Goal: Information Seeking & Learning: Learn about a topic

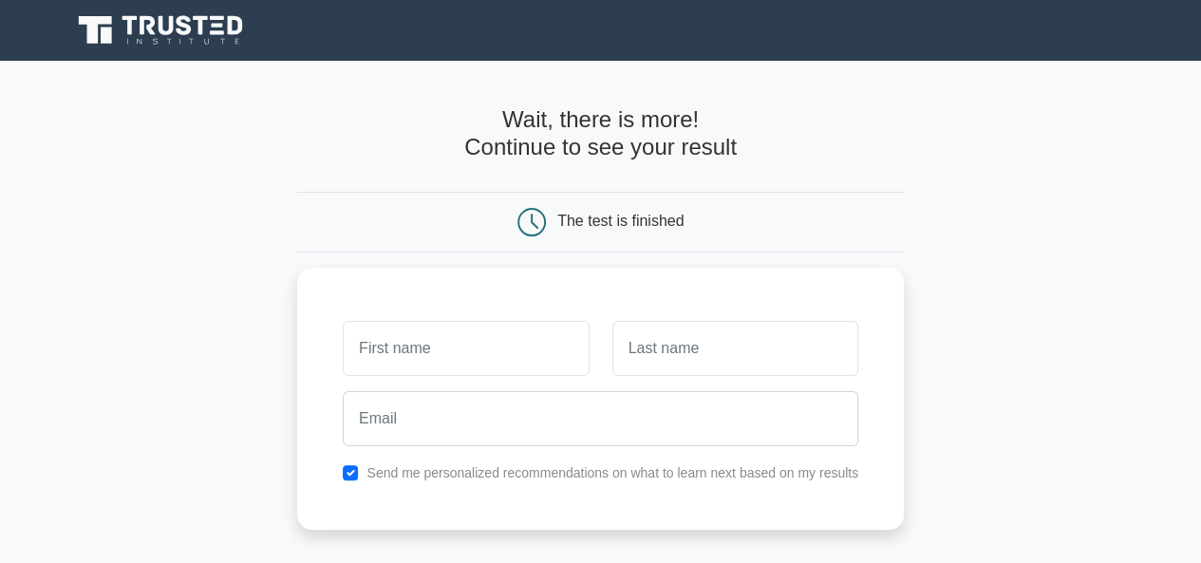
click at [538, 210] on icon at bounding box center [532, 222] width 27 height 27
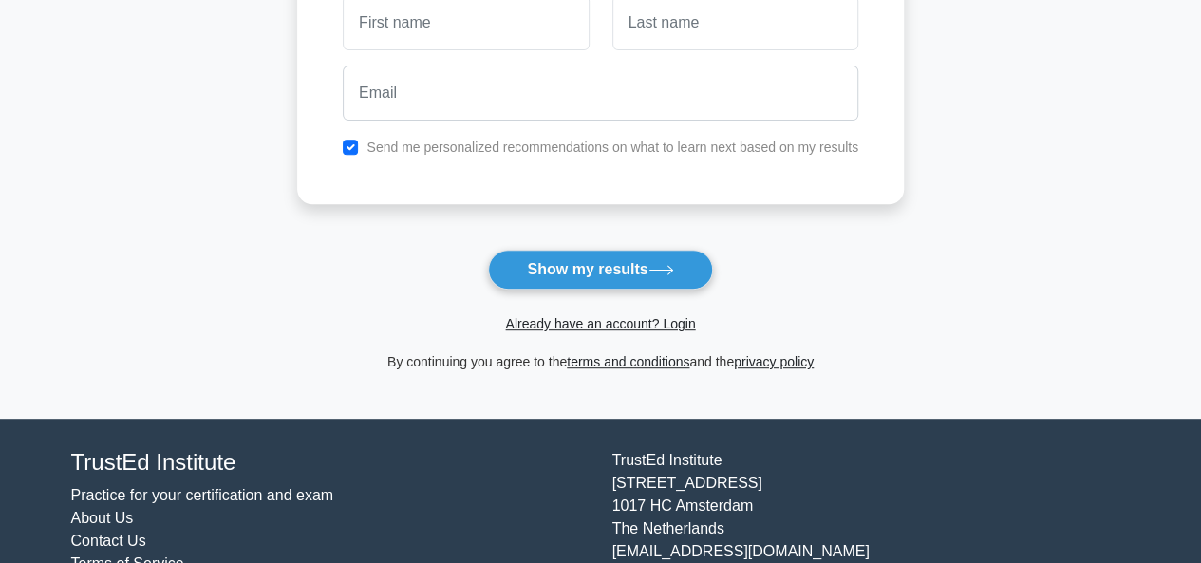
scroll to position [388, 0]
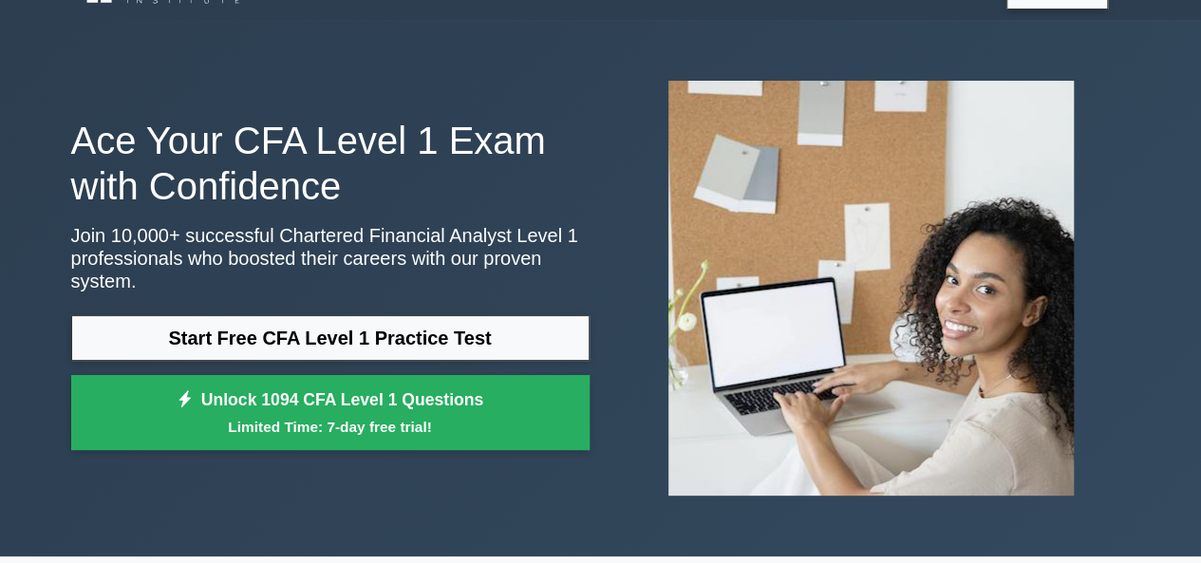
scroll to position [54, 0]
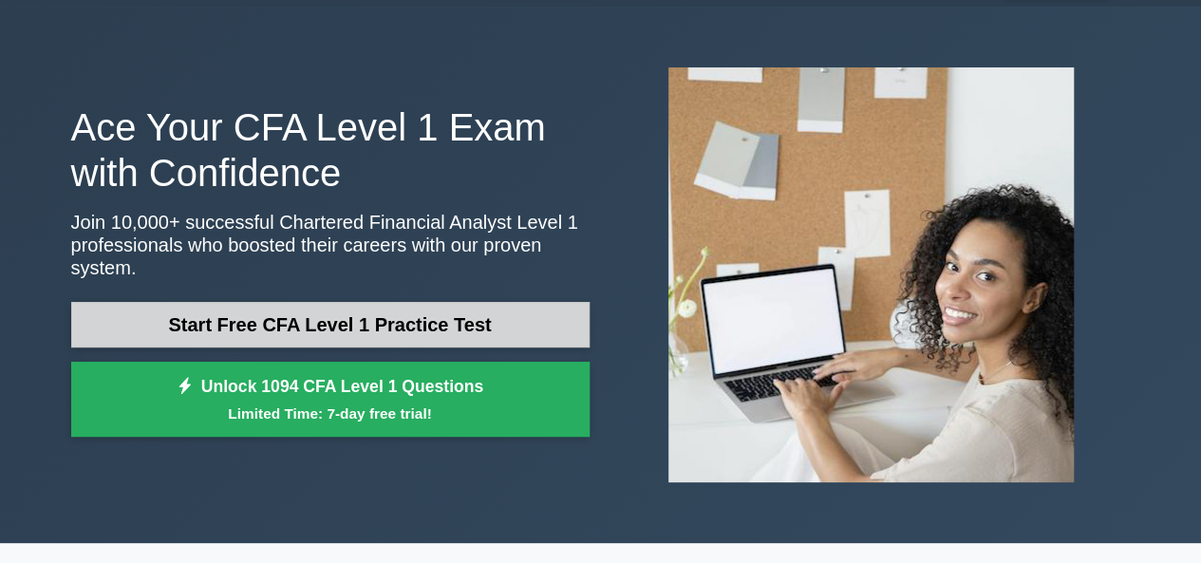
click at [353, 302] on link "Start Free CFA Level 1 Practice Test" at bounding box center [330, 325] width 519 height 46
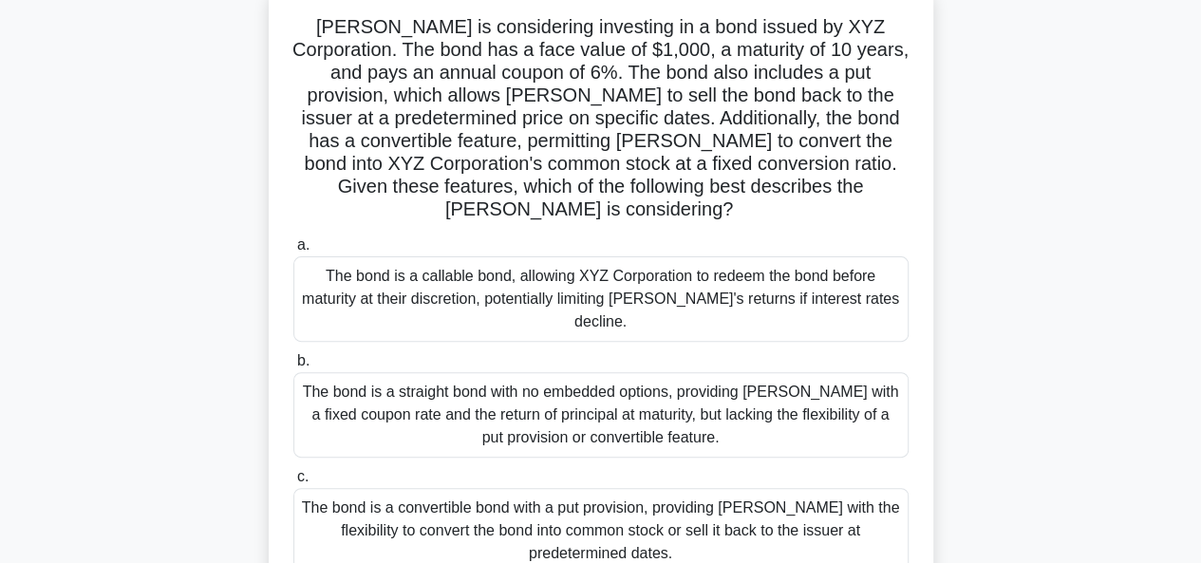
scroll to position [121, 0]
click at [406, 373] on div "The bond is a straight bond with no embedded options, providing [PERSON_NAME] w…" at bounding box center [600, 415] width 615 height 85
click at [293, 356] on input "b. The bond is a straight bond with no embedded options, providing Mary with a …" at bounding box center [293, 362] width 0 height 12
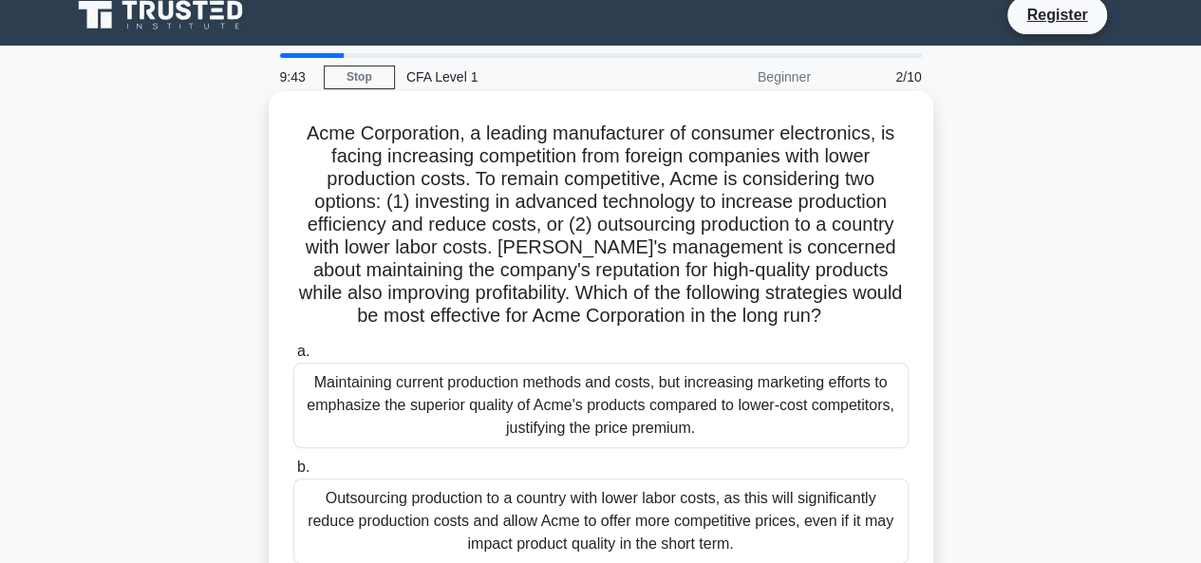
scroll to position [0, 0]
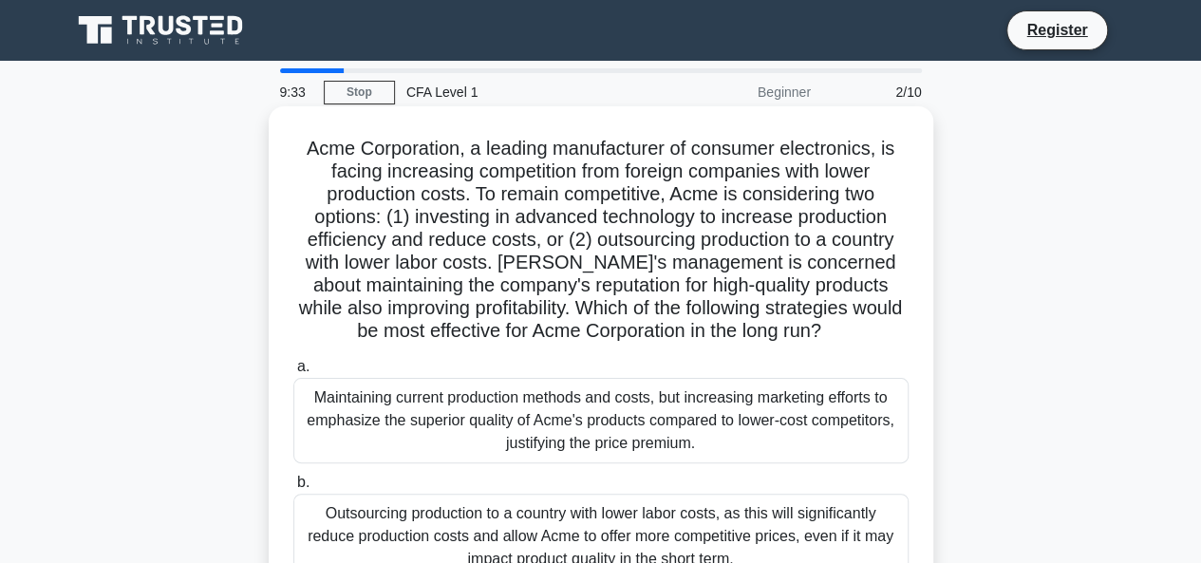
click at [351, 444] on div "Maintaining current production methods and costs, but increasing marketing effo…" at bounding box center [600, 420] width 615 height 85
click at [293, 373] on input "a. Maintaining current production methods and costs, but increasing marketing e…" at bounding box center [293, 367] width 0 height 12
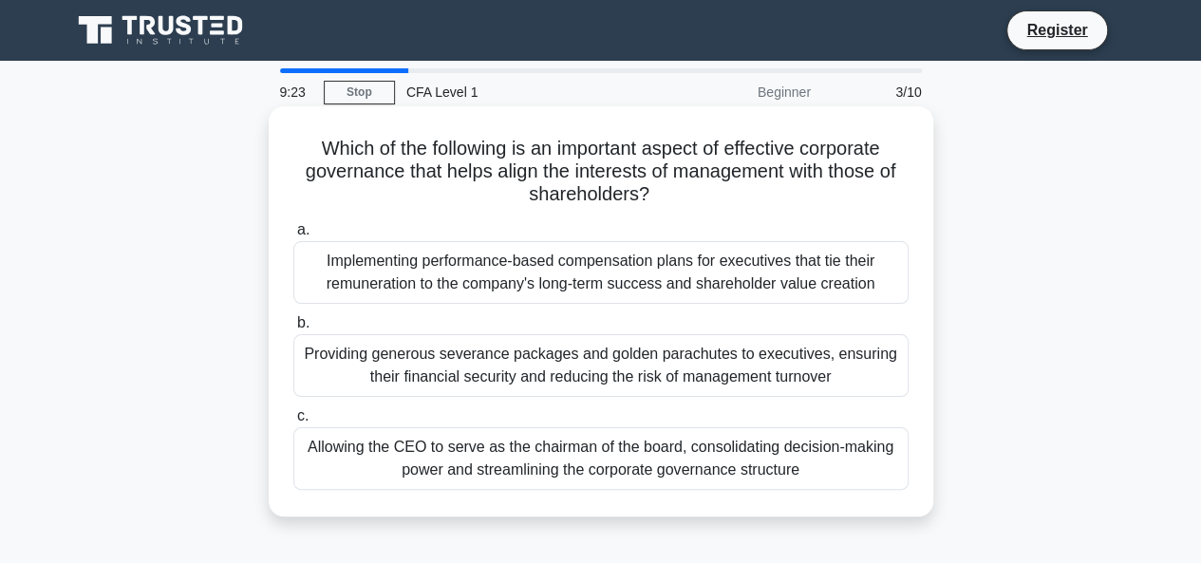
click at [441, 282] on div "Implementing performance-based compensation plans for executives that tie their…" at bounding box center [600, 272] width 615 height 63
click at [293, 236] on input "a. Implementing performance-based compensation plans for executives that tie th…" at bounding box center [293, 230] width 0 height 12
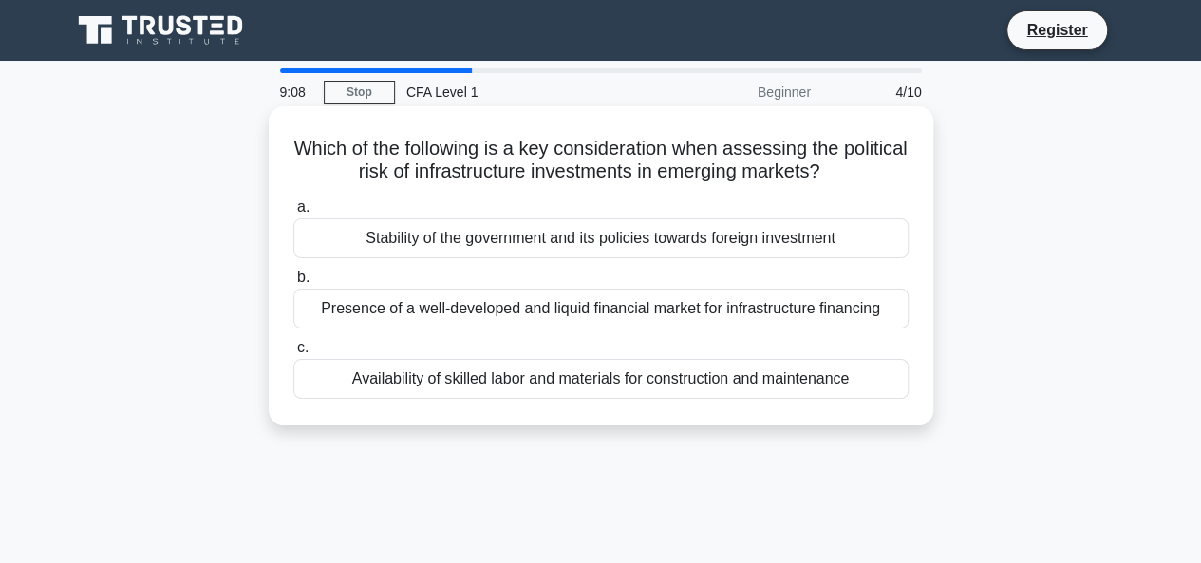
click at [415, 360] on div "Availability of skilled labor and materials for construction and maintenance" at bounding box center [600, 379] width 615 height 40
click at [293, 354] on input "c. Availability of skilled labor and materials for construction and maintenance" at bounding box center [293, 348] width 0 height 12
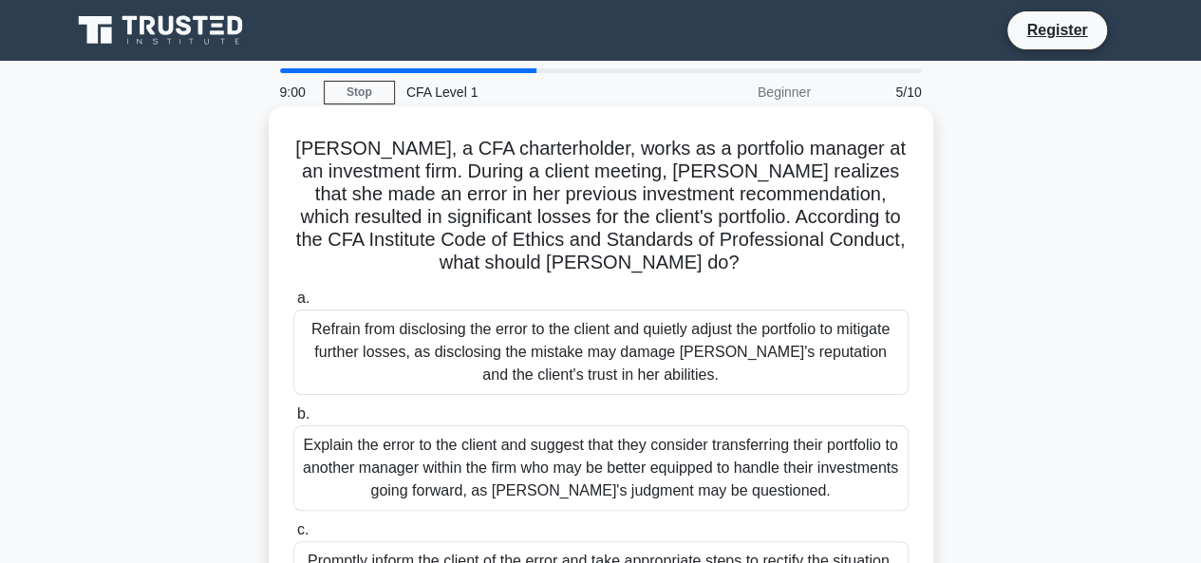
click at [501, 371] on div "Refrain from disclosing the error to the client and quietly adjust the portfoli…" at bounding box center [600, 352] width 615 height 85
click at [293, 305] on input "a. Refrain from disclosing the error to the client and quietly adjust the portf…" at bounding box center [293, 299] width 0 height 12
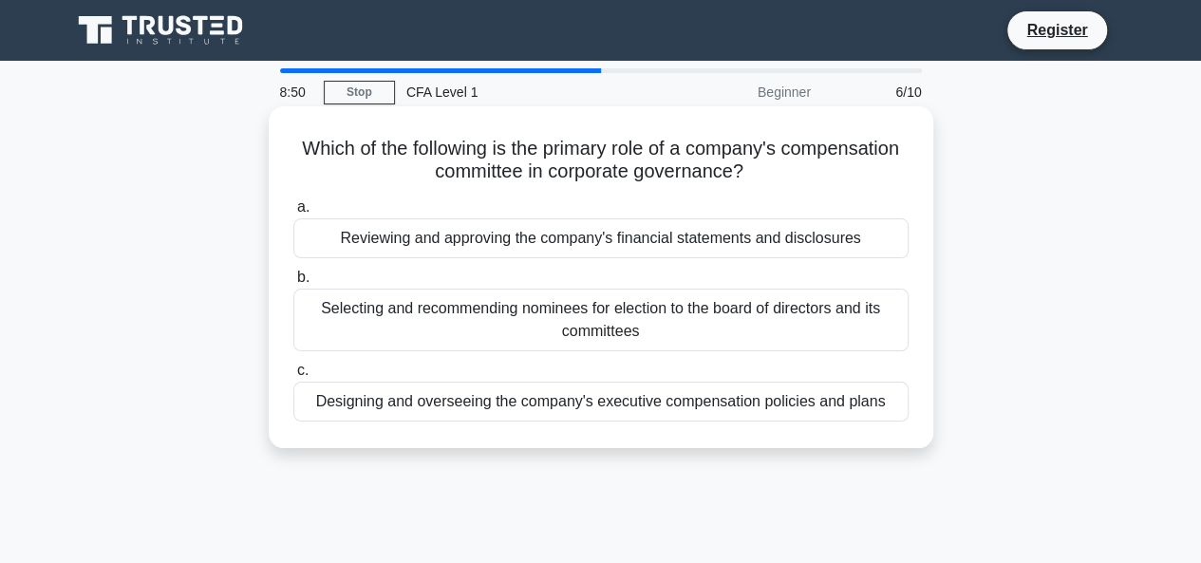
click at [492, 246] on div "Reviewing and approving the company's financial statements and disclosures" at bounding box center [600, 238] width 615 height 40
click at [293, 214] on input "a. Reviewing and approving the company's financial statements and disclosures" at bounding box center [293, 207] width 0 height 12
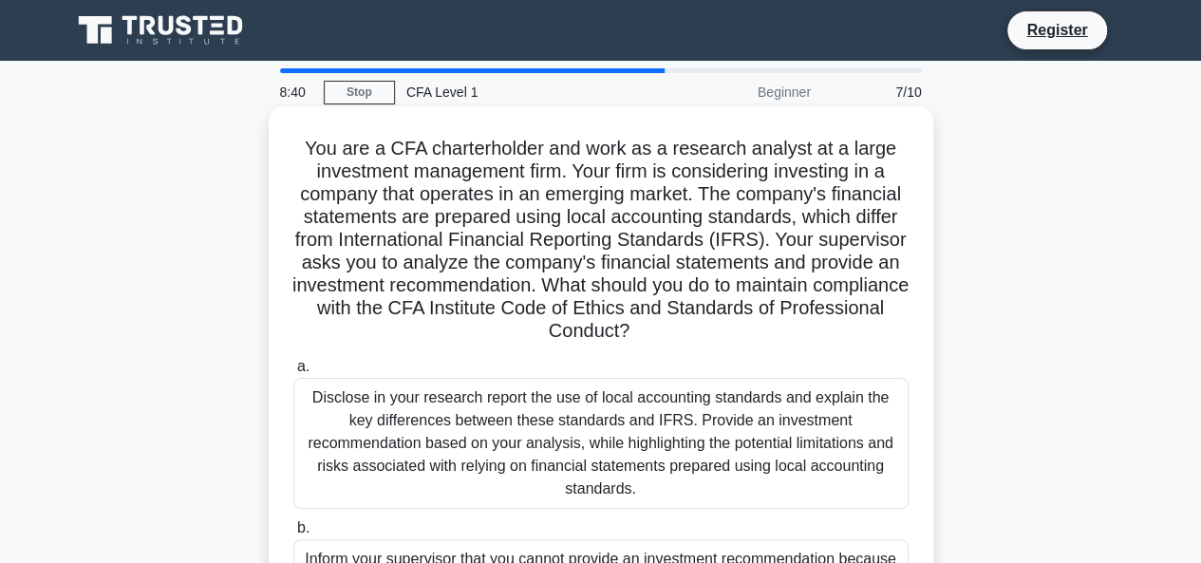
click at [535, 437] on div "Disclose in your research report the use of local accounting standards and expl…" at bounding box center [600, 443] width 615 height 131
click at [293, 373] on input "a. Disclose in your research report the use of local accounting standards and e…" at bounding box center [293, 367] width 0 height 12
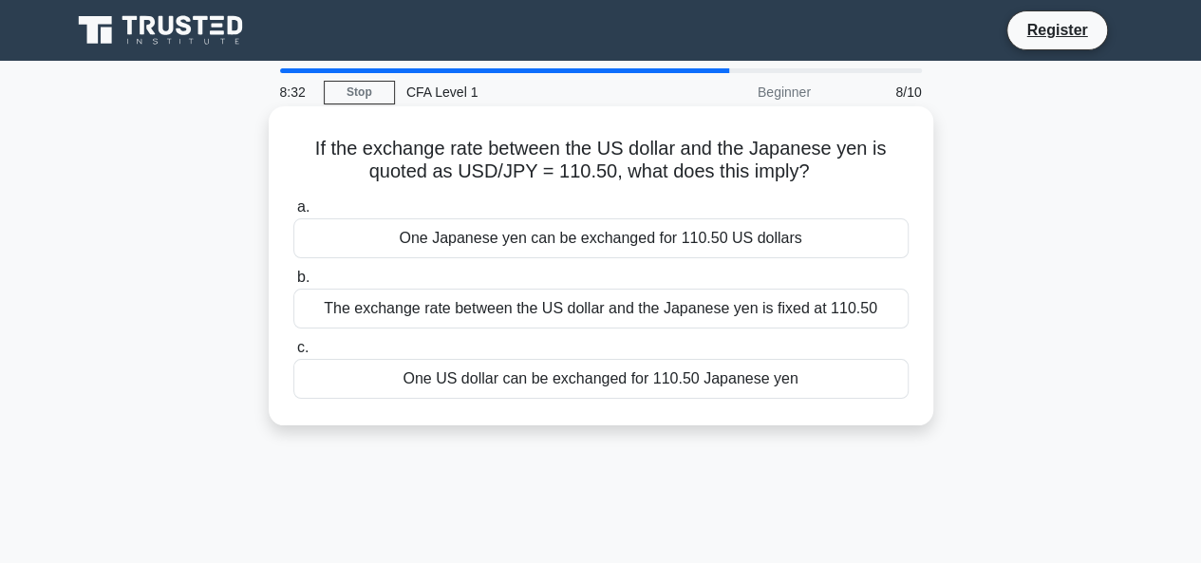
click at [505, 241] on div "One Japanese yen can be exchanged for 110.50 US dollars" at bounding box center [600, 238] width 615 height 40
click at [293, 214] on input "a. One Japanese yen can be exchanged for 110.50 US dollars" at bounding box center [293, 207] width 0 height 12
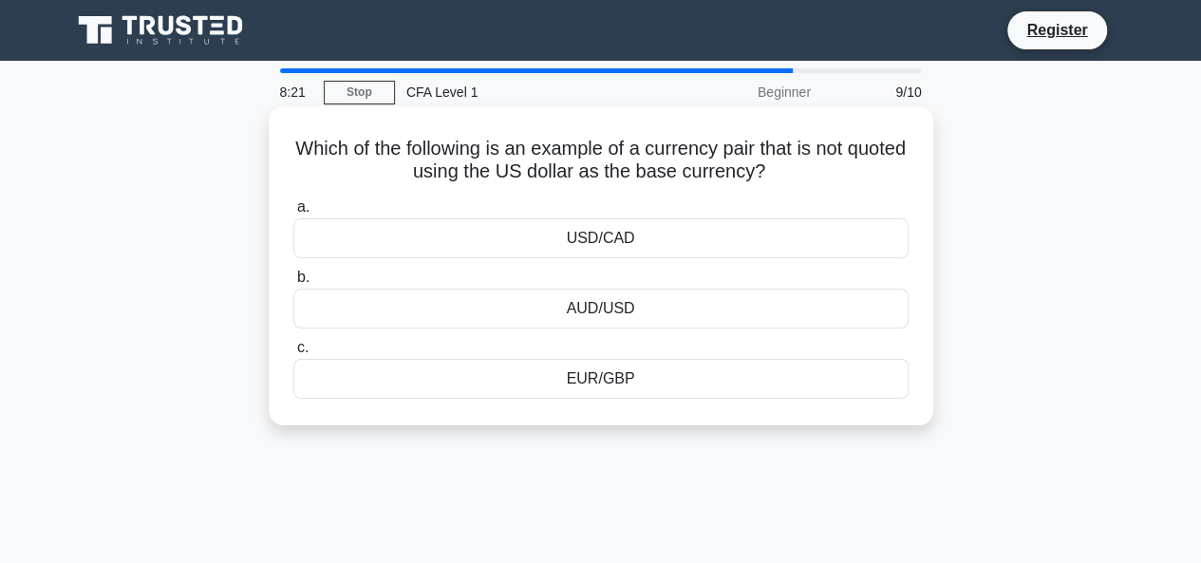
click at [731, 381] on div "EUR/GBP" at bounding box center [600, 379] width 615 height 40
click at [293, 354] on input "c. EUR/GBP" at bounding box center [293, 348] width 0 height 12
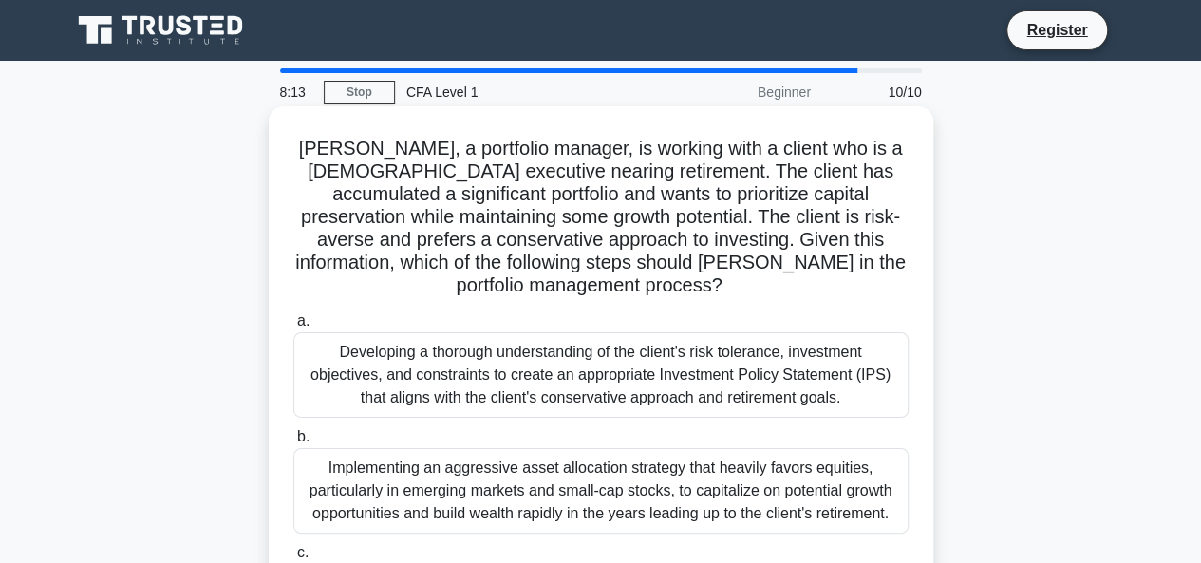
click at [519, 343] on div "Developing a thorough understanding of the client's risk tolerance, investment …" at bounding box center [600, 374] width 615 height 85
click at [293, 328] on input "a. Developing a thorough understanding of the client's risk tolerance, investme…" at bounding box center [293, 321] width 0 height 12
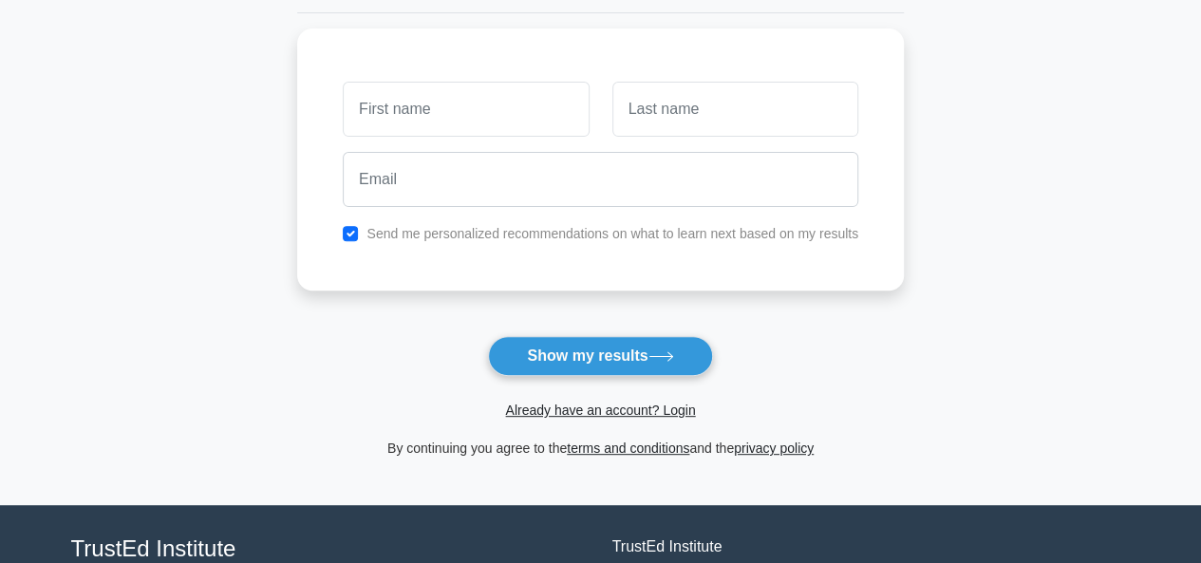
scroll to position [242, 0]
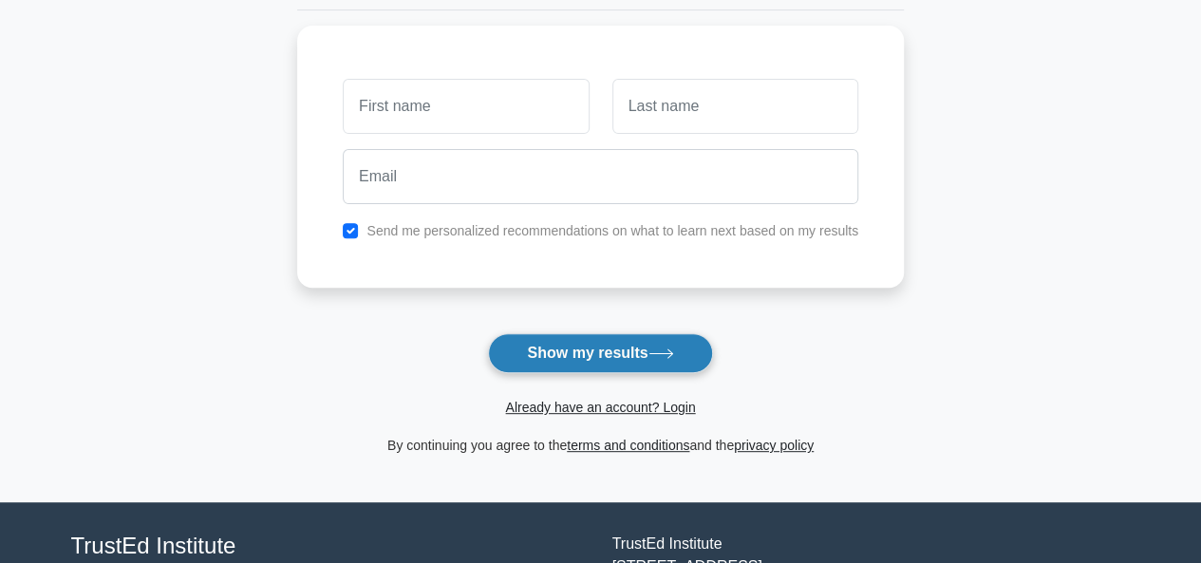
click at [629, 358] on button "Show my results" at bounding box center [600, 353] width 224 height 40
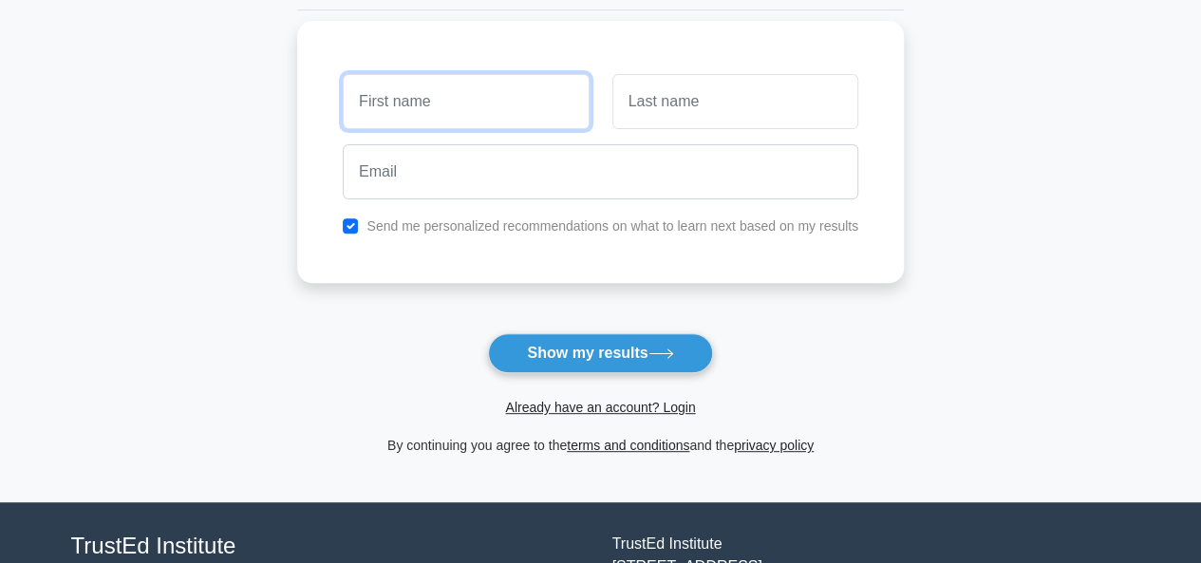
click at [445, 102] on input "text" at bounding box center [466, 101] width 246 height 55
type input "aarti"
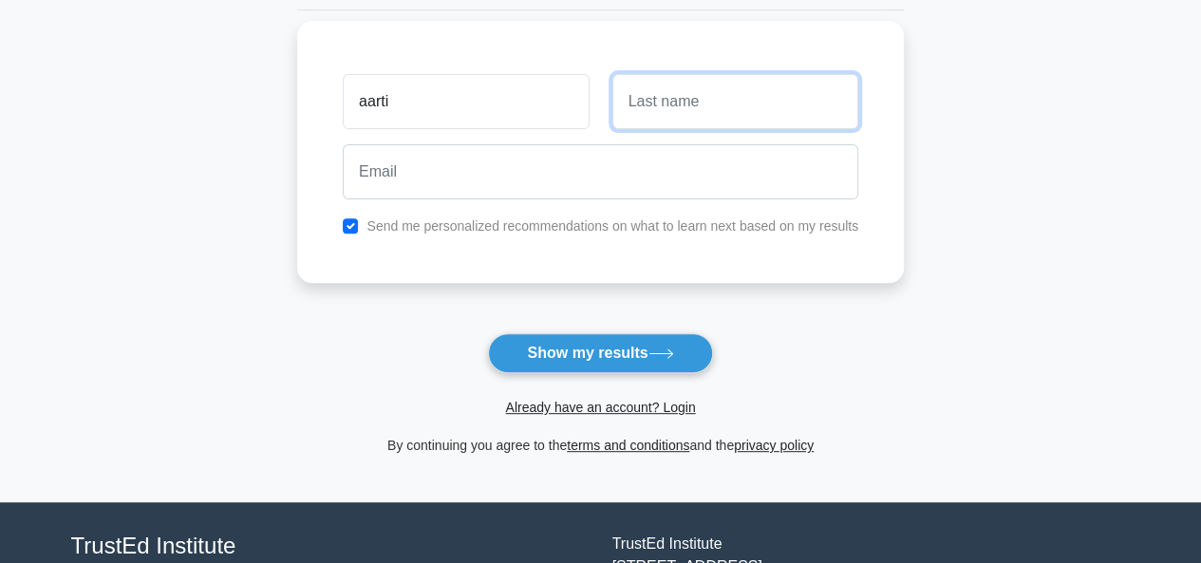
click at [682, 101] on input "text" at bounding box center [736, 101] width 246 height 55
type input "pitroda"
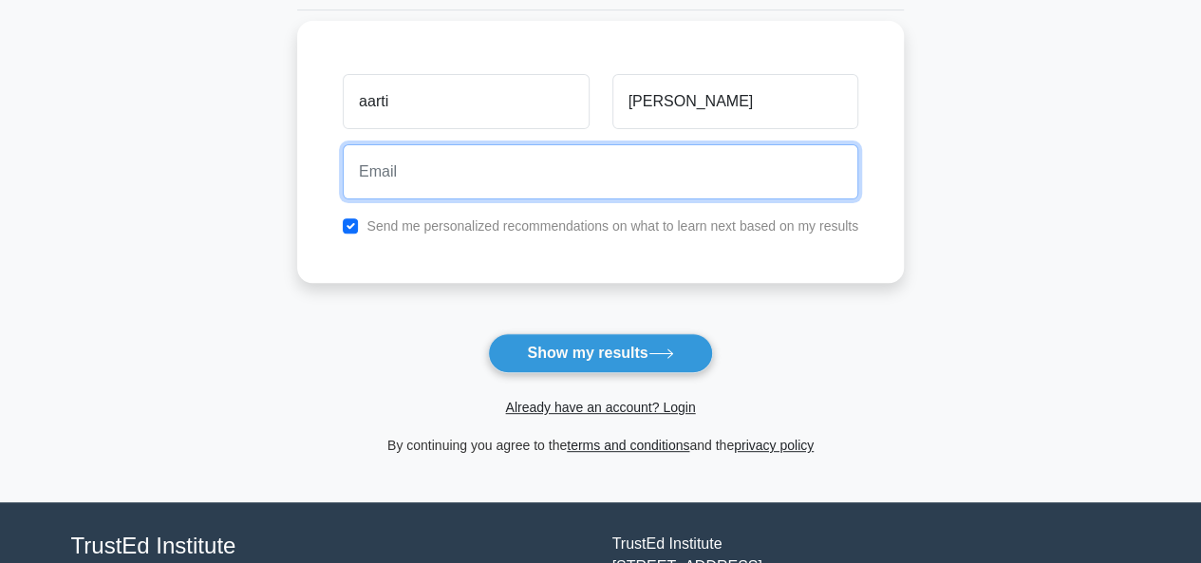
click at [545, 165] on input "email" at bounding box center [601, 171] width 516 height 55
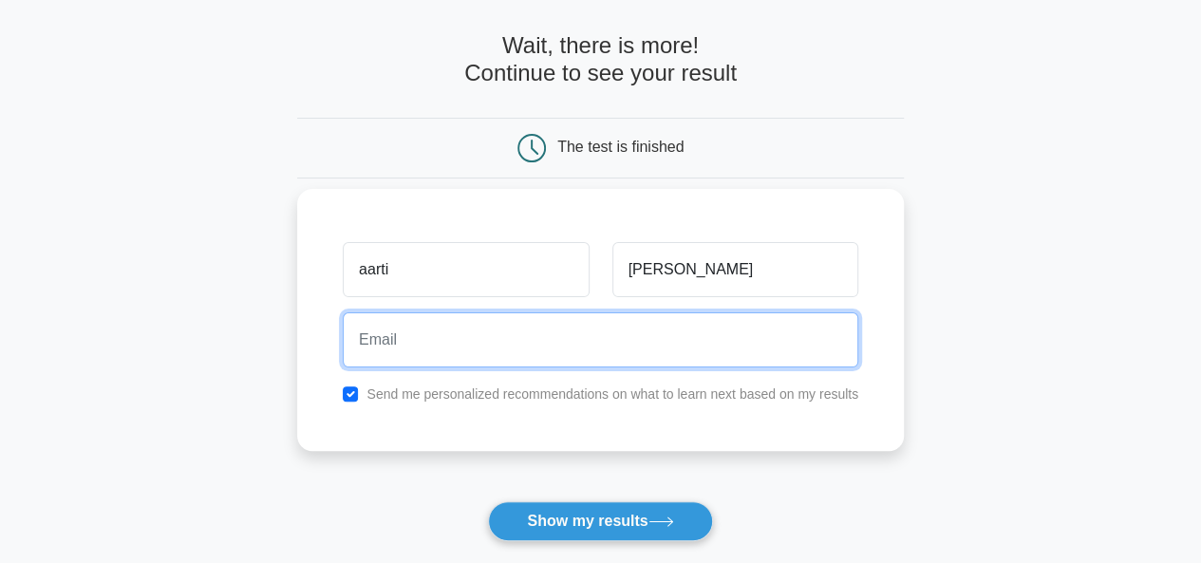
scroll to position [73, 0]
type input "pitrodaaarti07@gmail.com"
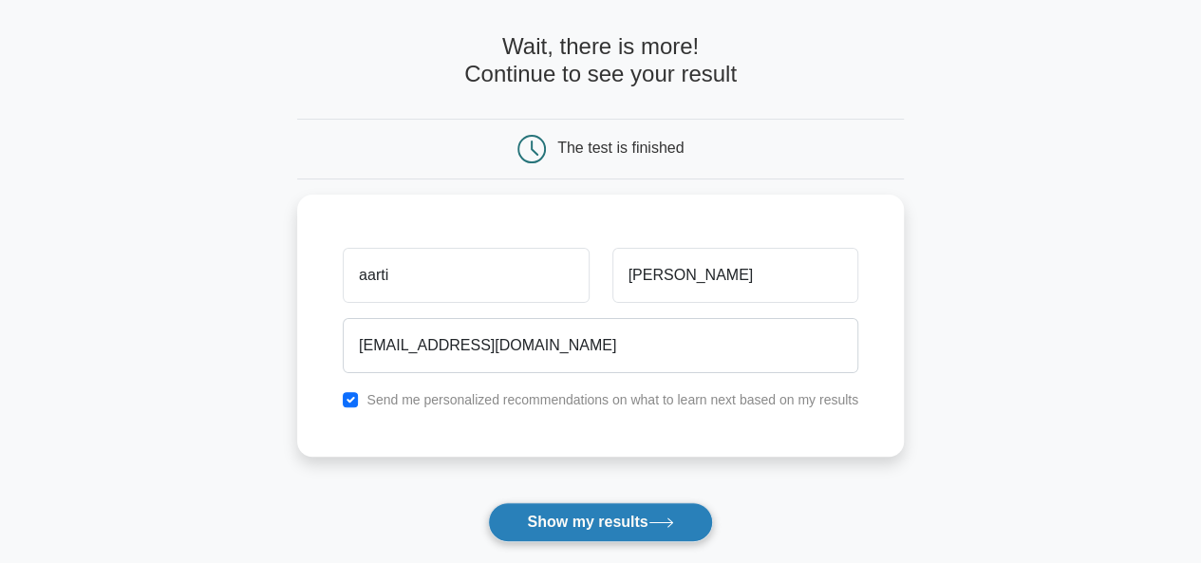
click at [566, 527] on button "Show my results" at bounding box center [600, 522] width 224 height 40
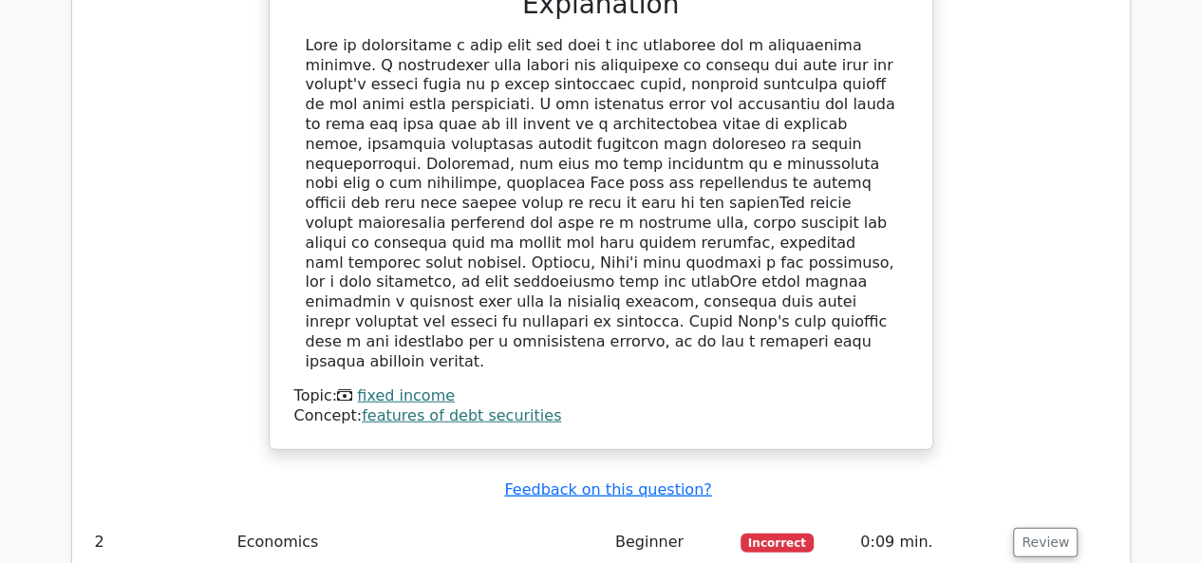
scroll to position [2245, 0]
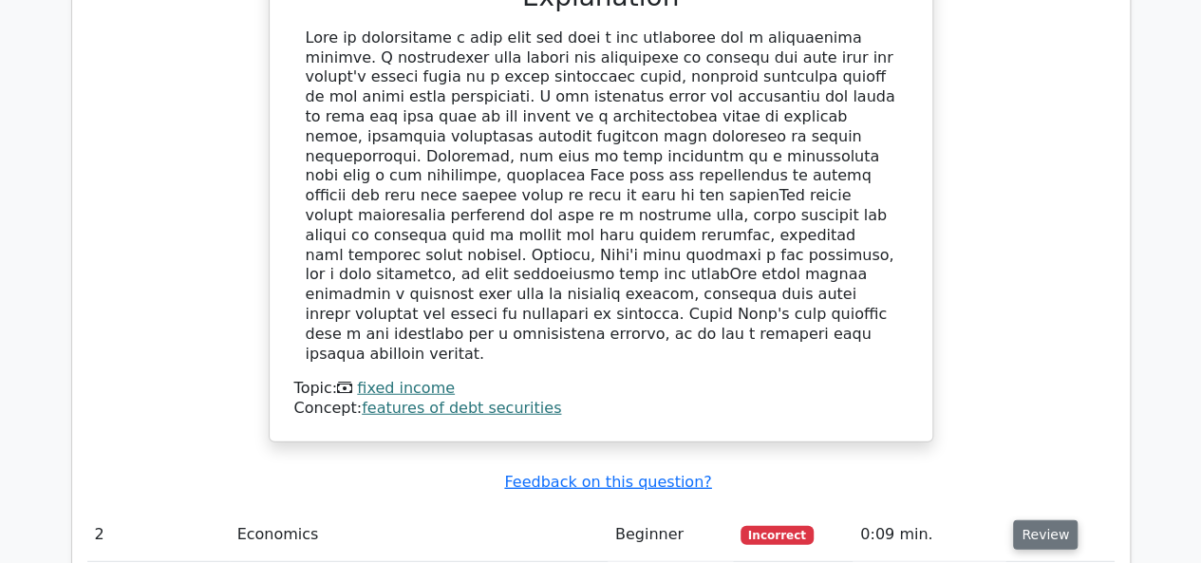
click at [1039, 520] on button "Review" at bounding box center [1045, 534] width 65 height 29
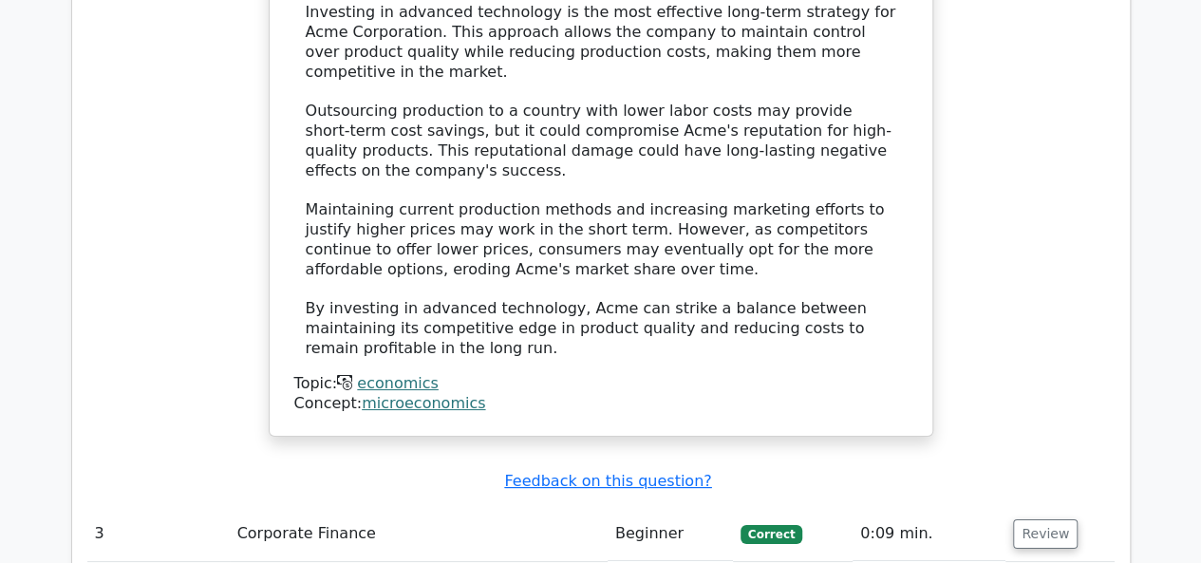
scroll to position [3526, 0]
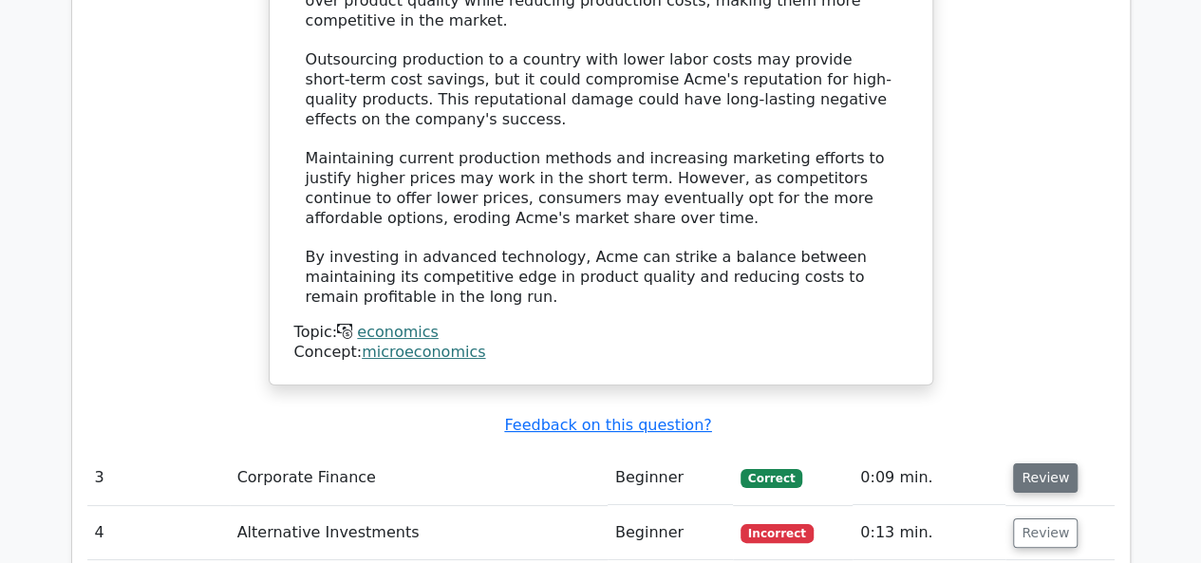
click at [1057, 463] on button "Review" at bounding box center [1045, 477] width 65 height 29
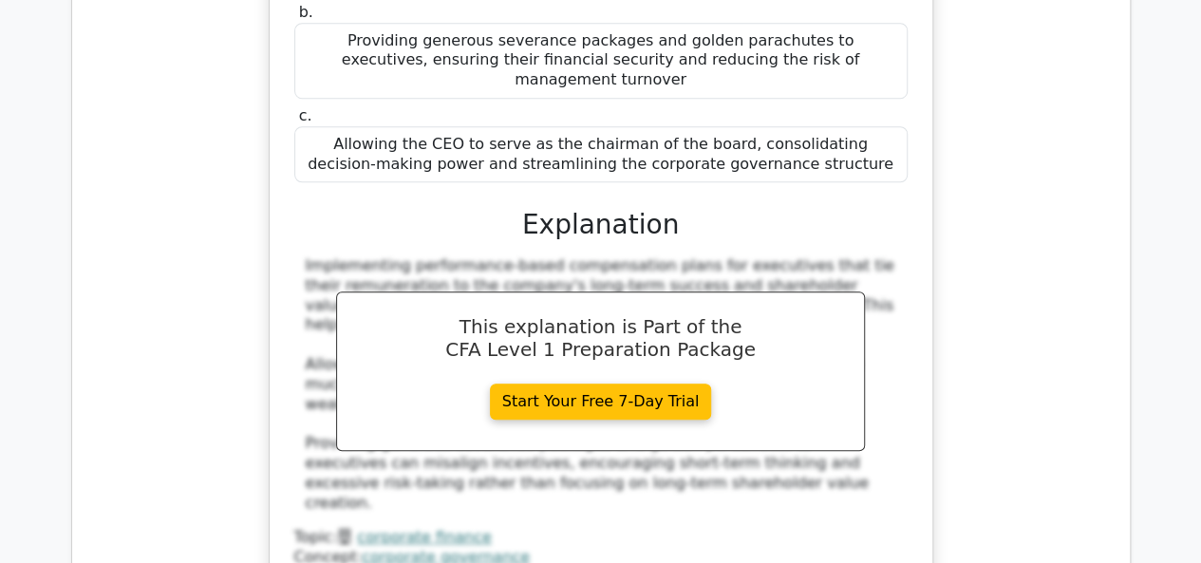
scroll to position [4309, 0]
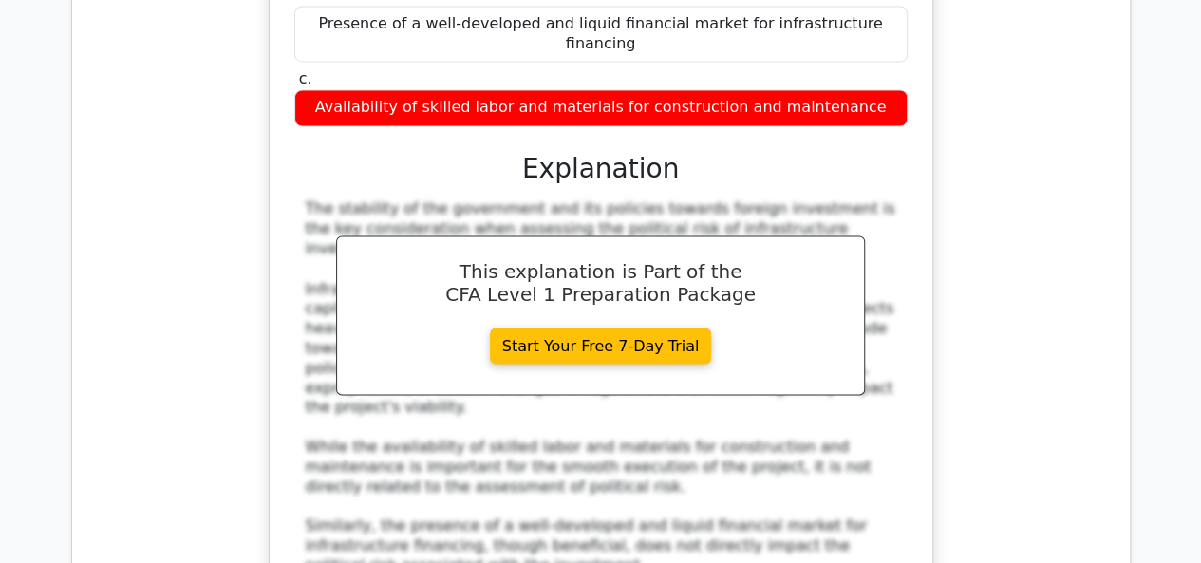
scroll to position [5155, 0]
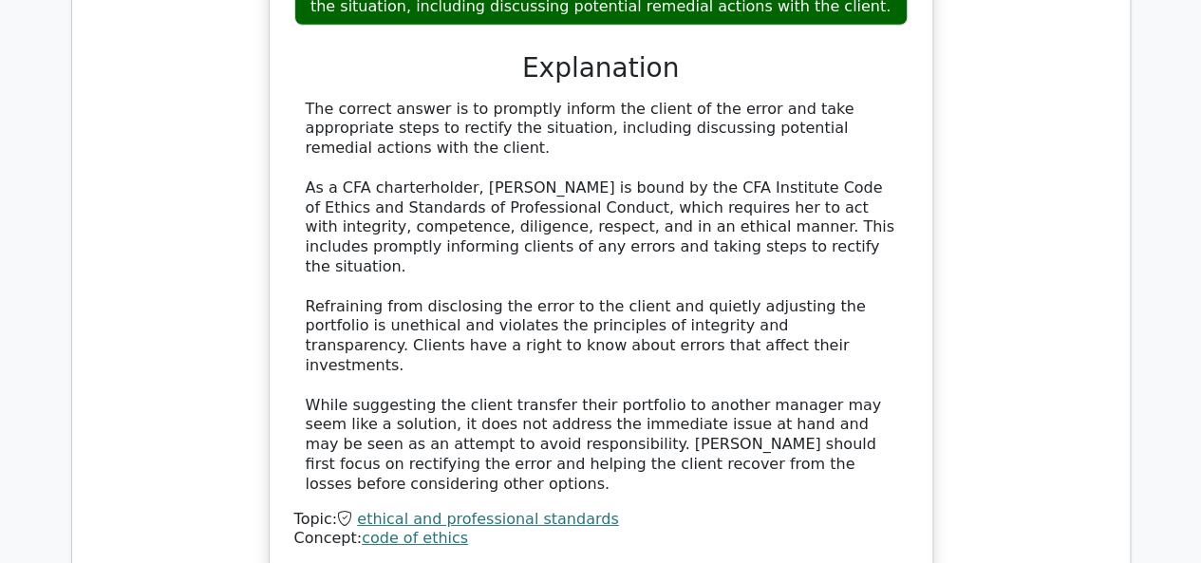
scroll to position [6400, 0]
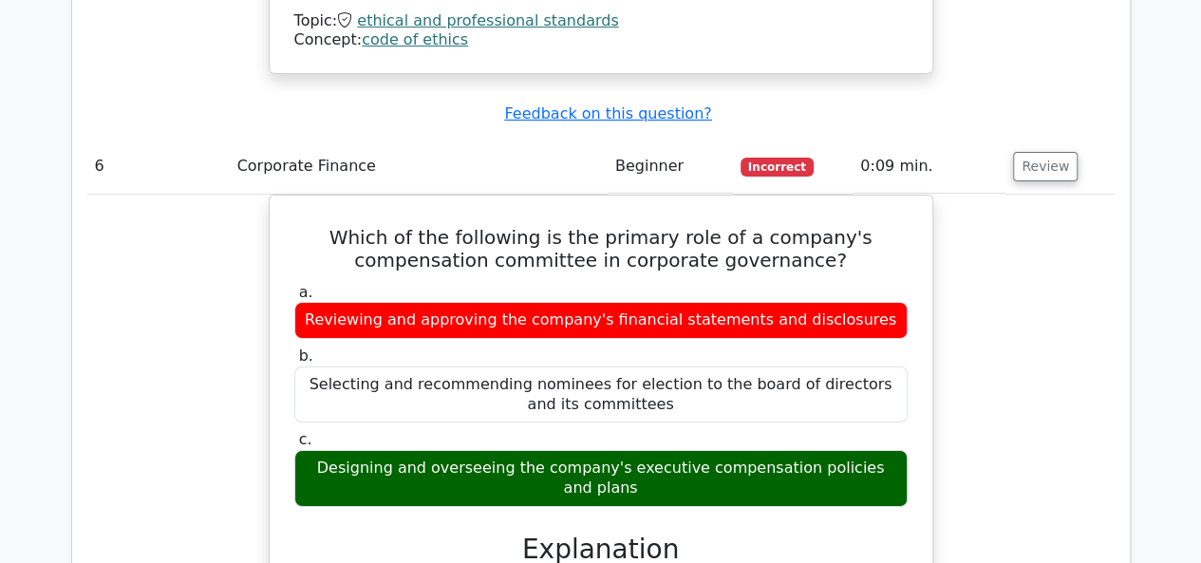
scroll to position [7077, 0]
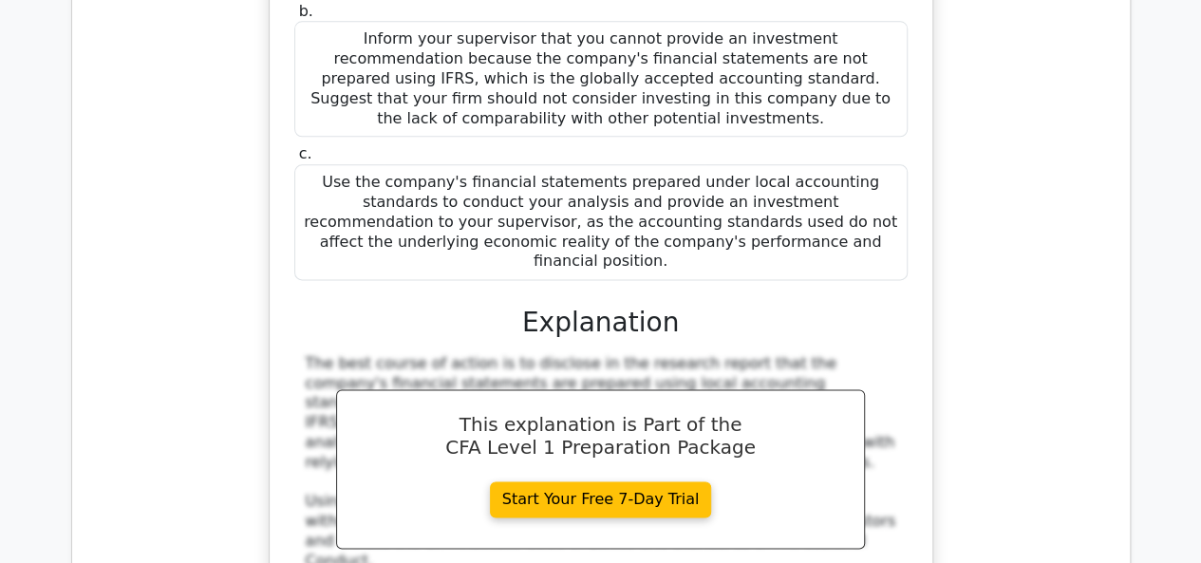
scroll to position [8287, 0]
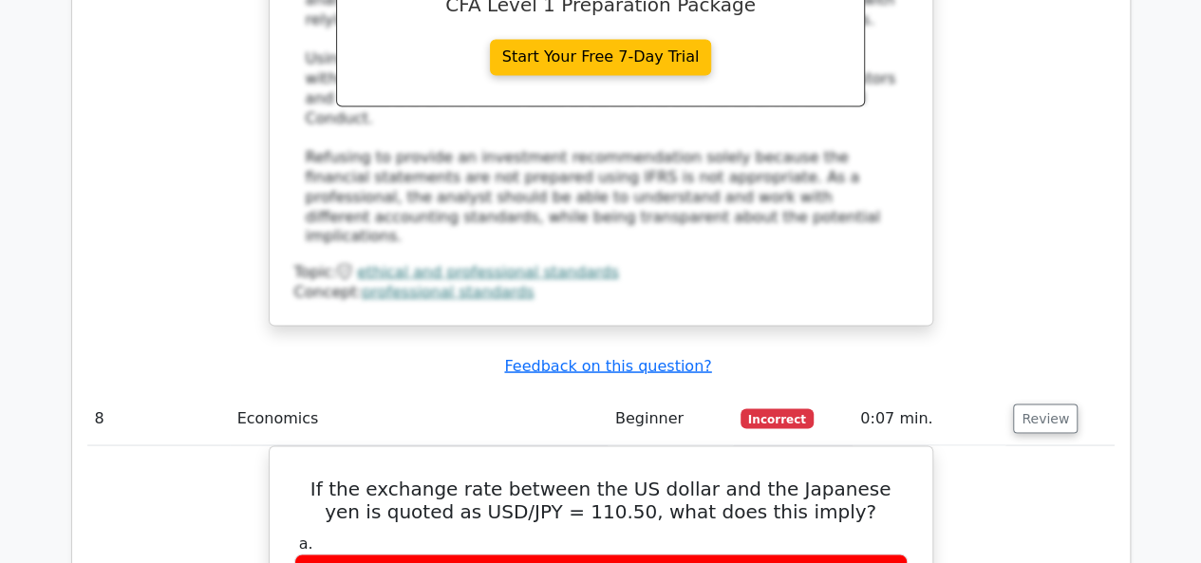
scroll to position [8825, 0]
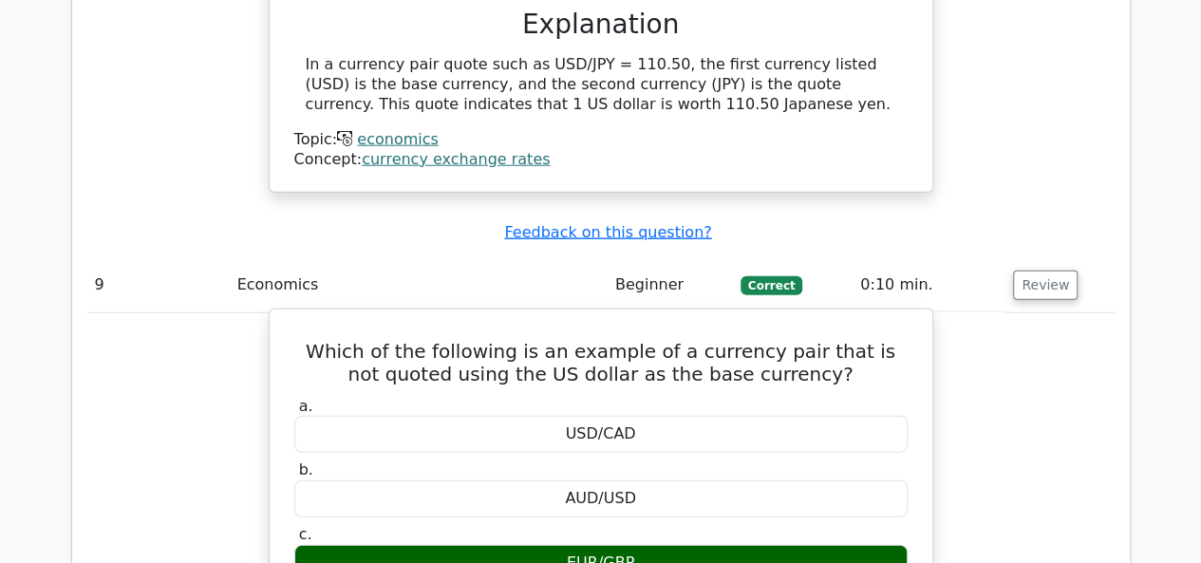
scroll to position [9501, 0]
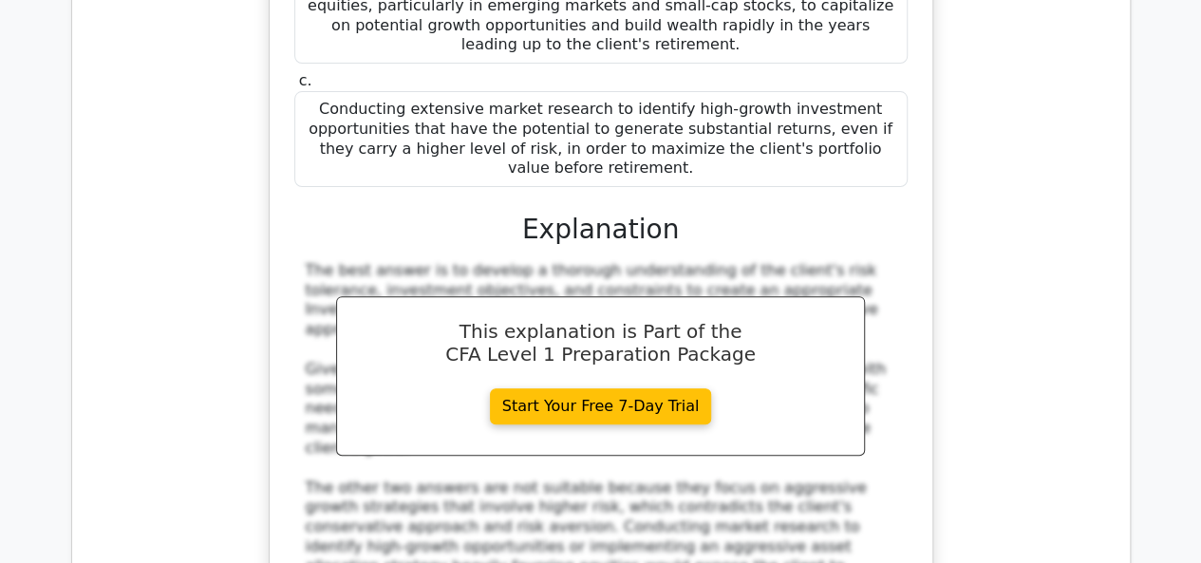
scroll to position [10965, 0]
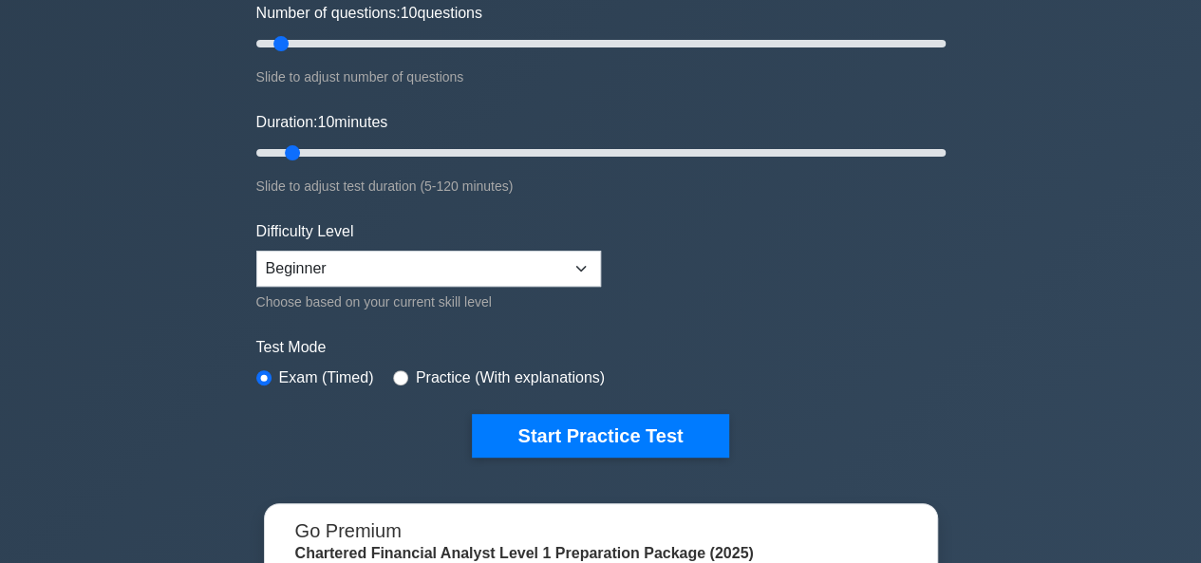
scroll to position [257, 0]
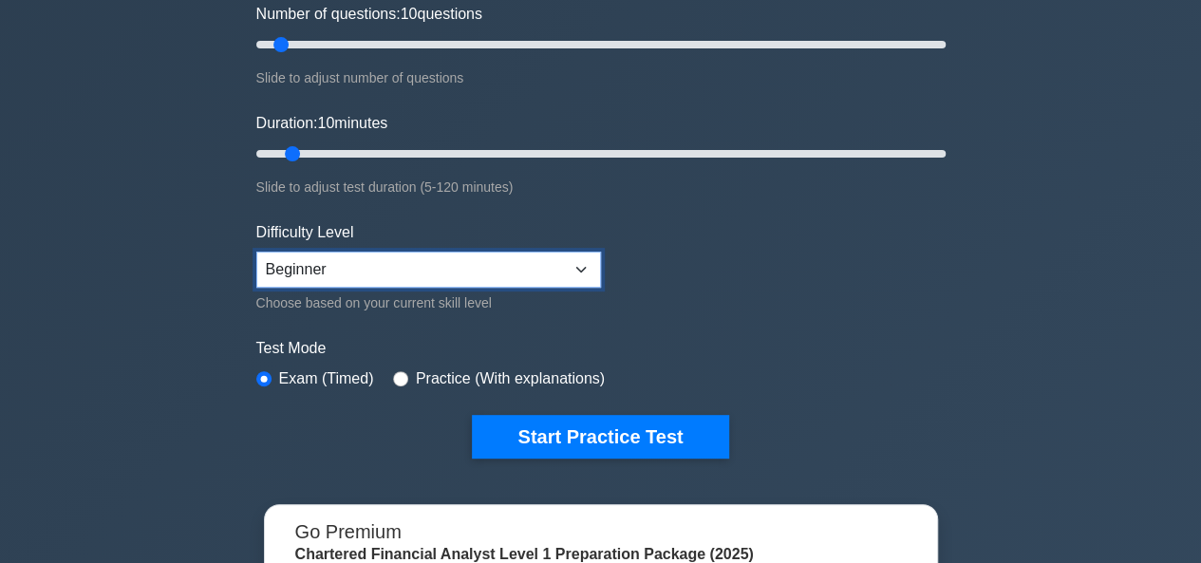
click at [583, 255] on select "Beginner Intermediate Expert" at bounding box center [428, 270] width 345 height 36
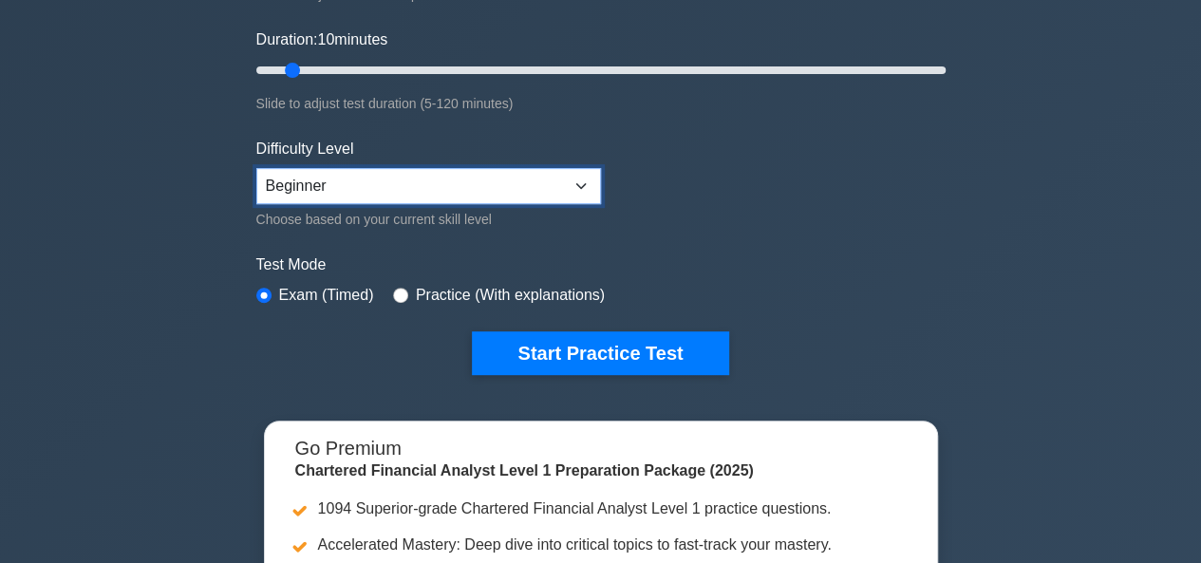
scroll to position [349, 0]
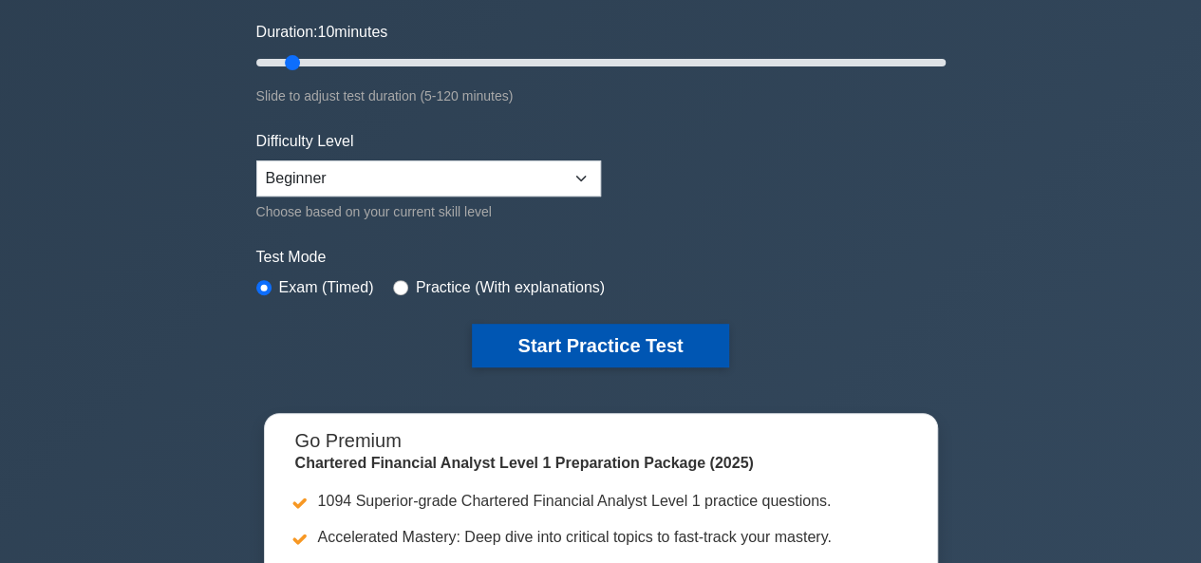
click at [520, 343] on button "Start Practice Test" at bounding box center [600, 346] width 256 height 44
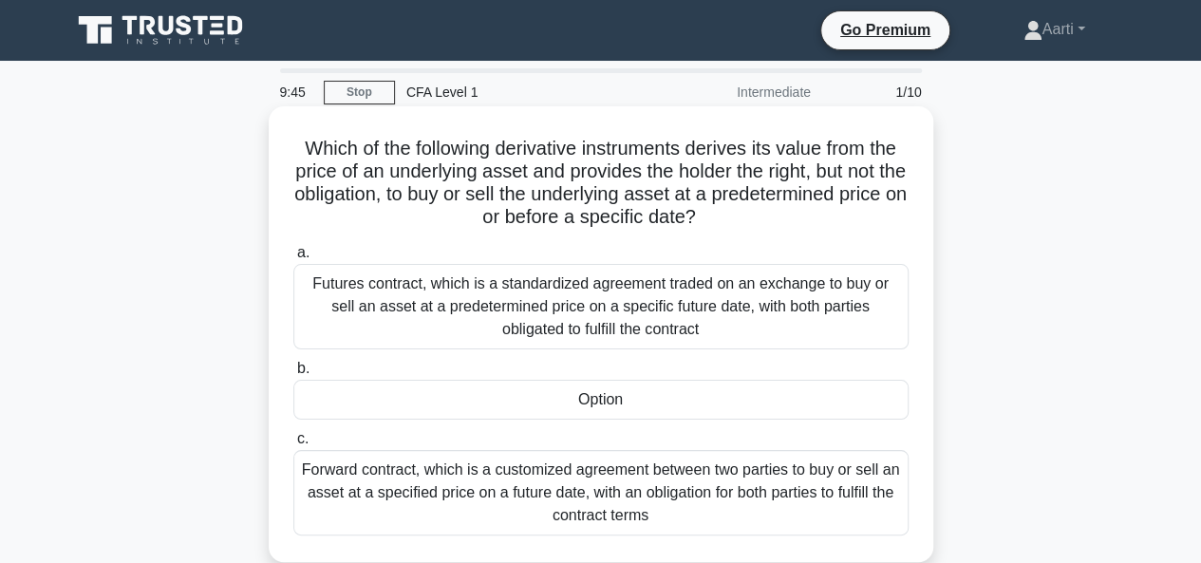
click at [481, 297] on div "Futures contract, which is a standardized agreement traded on an exchange to bu…" at bounding box center [600, 306] width 615 height 85
click at [293, 259] on input "a. Futures contract, which is a standardized agreement traded on an exchange to…" at bounding box center [293, 253] width 0 height 12
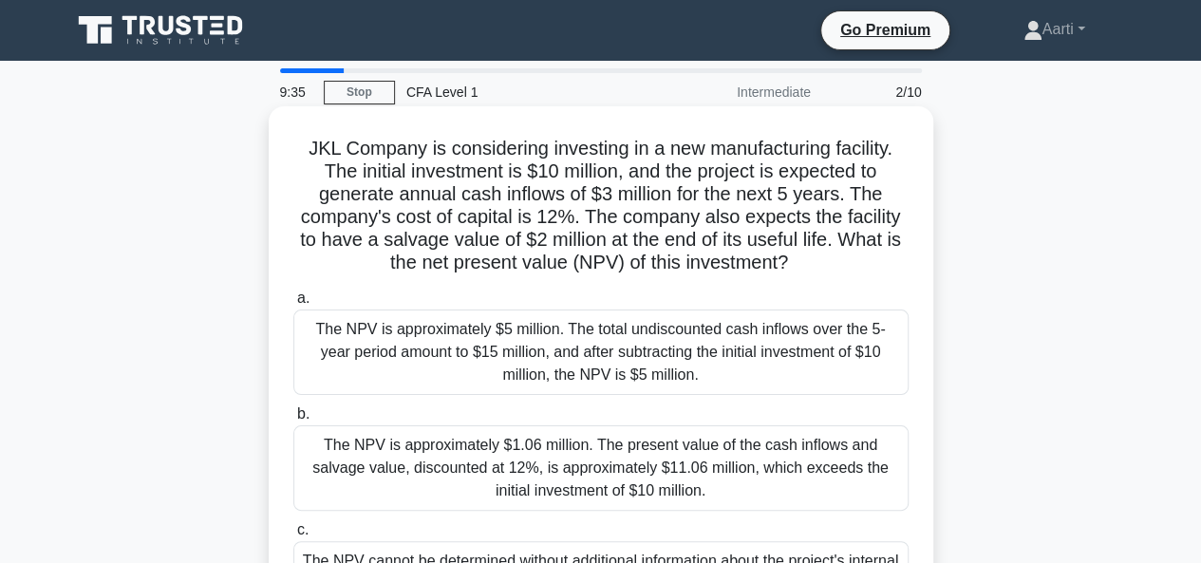
click at [431, 370] on div "The NPV is approximately $5 million. The total undiscounted cash inflows over t…" at bounding box center [600, 352] width 615 height 85
click at [293, 305] on input "a. The NPV is approximately $5 million. The total undiscounted cash inflows ove…" at bounding box center [293, 299] width 0 height 12
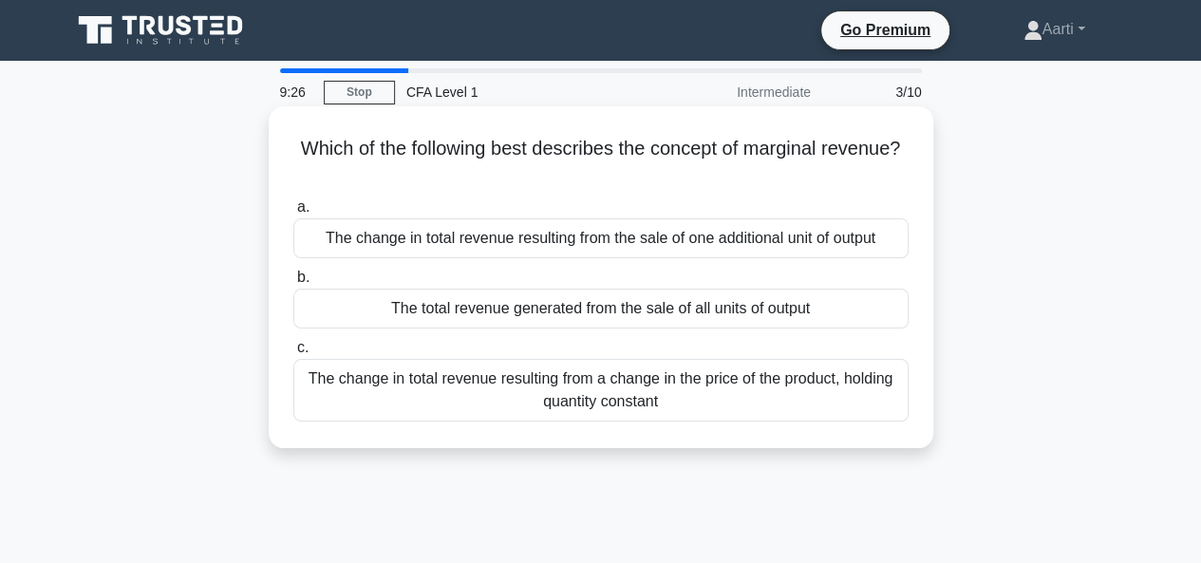
click at [606, 327] on div "The total revenue generated from the sale of all units of output" at bounding box center [600, 309] width 615 height 40
click at [293, 284] on input "b. The total revenue generated from the sale of all units of output" at bounding box center [293, 278] width 0 height 12
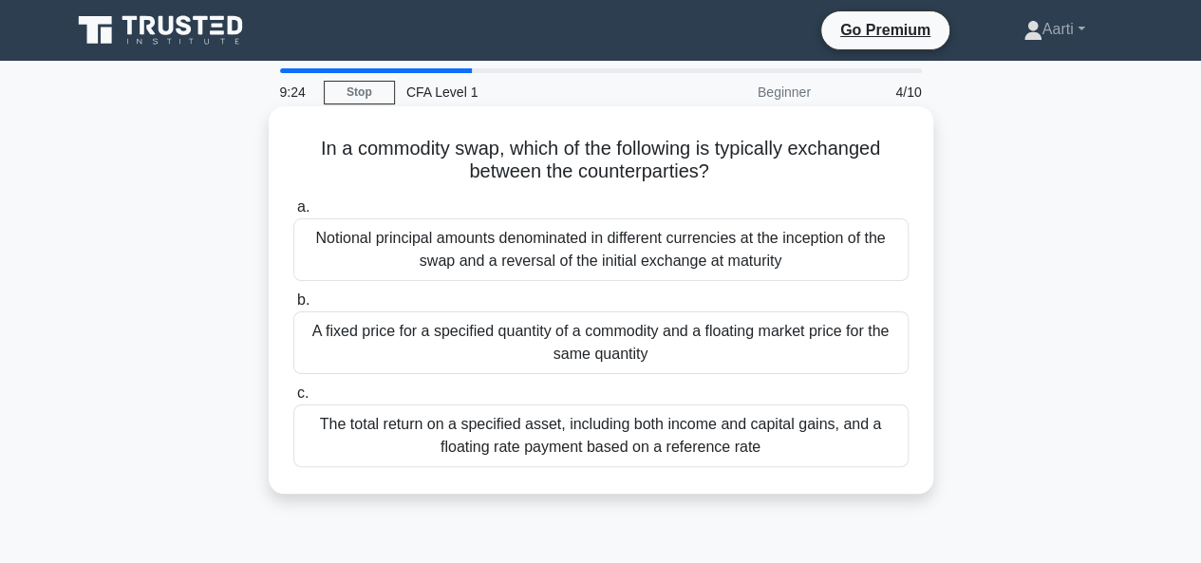
drag, startPoint x: 606, startPoint y: 327, endPoint x: 598, endPoint y: 133, distance: 193.9
click at [598, 133] on div "In a commodity swap, which of the following is typically exchanged between the …" at bounding box center [601, 300] width 650 height 372
click at [549, 195] on div "a. Notional principal amounts denominated in different currencies at the incept…" at bounding box center [601, 331] width 638 height 279
click at [735, 274] on div "Notional principal amounts denominated in different currencies at the inception…" at bounding box center [600, 249] width 615 height 63
click at [293, 214] on input "a. Notional principal amounts denominated in different currencies at the incept…" at bounding box center [293, 207] width 0 height 12
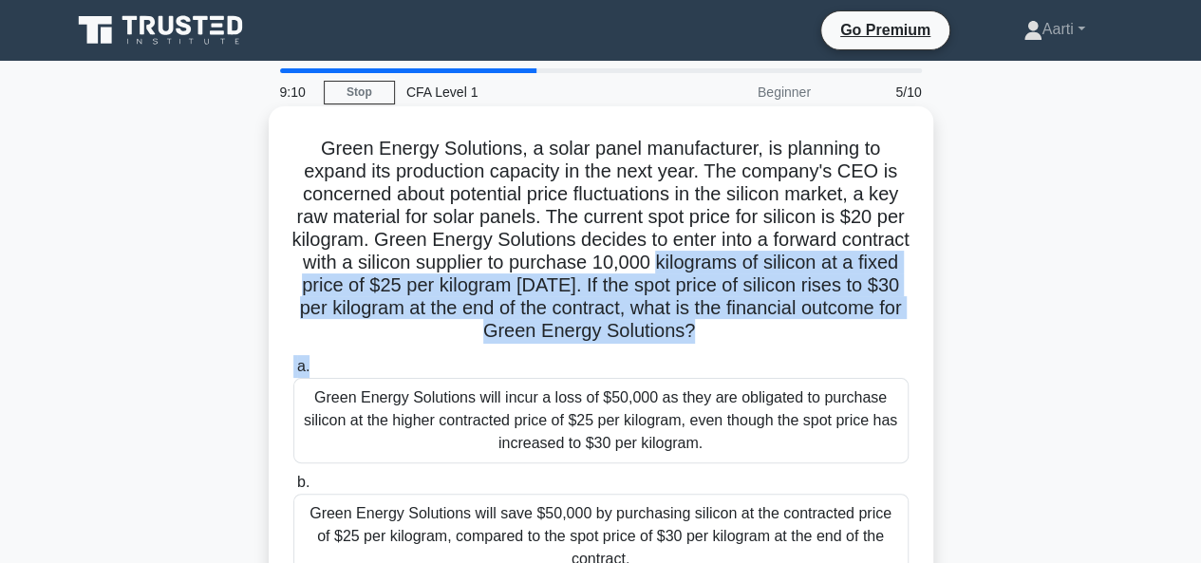
drag, startPoint x: 735, startPoint y: 274, endPoint x: 614, endPoint y: 343, distance: 138.7
click at [614, 343] on h5 "Green Energy Solutions, a solar panel manufacturer, is planning to expand its p…" at bounding box center [601, 240] width 619 height 207
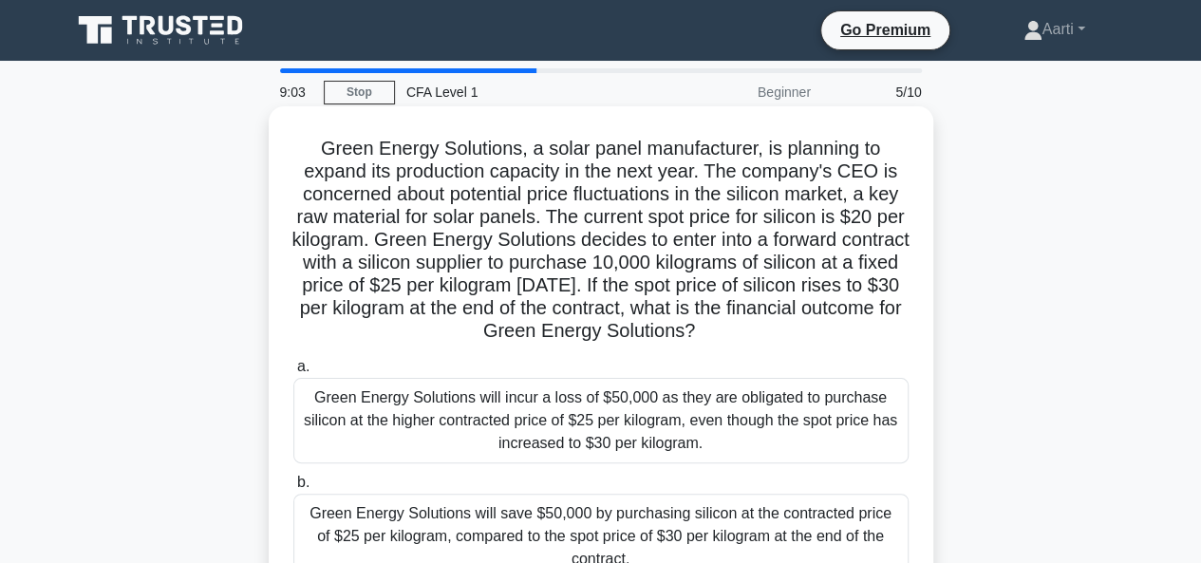
click at [652, 269] on h5 "Green Energy Solutions, a solar panel manufacturer, is planning to expand its p…" at bounding box center [601, 240] width 619 height 207
click at [606, 470] on div "a. Green Energy Solutions will incur a loss of $50,000 as they are obligated to…" at bounding box center [601, 525] width 638 height 348
click at [594, 407] on div "Green Energy Solutions will incur a loss of $50,000 as they are obligated to pu…" at bounding box center [600, 420] width 615 height 85
click at [293, 373] on input "a. Green Energy Solutions will incur a loss of $50,000 as they are obligated to…" at bounding box center [293, 367] width 0 height 12
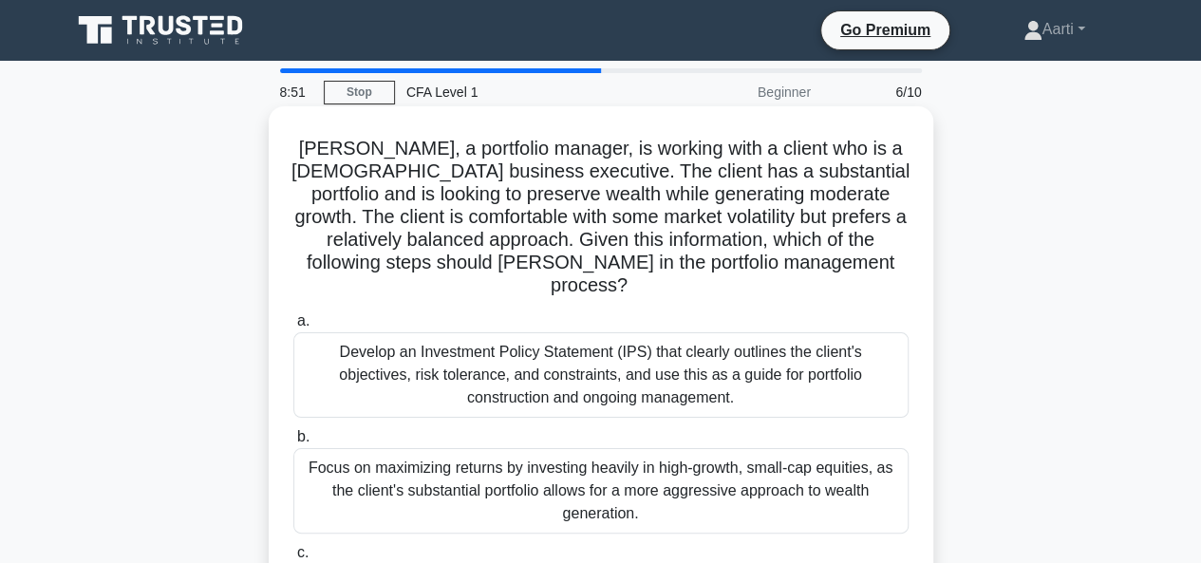
click at [681, 383] on div "Develop an Investment Policy Statement (IPS) that clearly outlines the client's…" at bounding box center [600, 374] width 615 height 85
click at [293, 328] on input "a. Develop an Investment Policy Statement (IPS) that clearly outlines the clien…" at bounding box center [293, 321] width 0 height 12
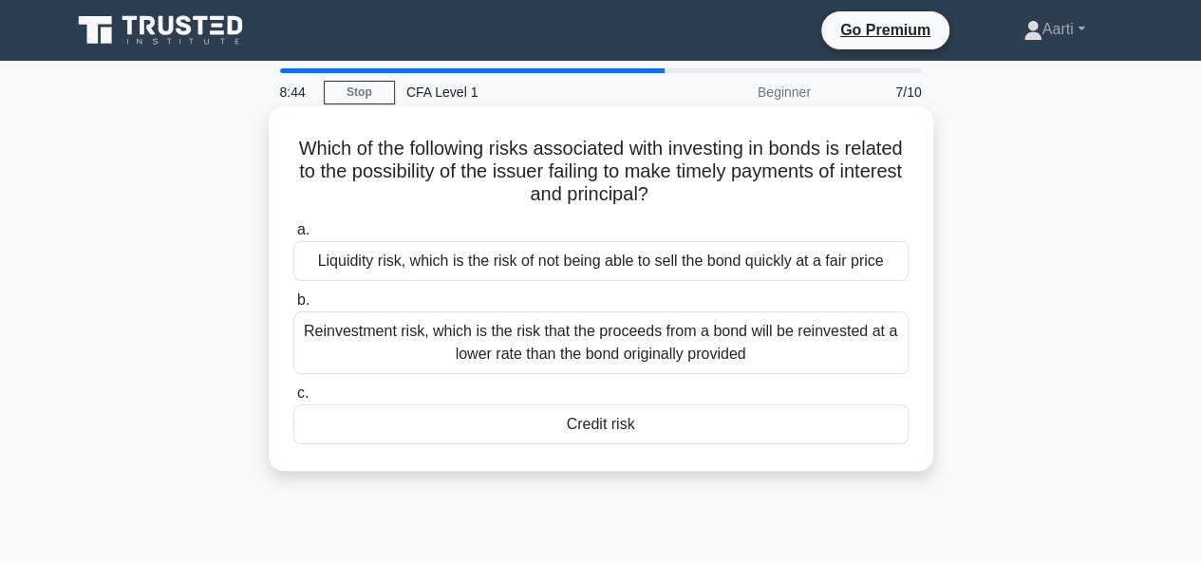
click at [852, 269] on div "Liquidity risk, which is the risk of not being able to sell the bond quickly at…" at bounding box center [600, 261] width 615 height 40
click at [293, 236] on input "a. Liquidity risk, which is the risk of not being able to sell the bond quickly…" at bounding box center [293, 230] width 0 height 12
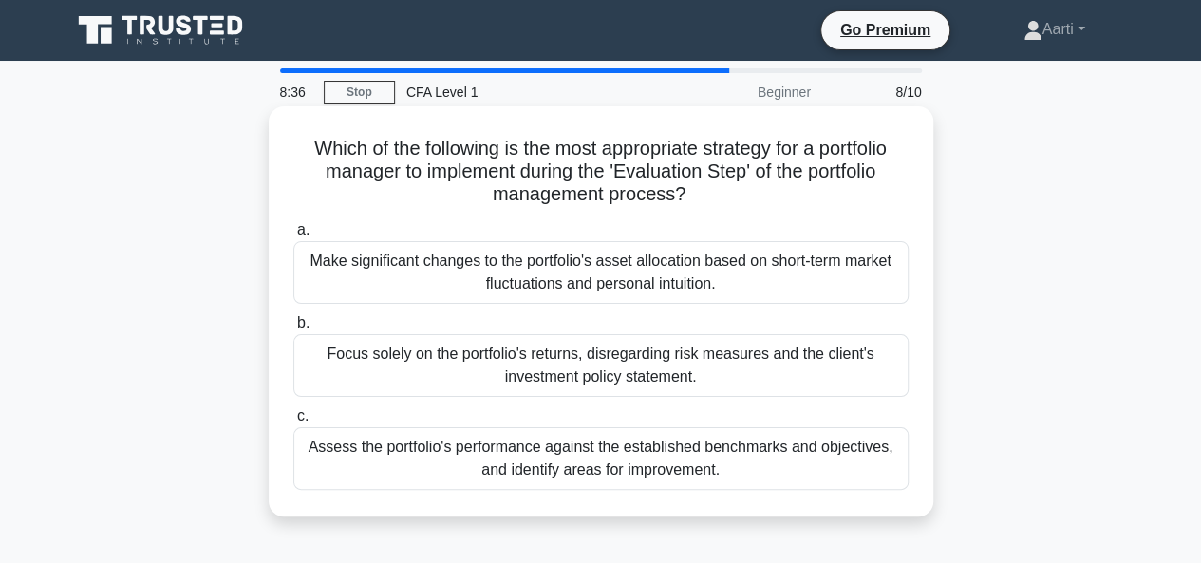
click at [788, 276] on div "Make significant changes to the portfolio's asset allocation based on short-ter…" at bounding box center [600, 272] width 615 height 63
click at [293, 236] on input "a. Make significant changes to the portfolio's asset allocation based on short-…" at bounding box center [293, 230] width 0 height 12
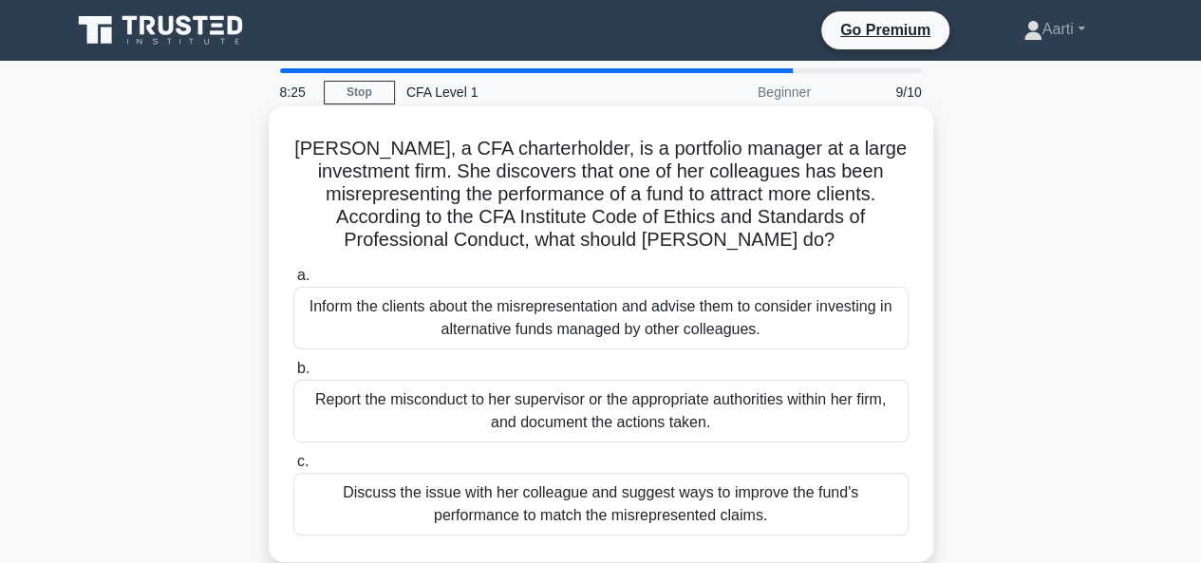
click at [593, 314] on div "Inform the clients about the misrepresentation and advise them to consider inve…" at bounding box center [600, 318] width 615 height 63
click at [293, 282] on input "a. Inform the clients about the misrepresentation and advise them to consider i…" at bounding box center [293, 276] width 0 height 12
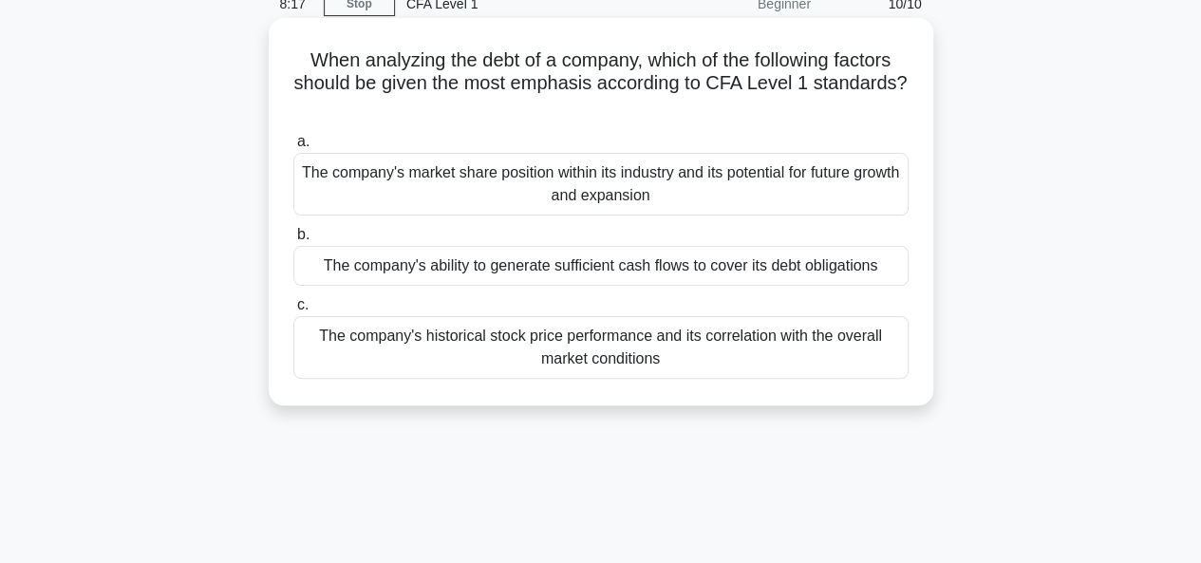
scroll to position [87, 0]
click at [720, 274] on div "The company's ability to generate sufficient cash flows to cover its debt oblig…" at bounding box center [600, 267] width 615 height 40
click at [293, 242] on input "b. The company's ability to generate sufficient cash flows to cover its debt ob…" at bounding box center [293, 236] width 0 height 12
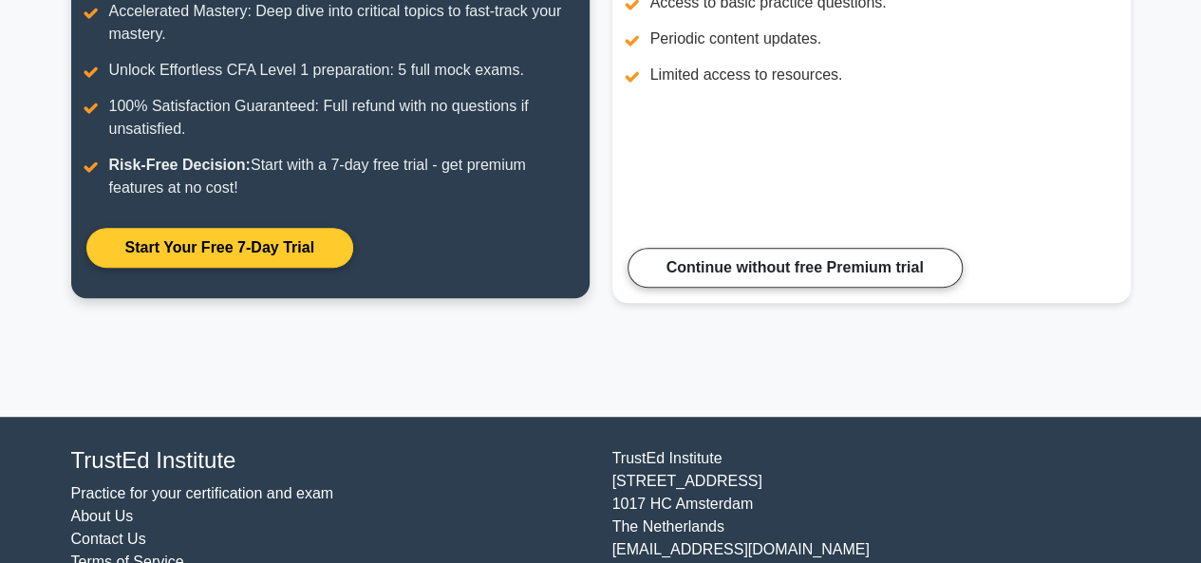
scroll to position [369, 0]
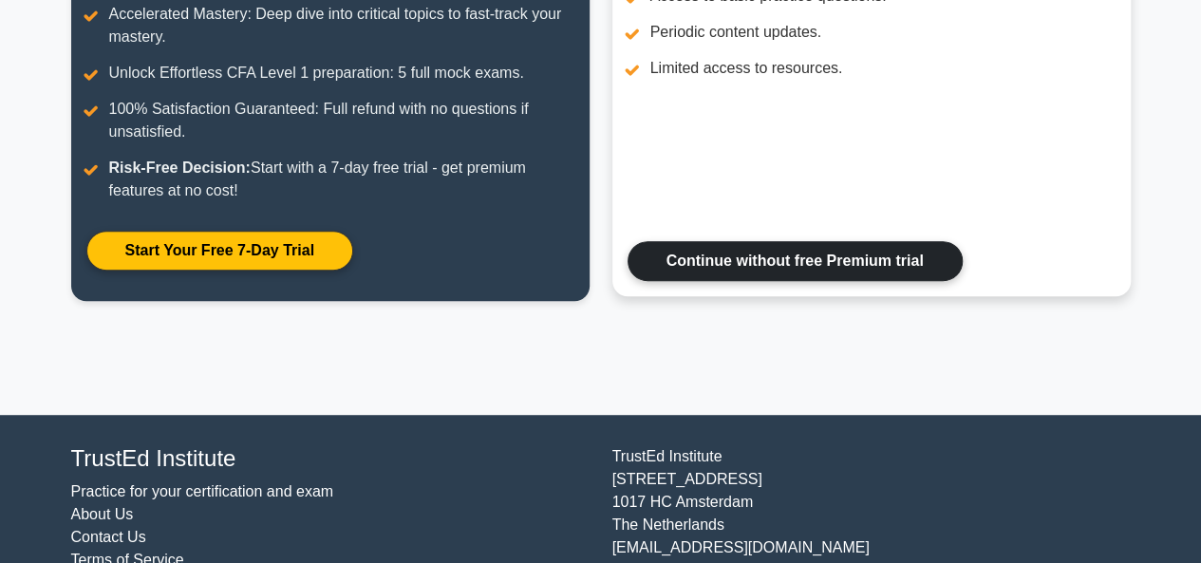
click at [704, 247] on link "Continue without free Premium trial" at bounding box center [795, 261] width 335 height 40
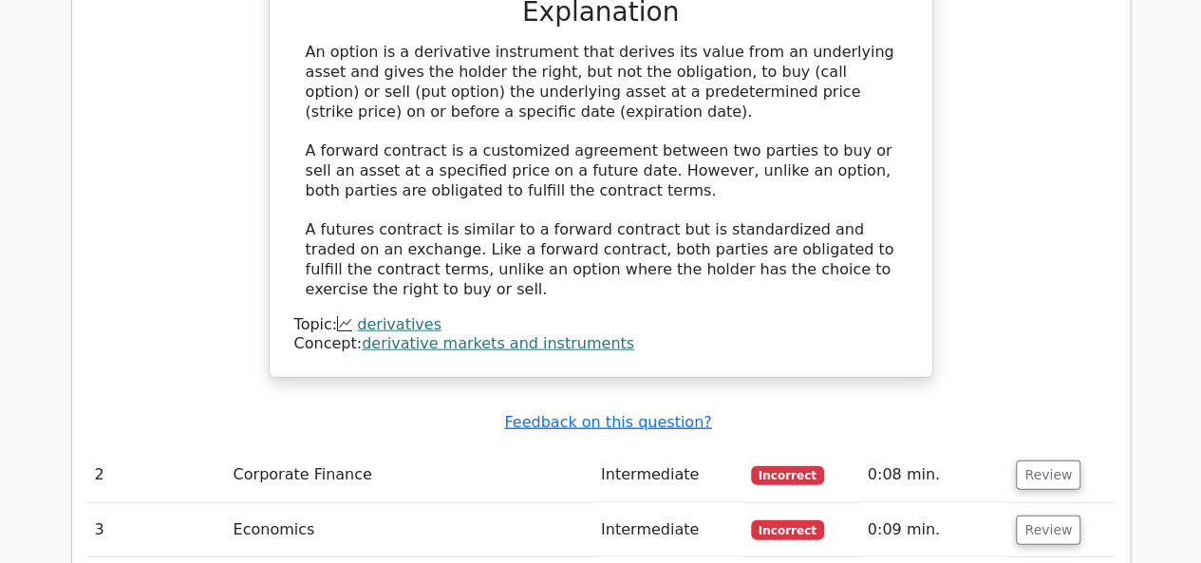
scroll to position [2277, 0]
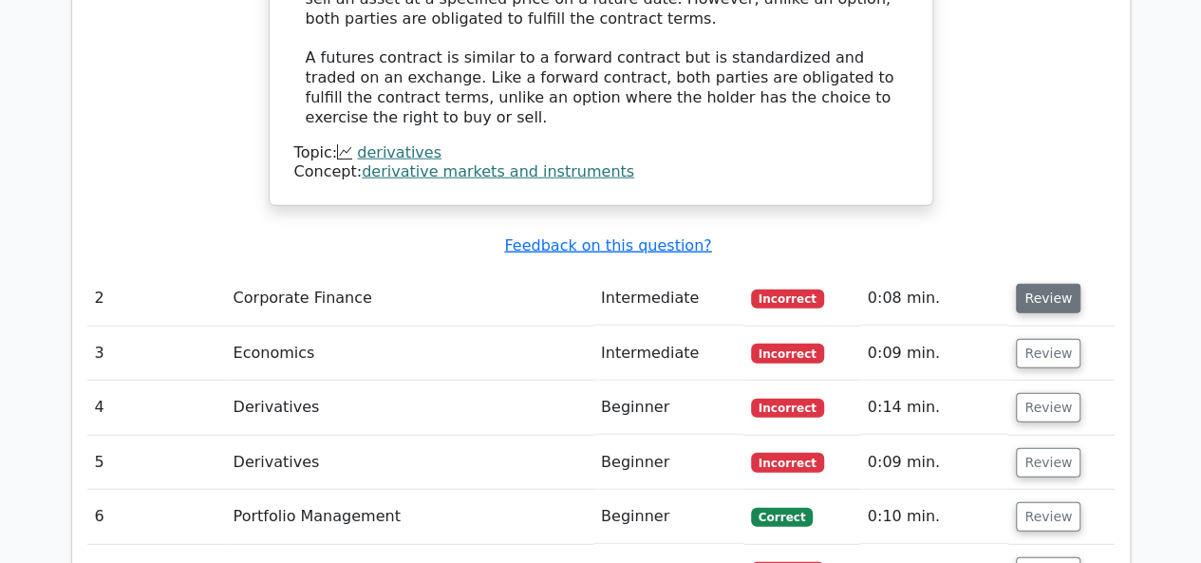
click at [1021, 284] on button "Review" at bounding box center [1048, 298] width 65 height 29
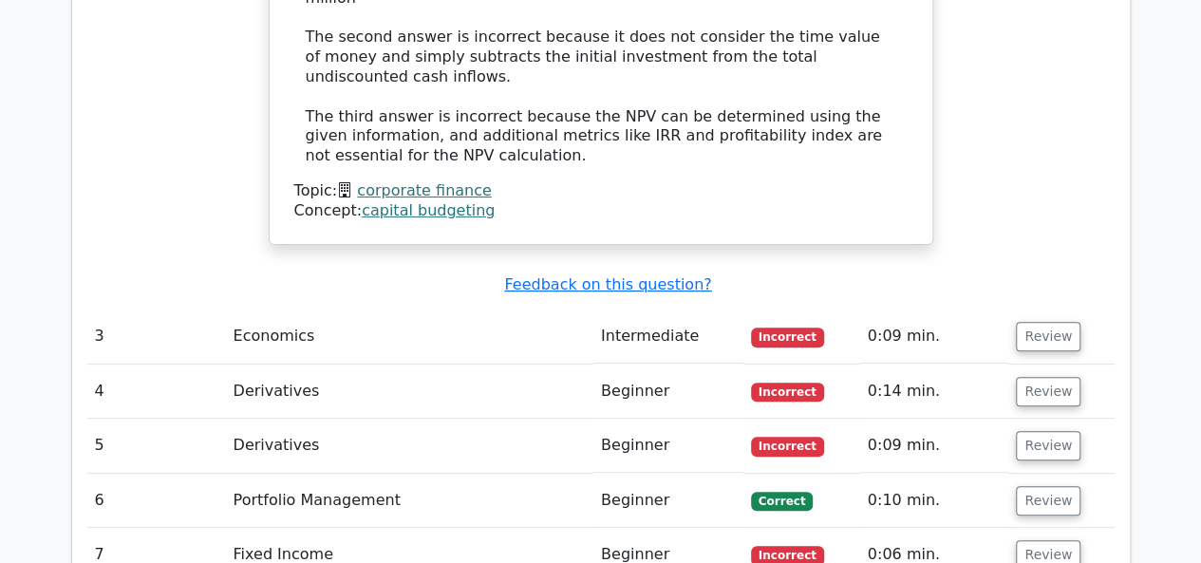
scroll to position [3766, 0]
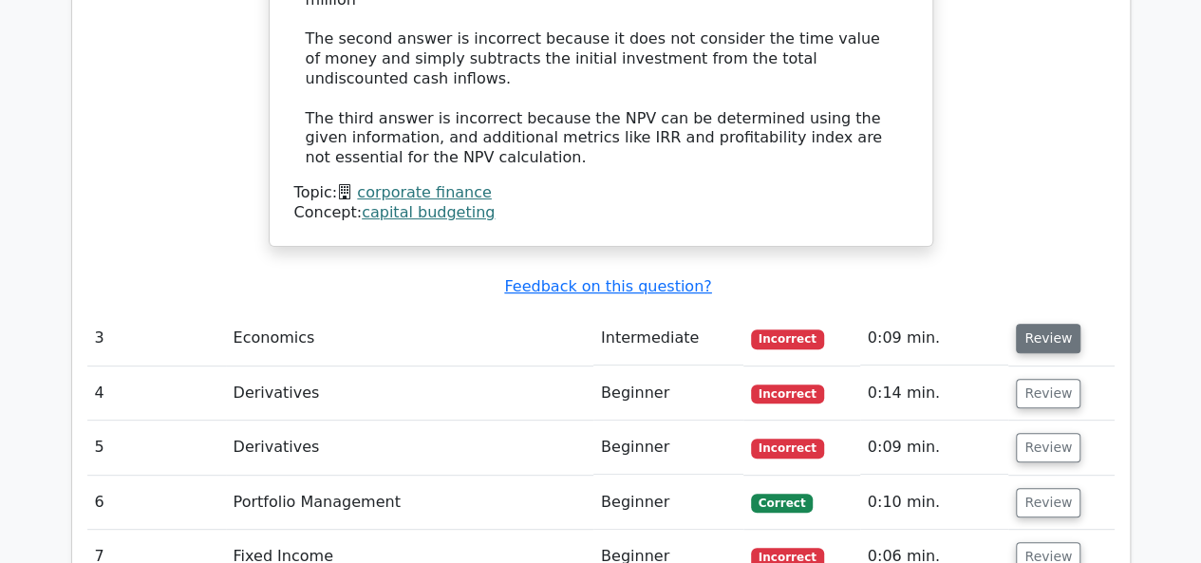
click at [1058, 324] on button "Review" at bounding box center [1048, 338] width 65 height 29
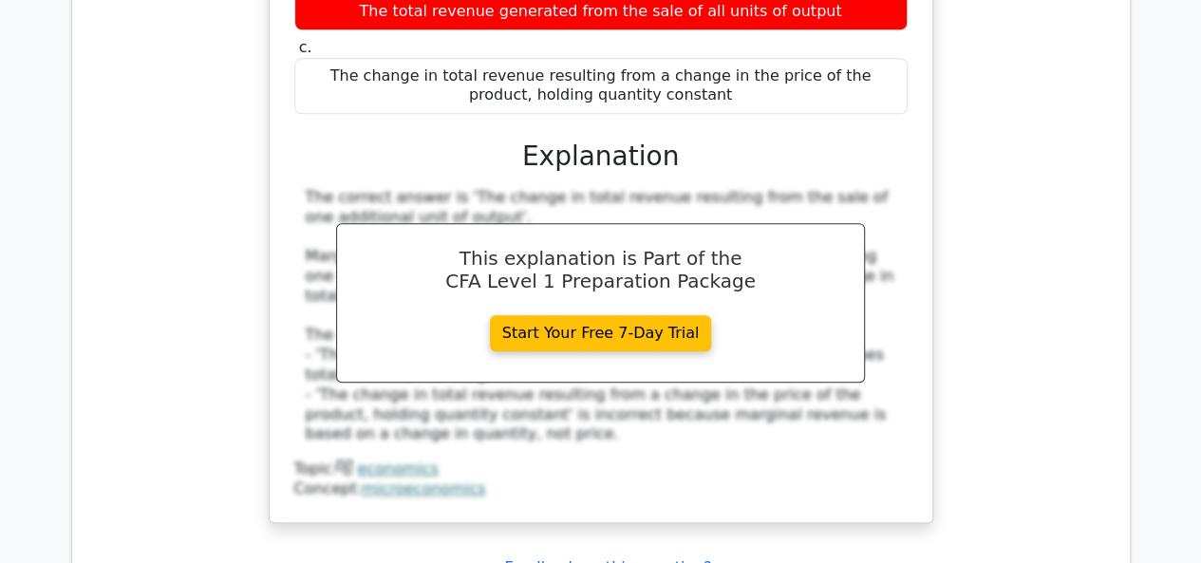
scroll to position [4439, 0]
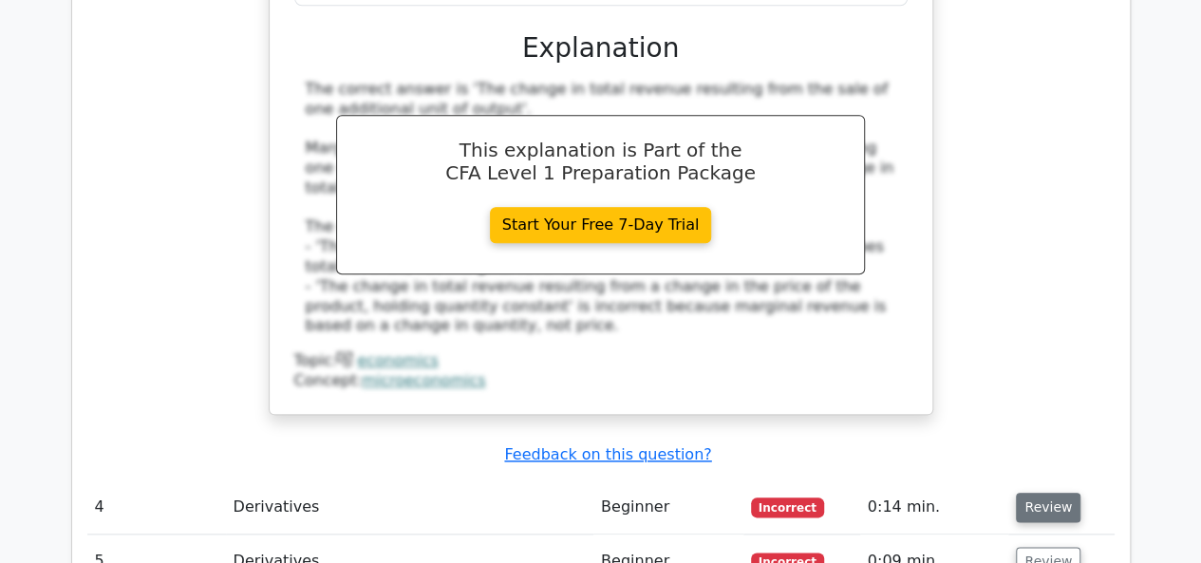
click at [1049, 493] on button "Review" at bounding box center [1048, 507] width 65 height 29
click at [1035, 493] on button "Review" at bounding box center [1048, 507] width 65 height 29
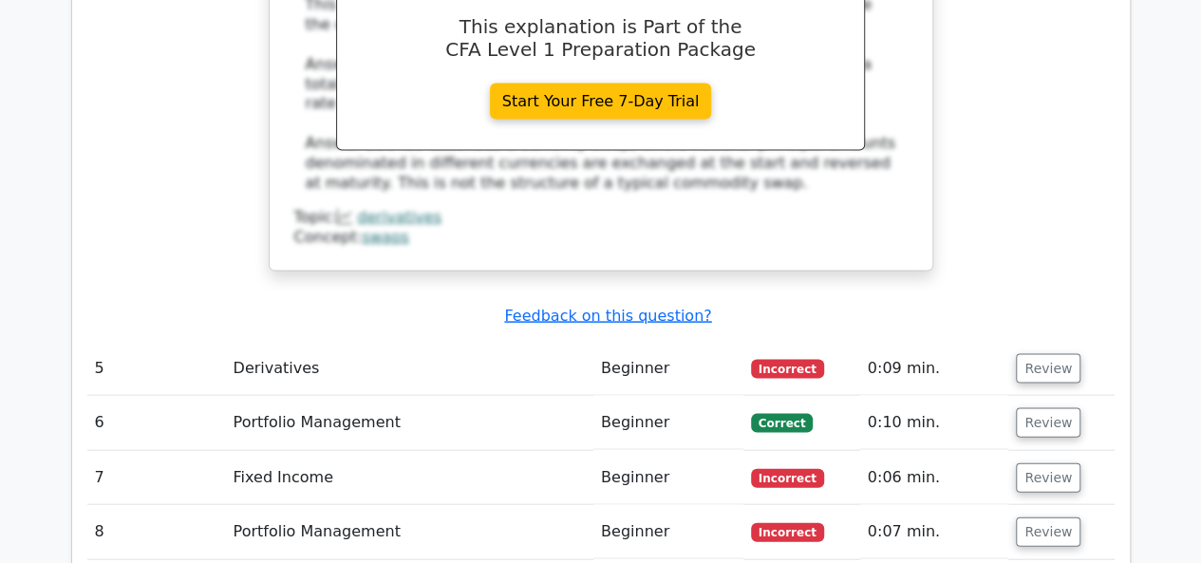
scroll to position [5417, 0]
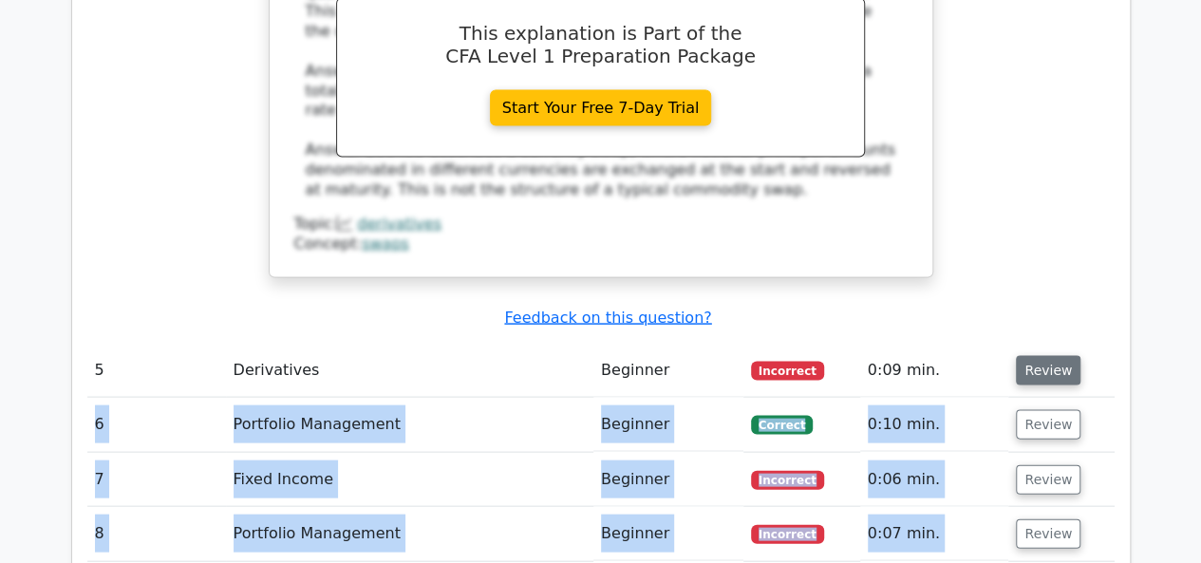
drag, startPoint x: 737, startPoint y: 364, endPoint x: 1047, endPoint y: 88, distance: 414.4
click at [1047, 356] on button "Review" at bounding box center [1048, 370] width 65 height 29
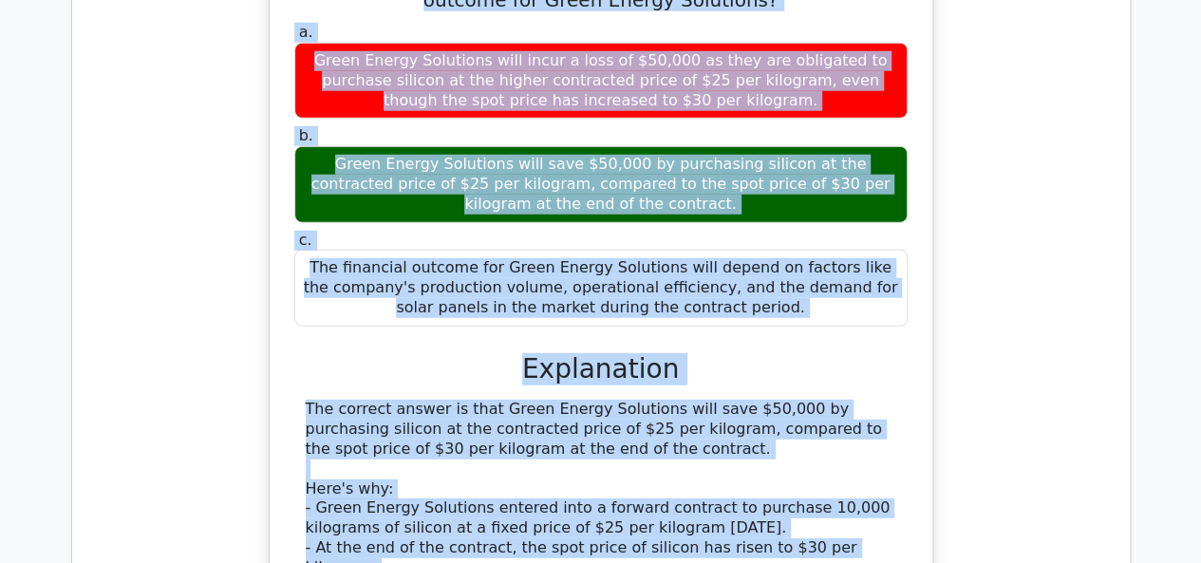
scroll to position [6059, 0]
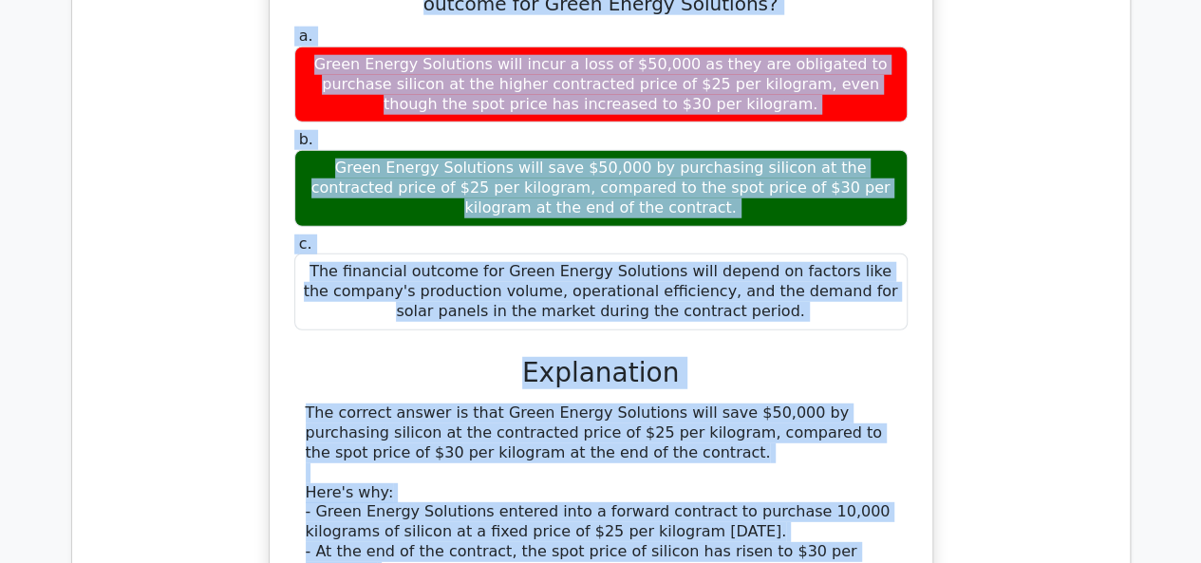
click at [986, 134] on div "Green Energy Solutions, a solar panel manufacturer, is planning to expand its p…" at bounding box center [601, 407] width 1028 height 1302
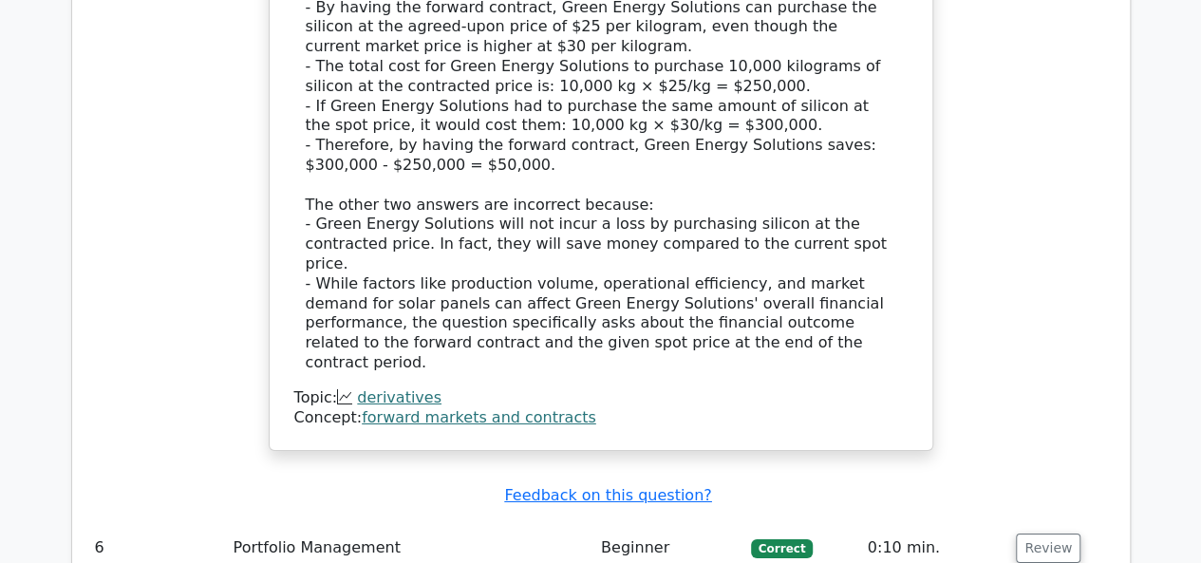
scroll to position [6672, 0]
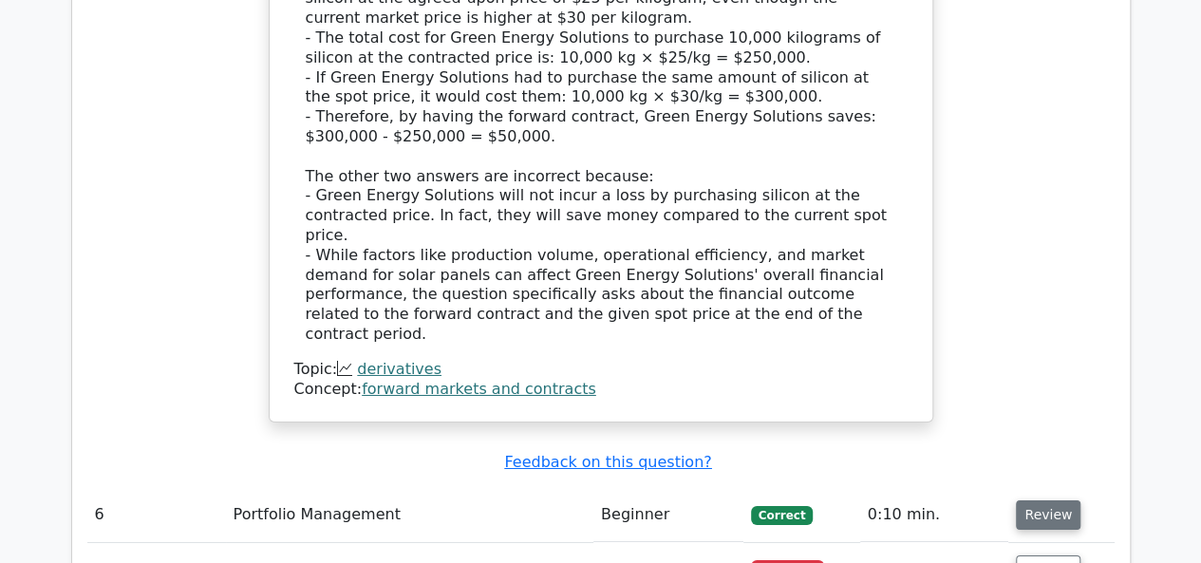
click at [1030, 501] on button "Review" at bounding box center [1048, 515] width 65 height 29
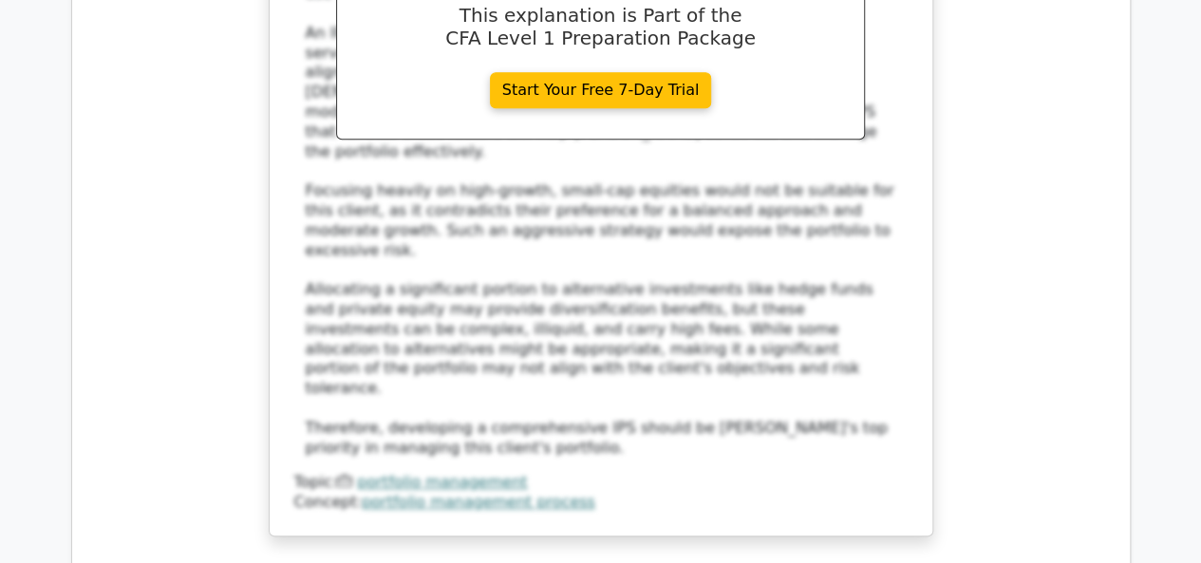
scroll to position [7930, 0]
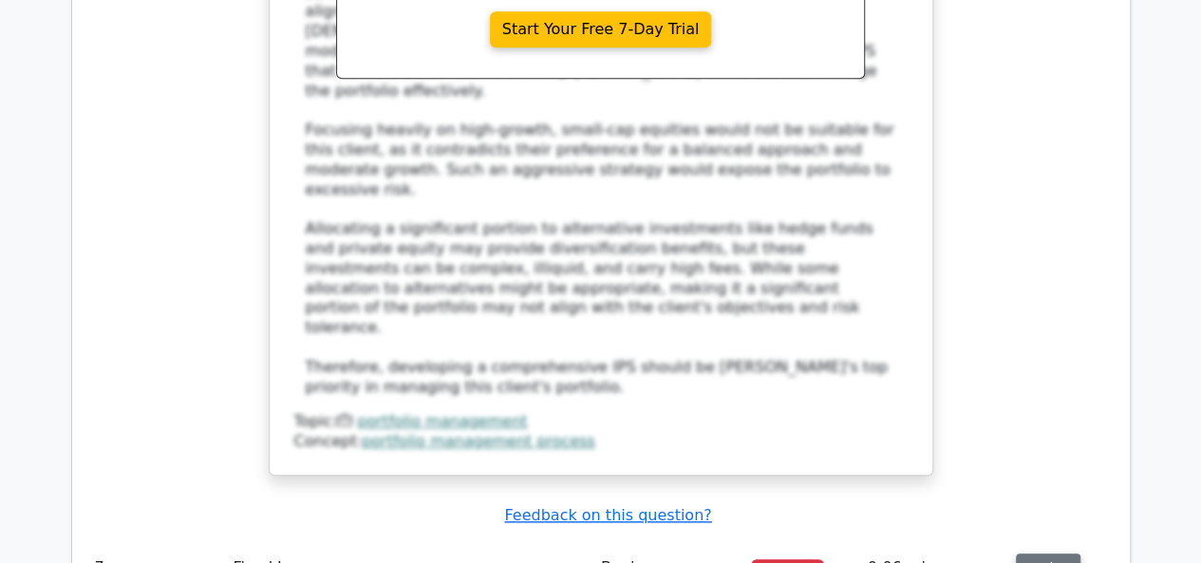
click at [1039, 554] on button "Review" at bounding box center [1048, 568] width 65 height 29
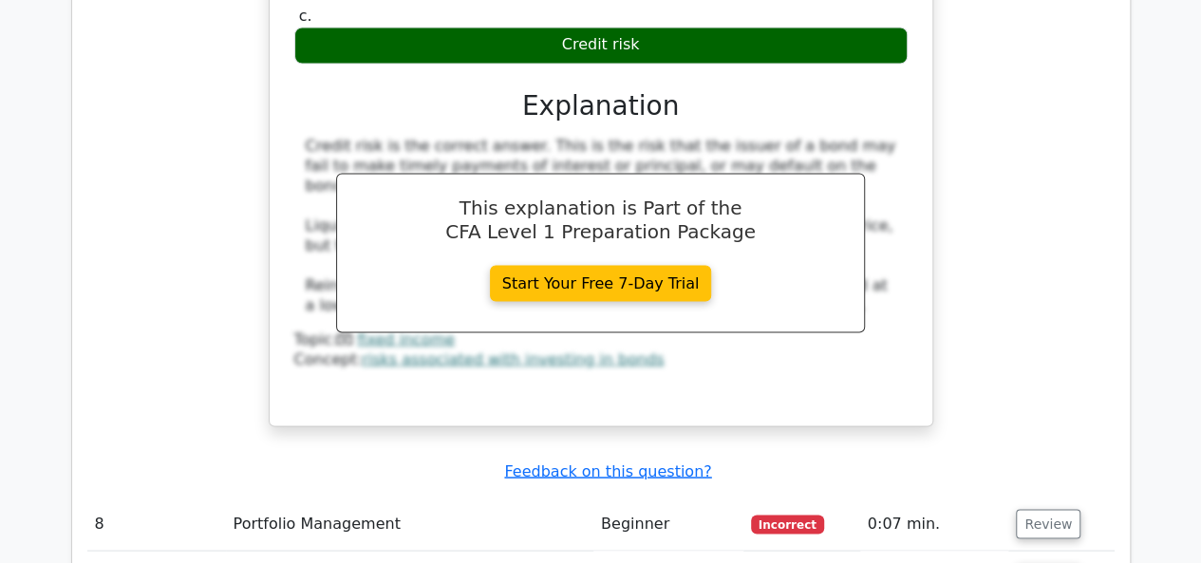
scroll to position [8800, 0]
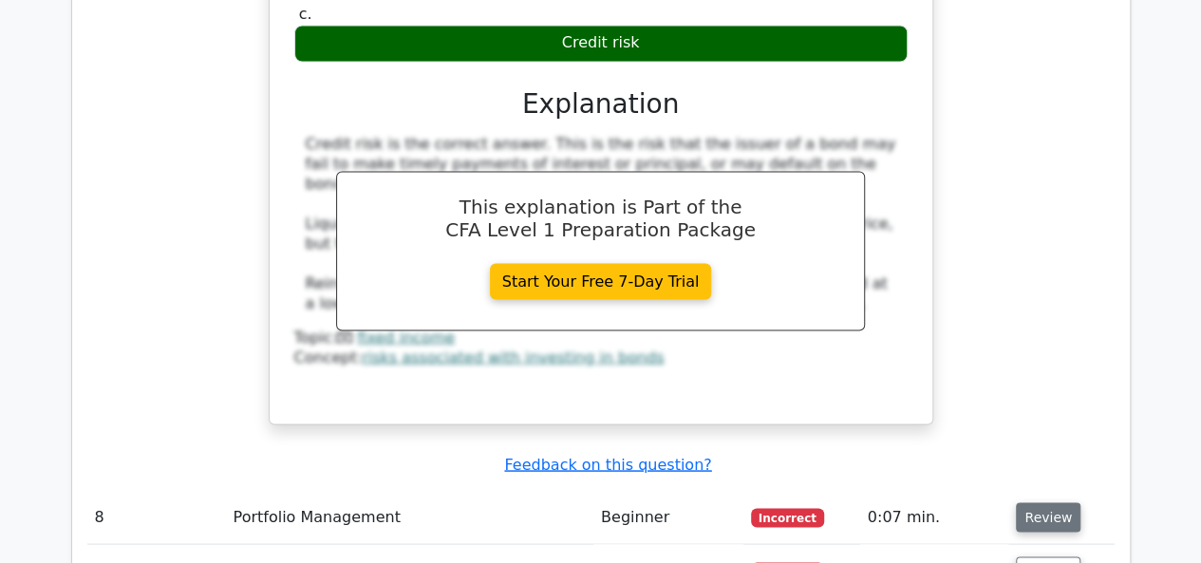
click at [1032, 502] on button "Review" at bounding box center [1048, 516] width 65 height 29
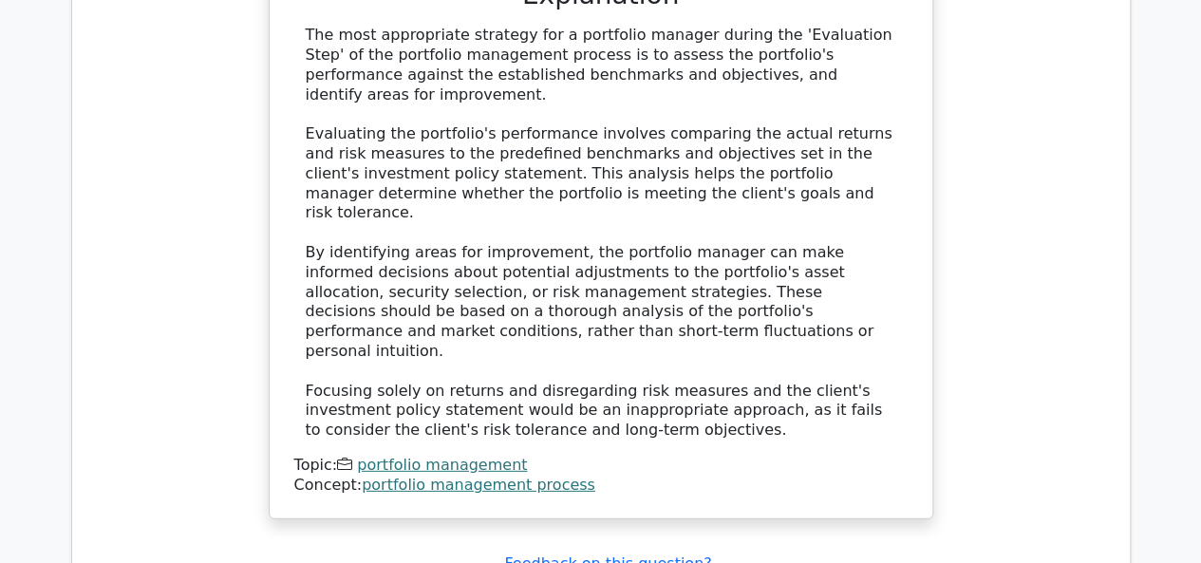
scroll to position [9742, 0]
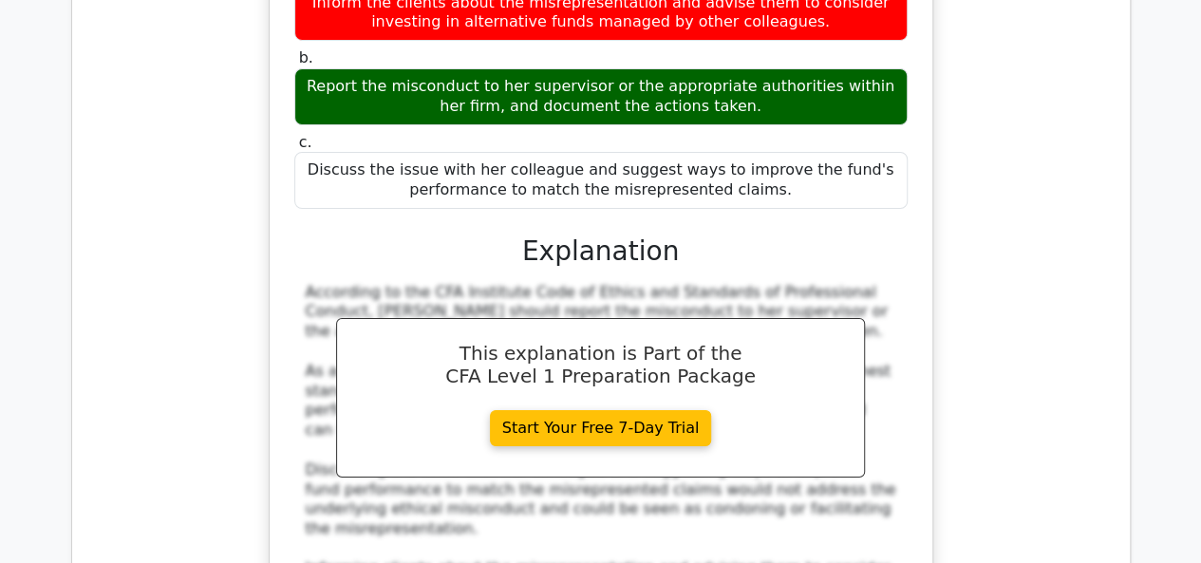
scroll to position [10602, 0]
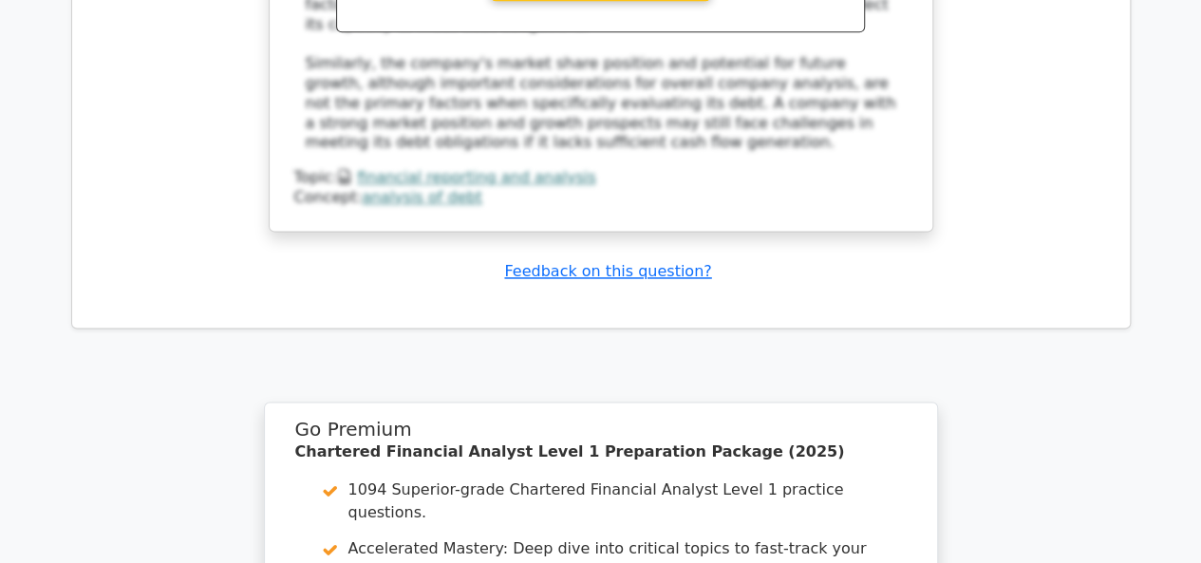
scroll to position [12014, 0]
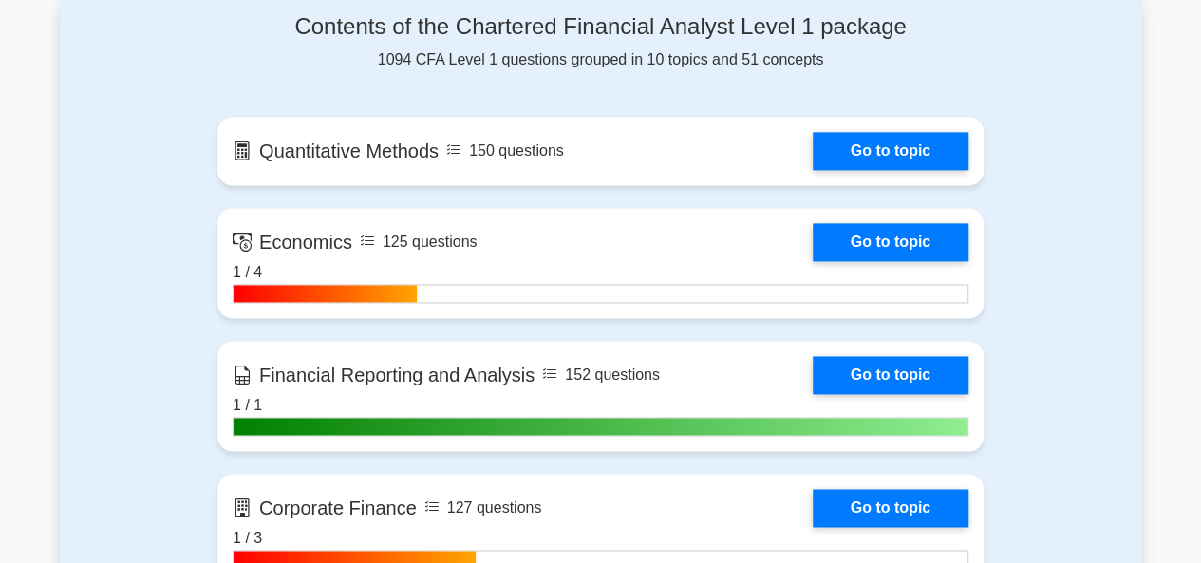
scroll to position [1258, 0]
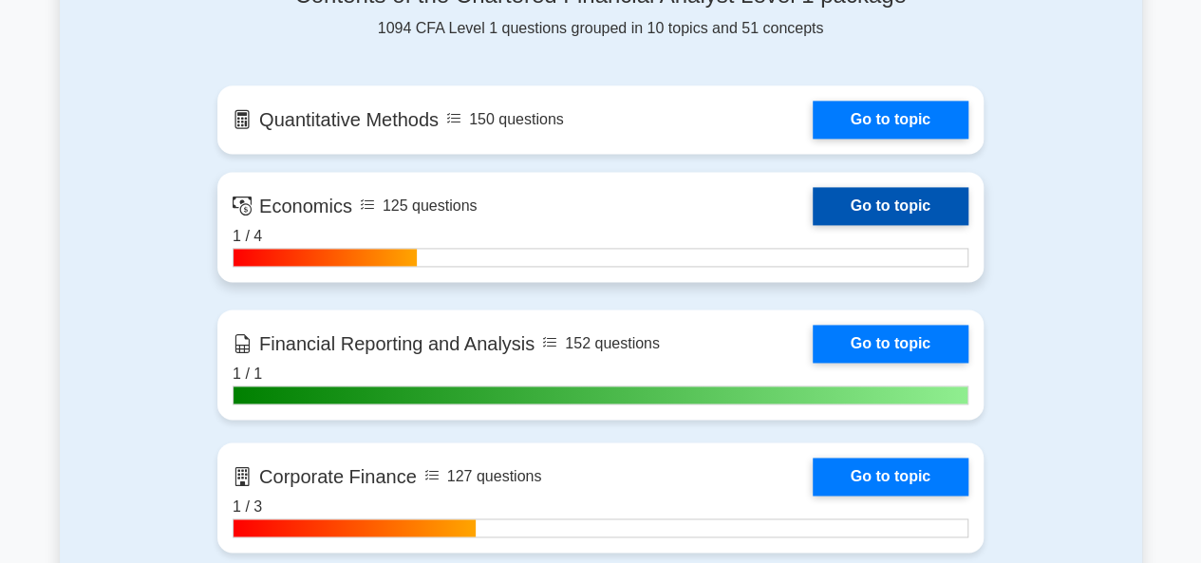
click at [882, 210] on link "Go to topic" at bounding box center [891, 206] width 156 height 38
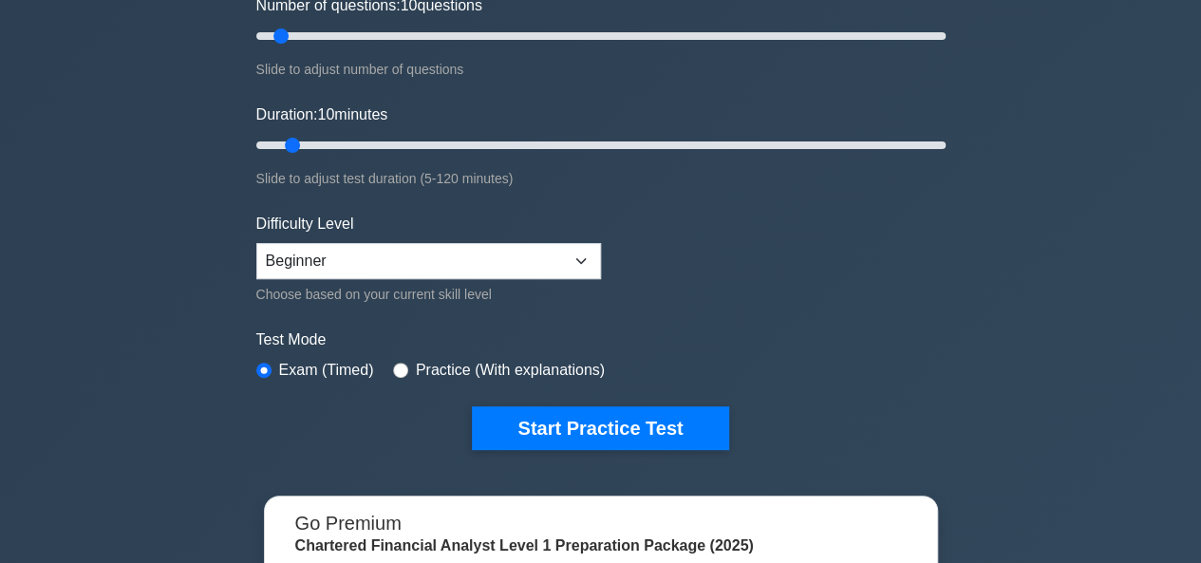
scroll to position [265, 0]
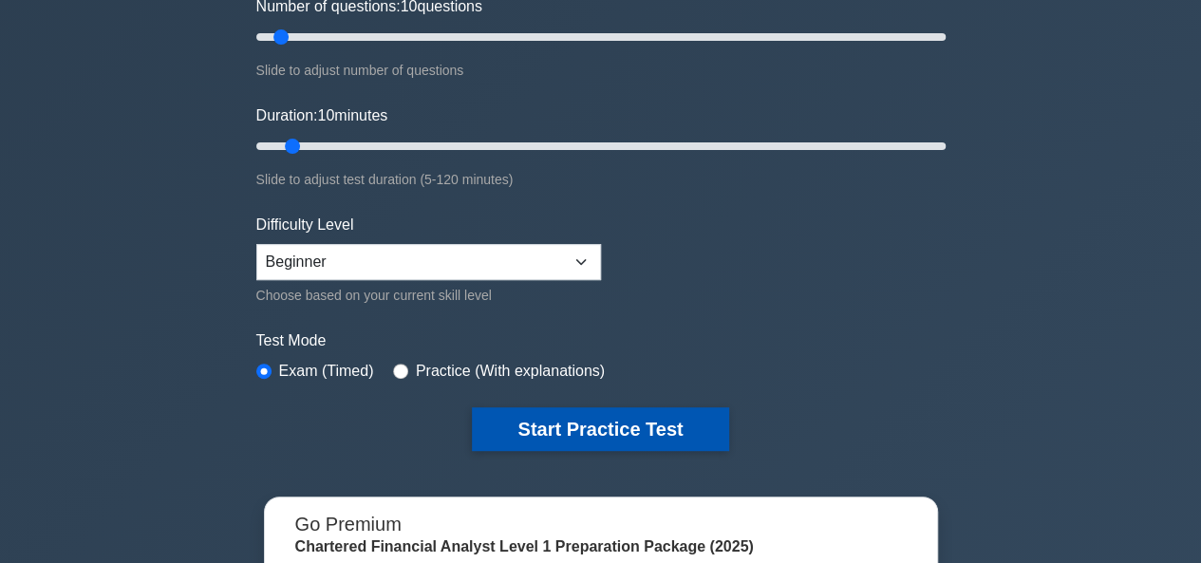
click at [535, 421] on button "Start Practice Test" at bounding box center [600, 429] width 256 height 44
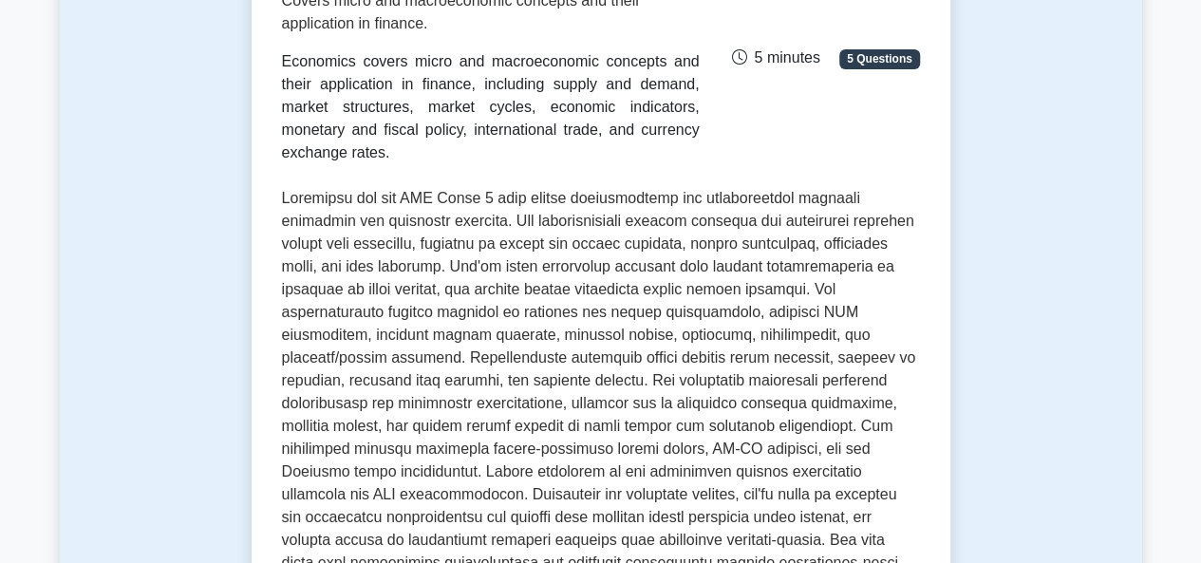
scroll to position [314, 0]
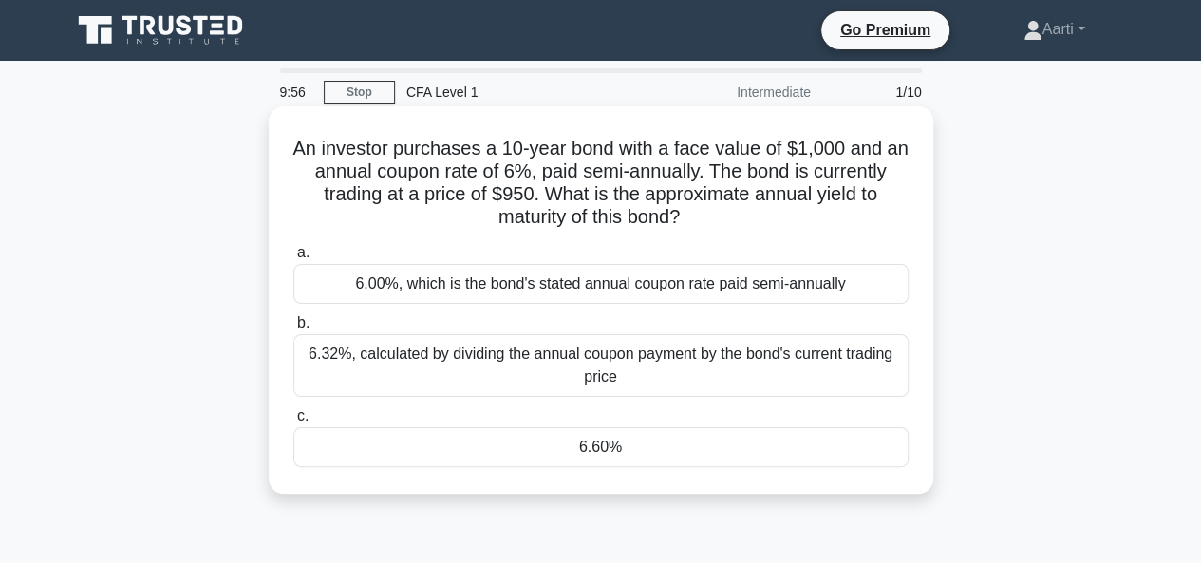
click at [495, 267] on div "6.00%, which is the bond's stated annual coupon rate paid semi-annually" at bounding box center [600, 284] width 615 height 40
click at [293, 259] on input "a. 6.00%, which is the bond's stated annual coupon rate paid semi-annually" at bounding box center [293, 253] width 0 height 12
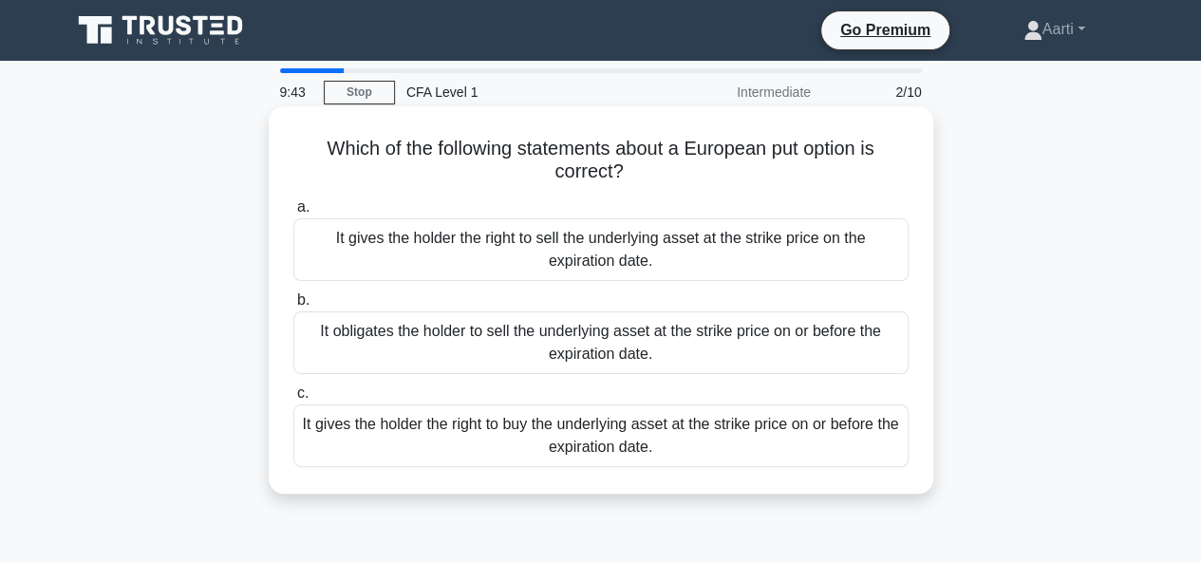
click at [652, 269] on div "It gives the holder the right to sell the underlying asset at the strike price …" at bounding box center [600, 249] width 615 height 63
click at [293, 214] on input "a. It gives the holder the right to sell the underlying asset at the strike pri…" at bounding box center [293, 207] width 0 height 12
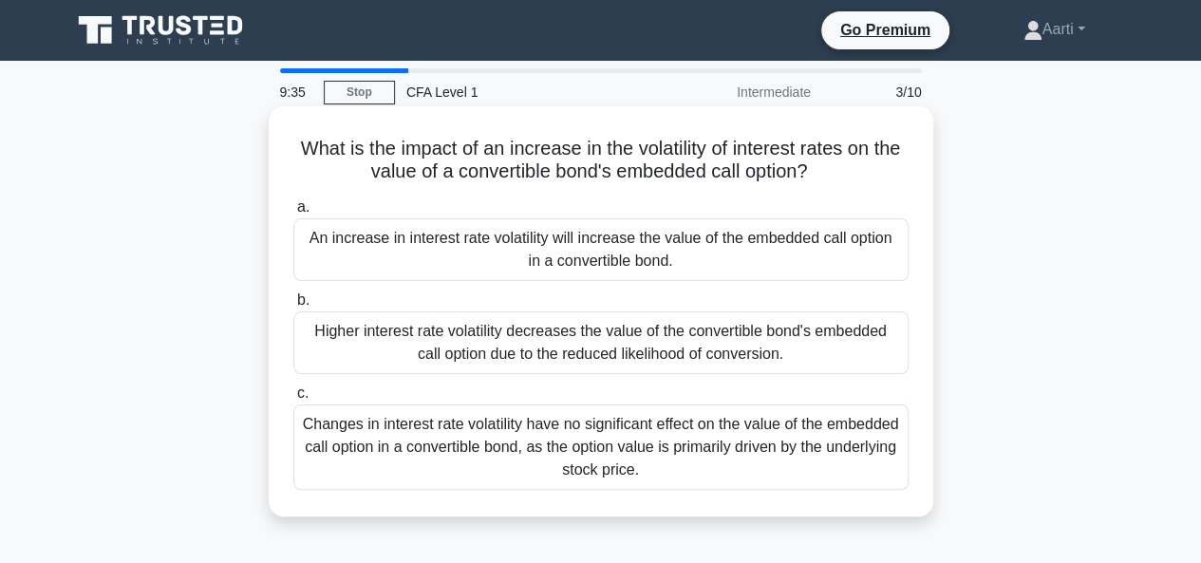
click at [786, 265] on div "An increase in interest rate volatility will increase the value of the embedded…" at bounding box center [600, 249] width 615 height 63
click at [293, 214] on input "a. An increase in interest rate volatility will increase the value of the embed…" at bounding box center [293, 207] width 0 height 12
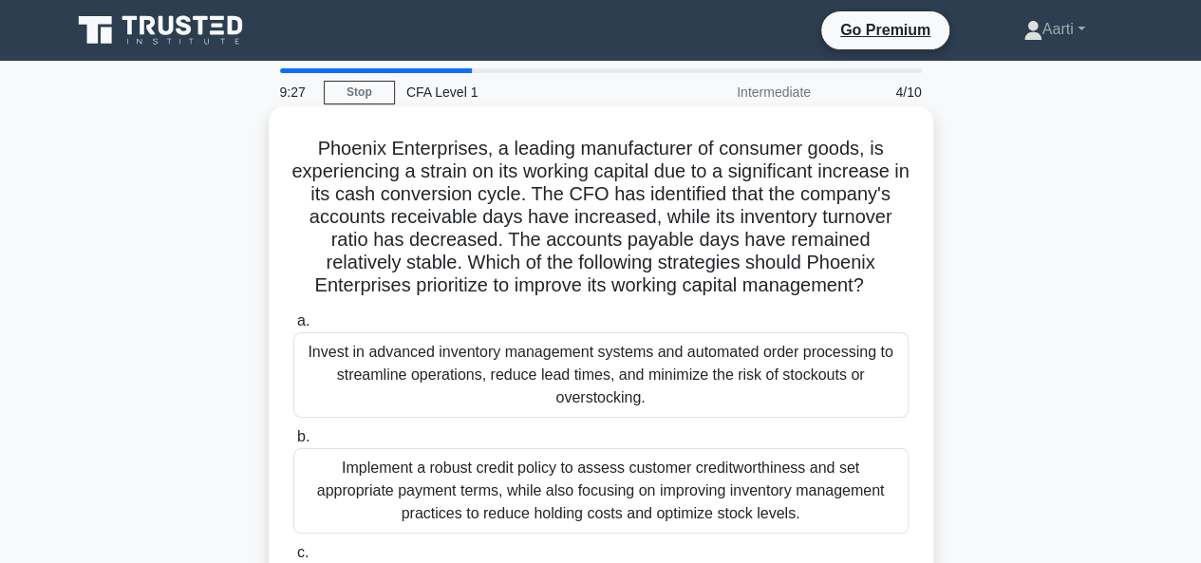
click at [806, 375] on div "Invest in advanced inventory management systems and automated order processing …" at bounding box center [600, 374] width 615 height 85
click at [293, 328] on input "a. Invest in advanced inventory management systems and automated order processi…" at bounding box center [293, 321] width 0 height 12
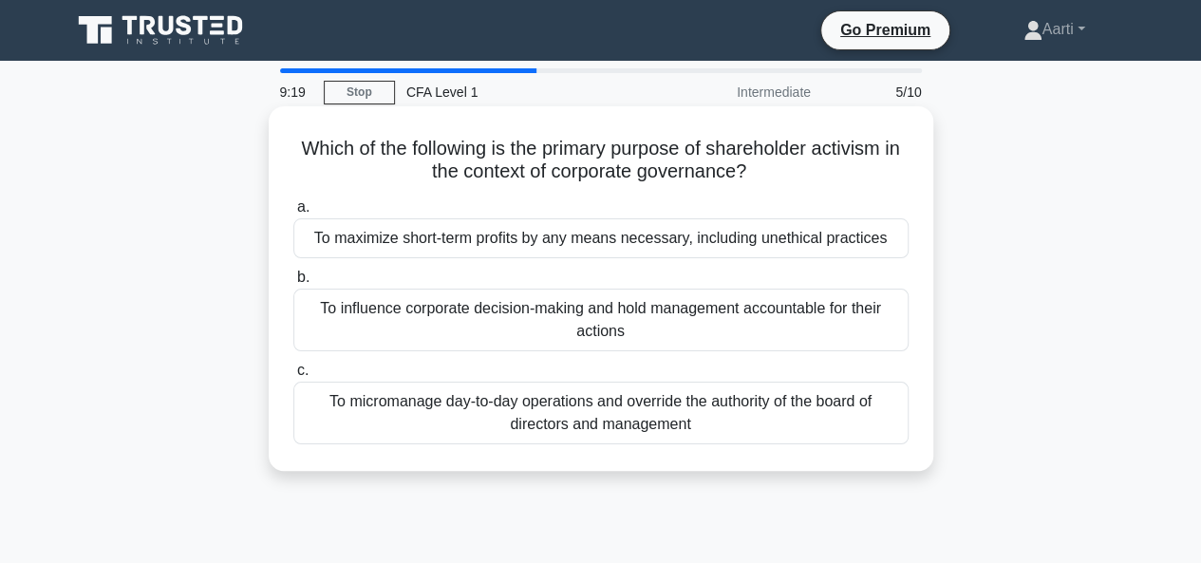
click at [752, 240] on div "To maximize short-term profits by any means necessary, including unethical prac…" at bounding box center [600, 238] width 615 height 40
click at [293, 214] on input "a. To maximize short-term profits by any means necessary, including unethical p…" at bounding box center [293, 207] width 0 height 12
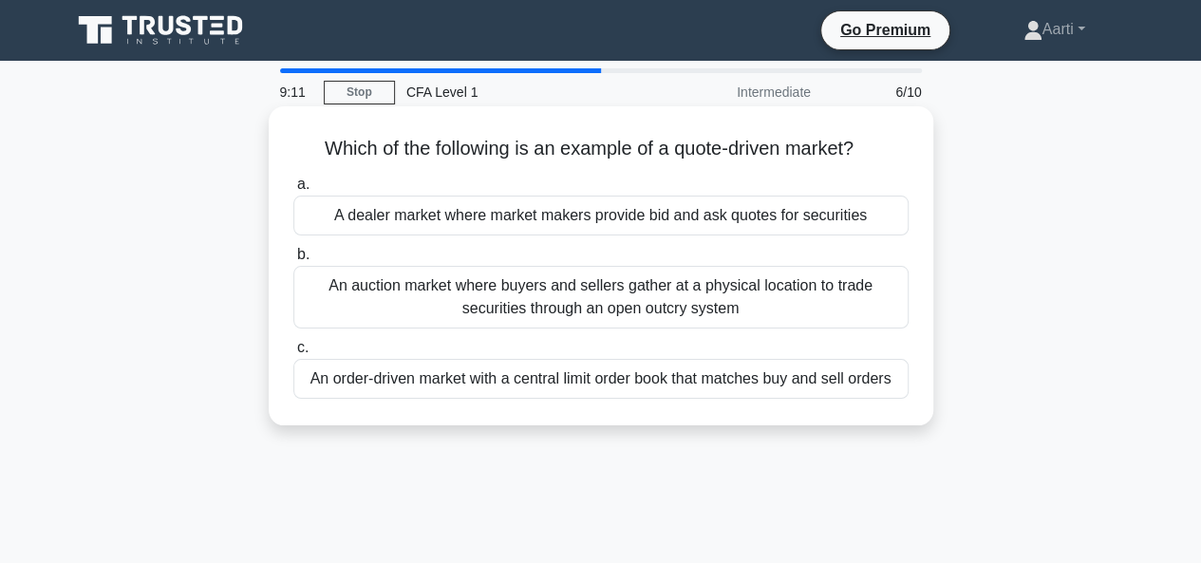
click at [721, 297] on div "An auction market where buyers and sellers gather at a physical location to tra…" at bounding box center [600, 297] width 615 height 63
click at [293, 261] on input "b. An auction market where buyers and sellers gather at a physical location to …" at bounding box center [293, 255] width 0 height 12
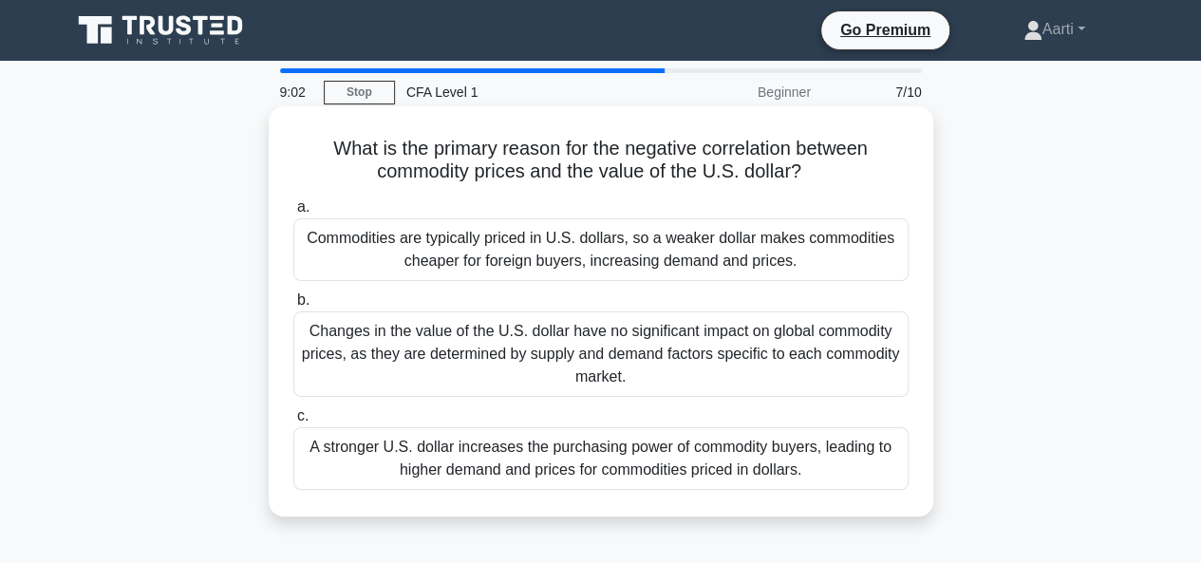
click at [830, 248] on div "Commodities are typically priced in U.S. dollars, so a weaker dollar makes comm…" at bounding box center [600, 249] width 615 height 63
click at [293, 214] on input "a. Commodities are typically priced in U.S. dollars, so a weaker dollar makes c…" at bounding box center [293, 207] width 0 height 12
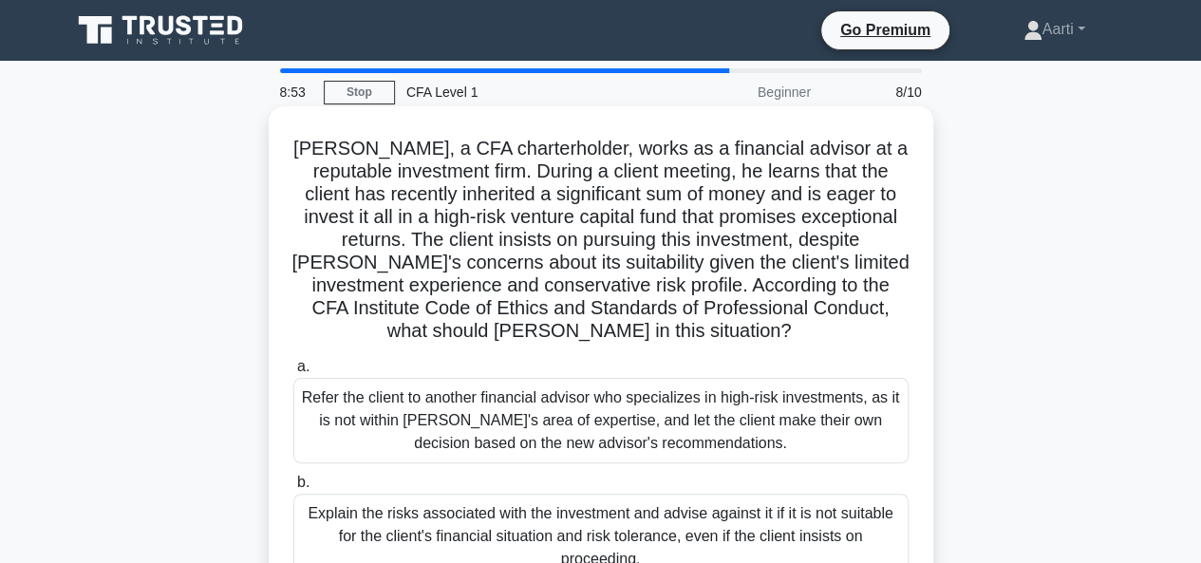
click at [595, 409] on div "Refer the client to another financial advisor who specializes in high-risk inve…" at bounding box center [600, 420] width 615 height 85
click at [293, 373] on input "a. Refer the client to another financial advisor who specializes in high-risk i…" at bounding box center [293, 367] width 0 height 12
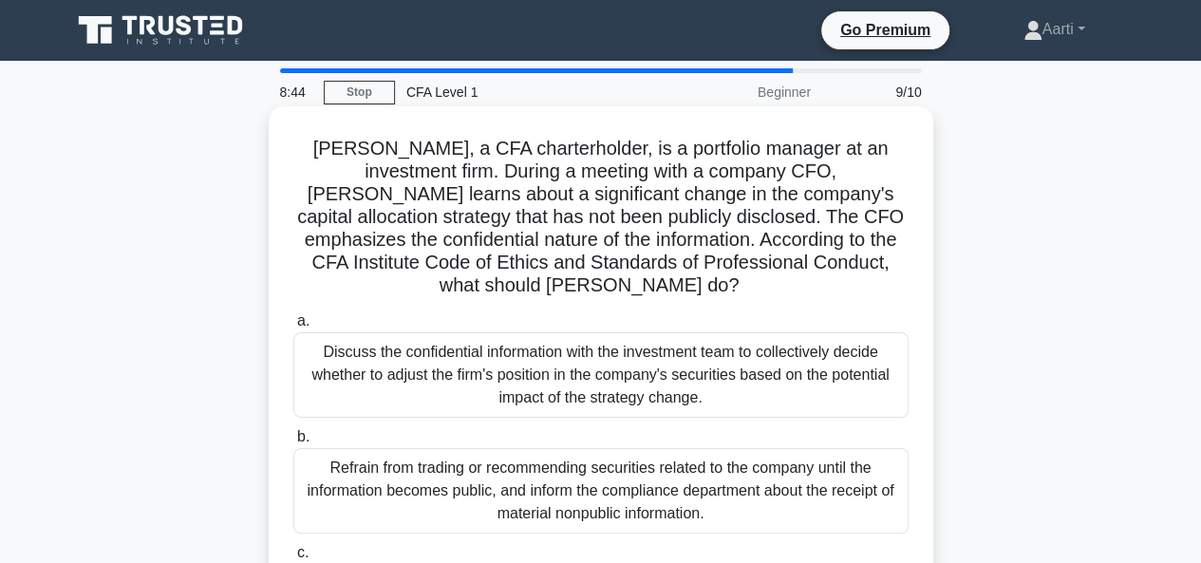
click at [779, 369] on div "Discuss the confidential information with the investment team to collectively d…" at bounding box center [600, 374] width 615 height 85
click at [293, 328] on input "a. Discuss the confidential information with the investment team to collectivel…" at bounding box center [293, 321] width 0 height 12
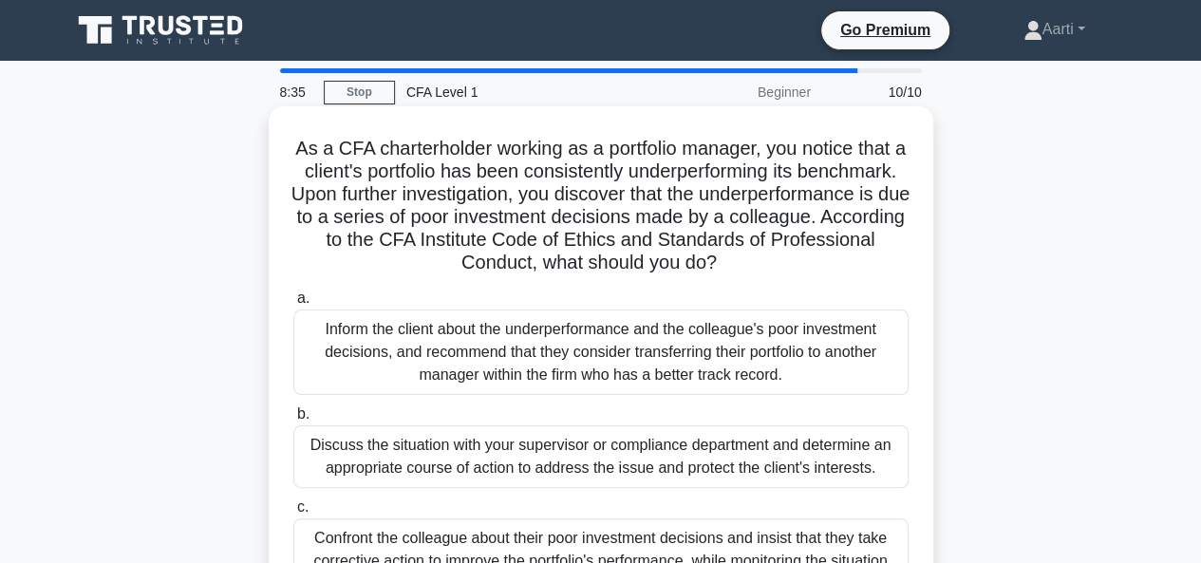
click at [652, 352] on div "Inform the client about the underperformance and the colleague's poor investmen…" at bounding box center [600, 352] width 615 height 85
click at [293, 305] on input "a. Inform the client about the underperformance and the colleague's poor invest…" at bounding box center [293, 299] width 0 height 12
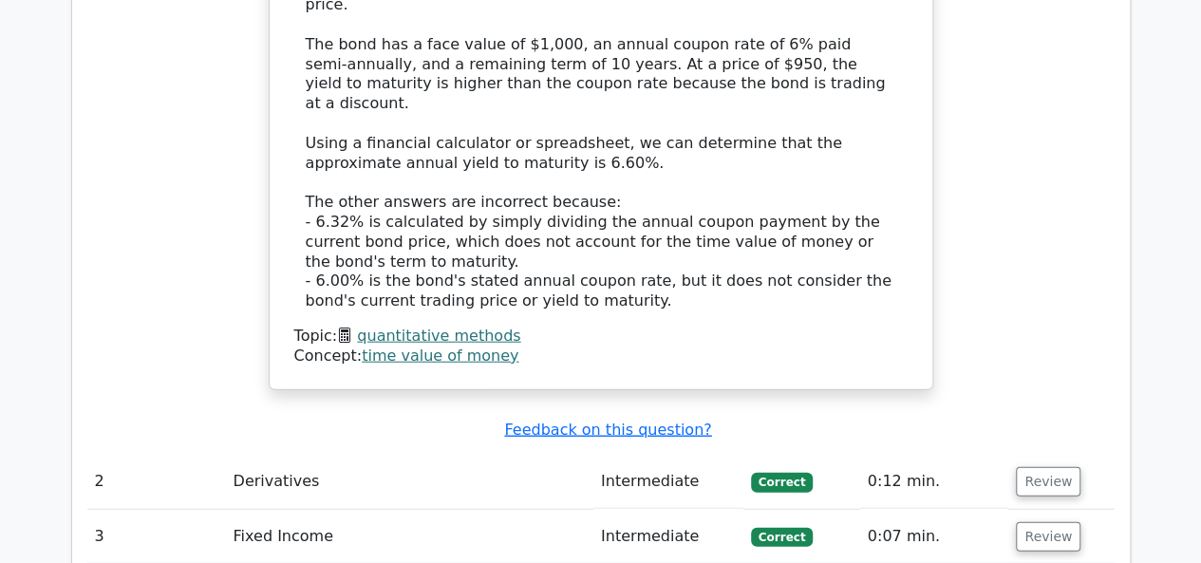
scroll to position [2154, 0]
click at [1041, 466] on button "Review" at bounding box center [1048, 480] width 65 height 29
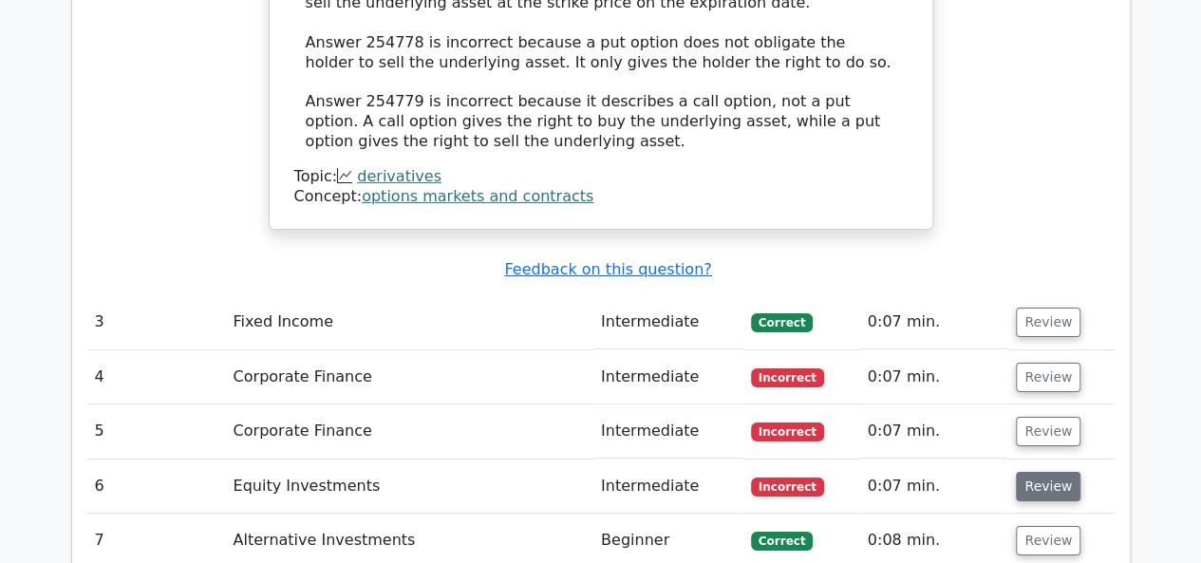
scroll to position [3096, 0]
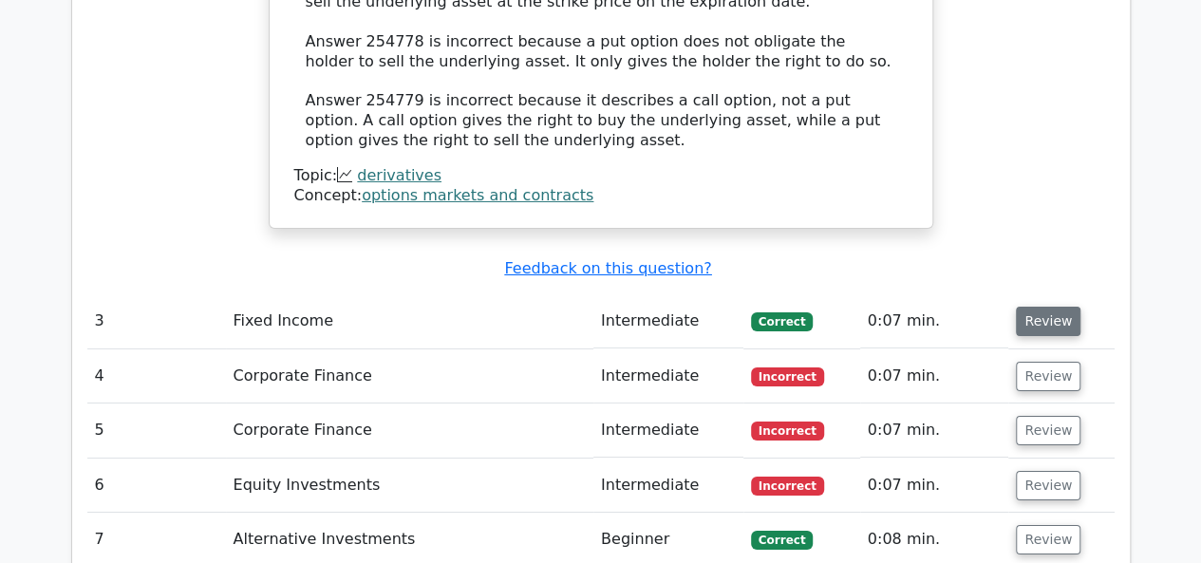
click at [1042, 307] on button "Review" at bounding box center [1048, 321] width 65 height 29
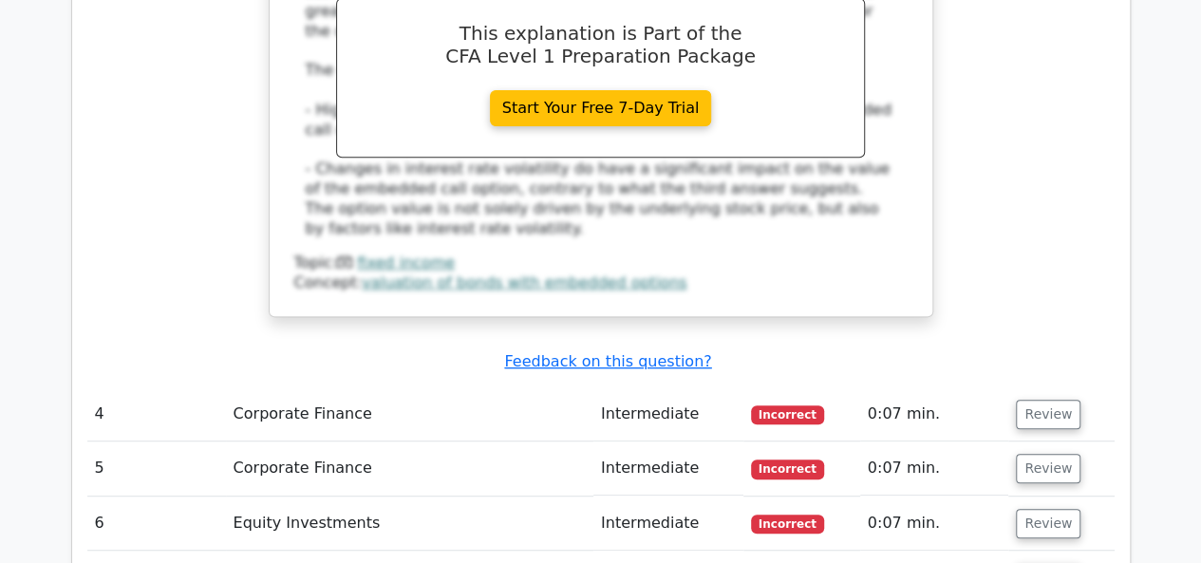
scroll to position [3928, 0]
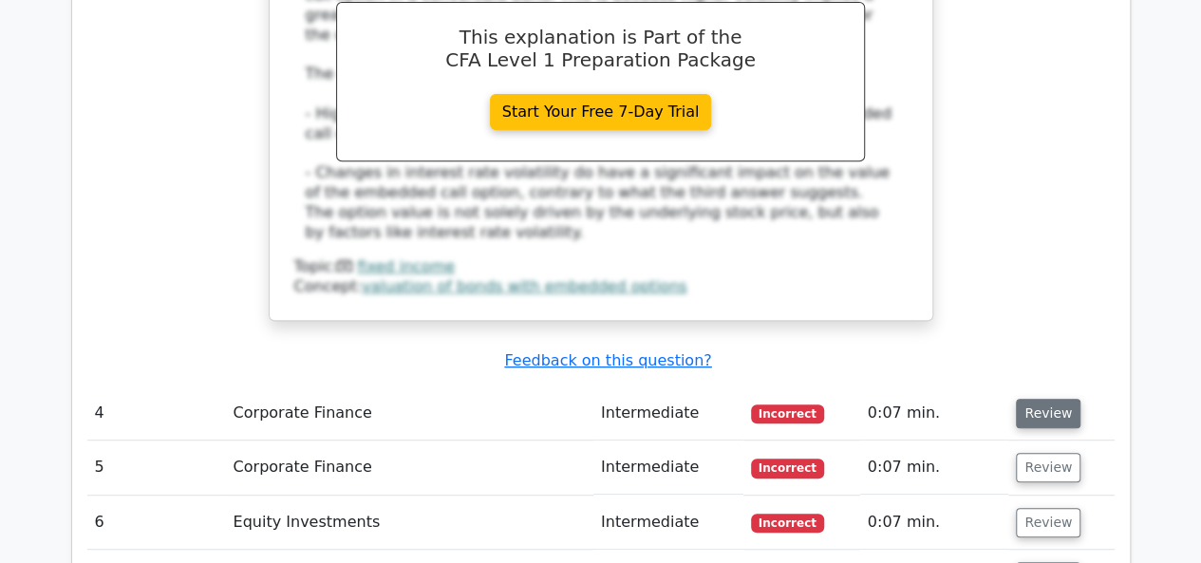
click at [1030, 399] on button "Review" at bounding box center [1048, 413] width 65 height 29
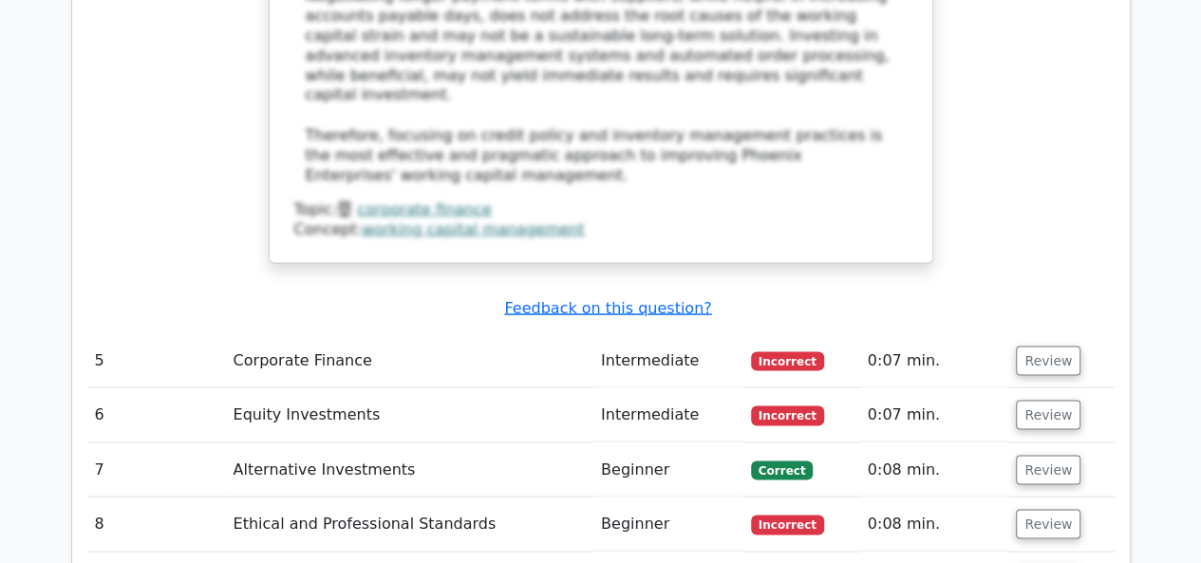
scroll to position [0, 0]
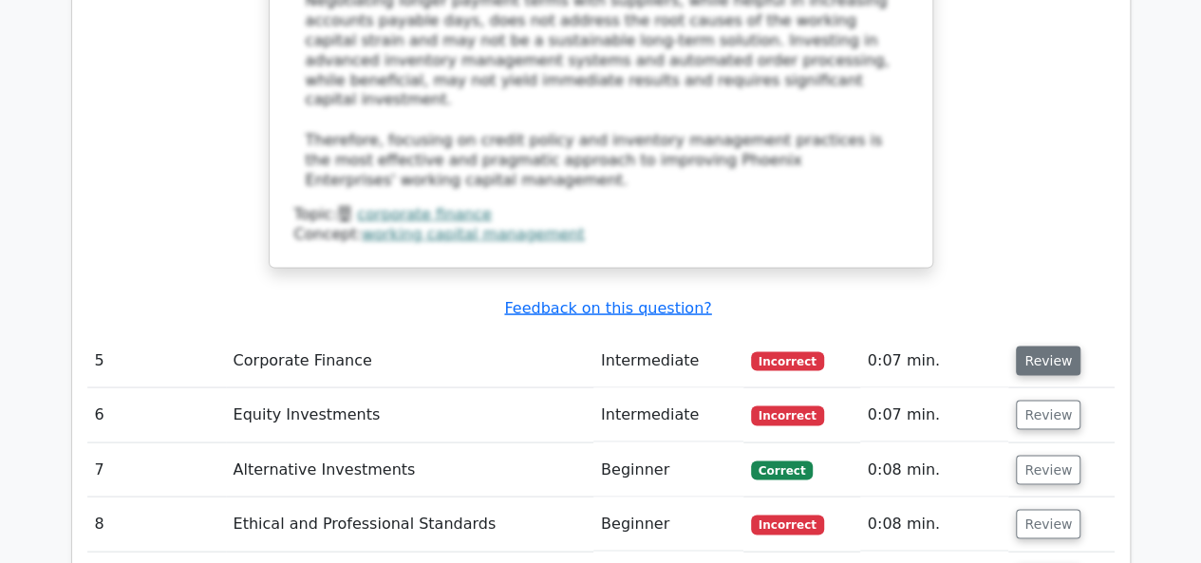
click at [1058, 346] on button "Review" at bounding box center [1048, 360] width 65 height 29
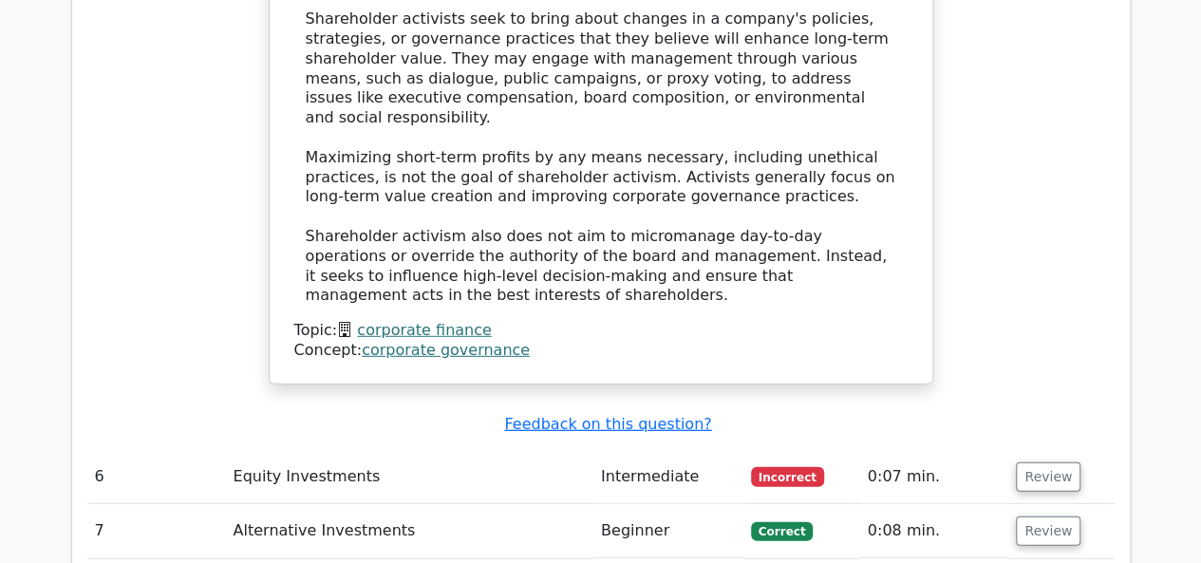
scroll to position [6165, 0]
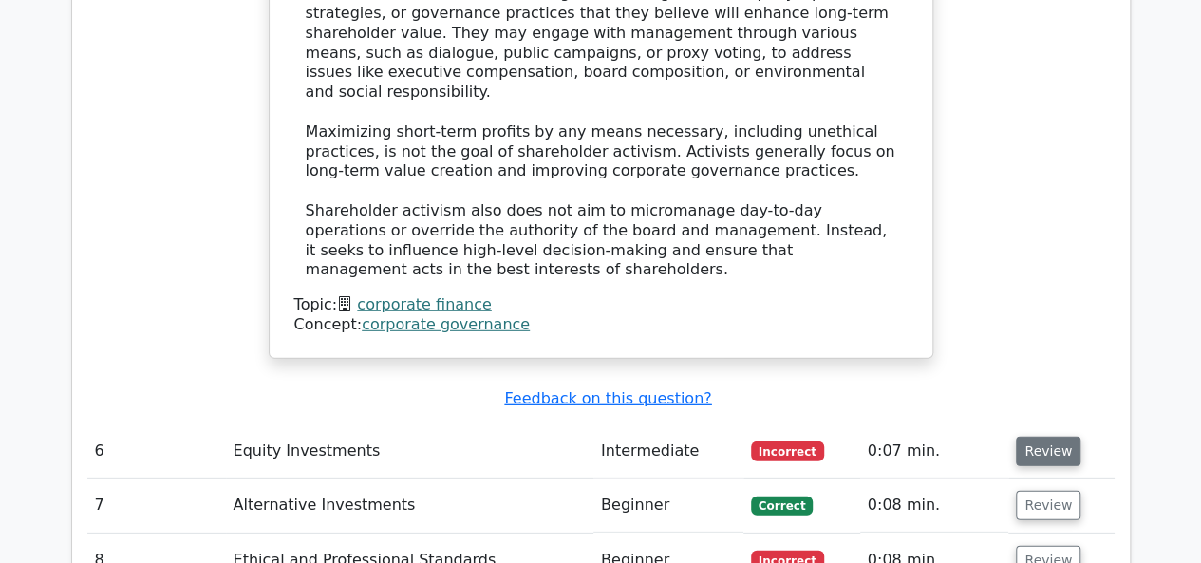
click at [1045, 437] on button "Review" at bounding box center [1048, 451] width 65 height 29
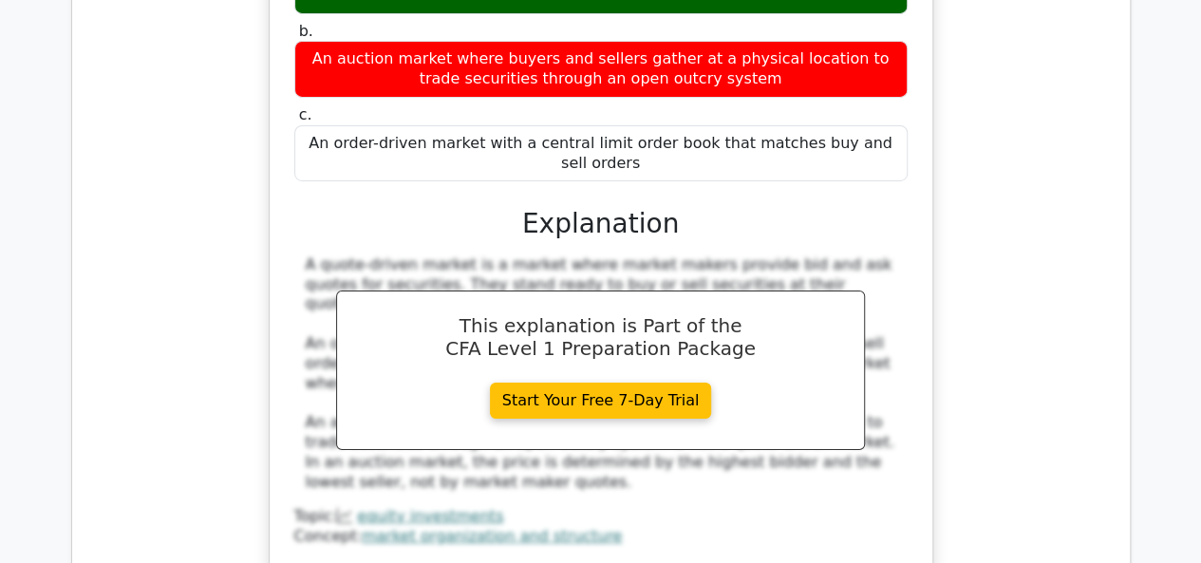
scroll to position [6749, 0]
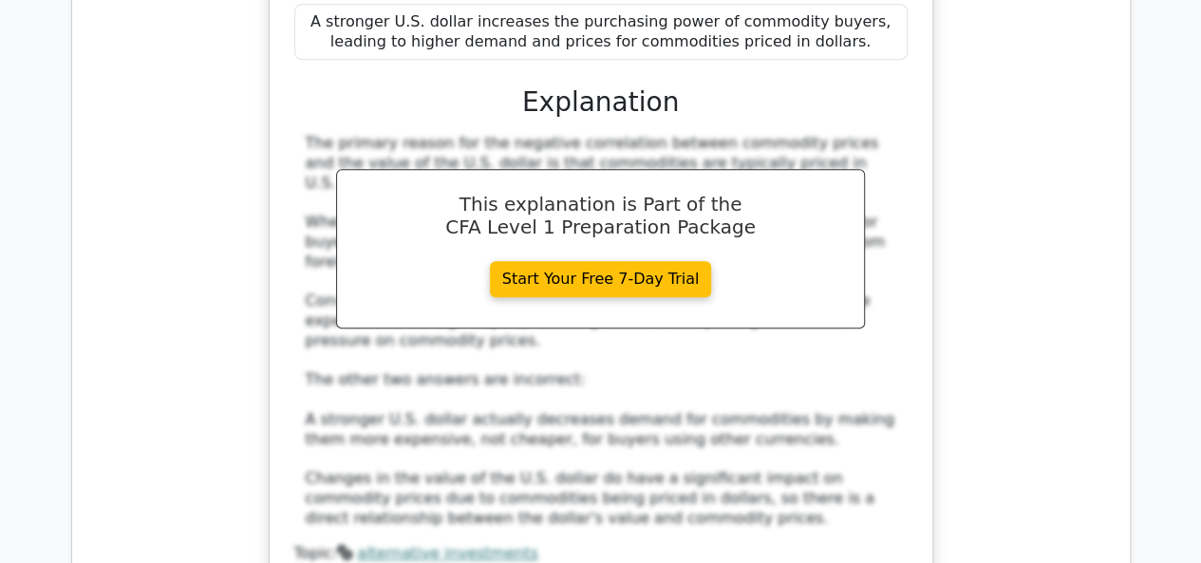
scroll to position [7759, 0]
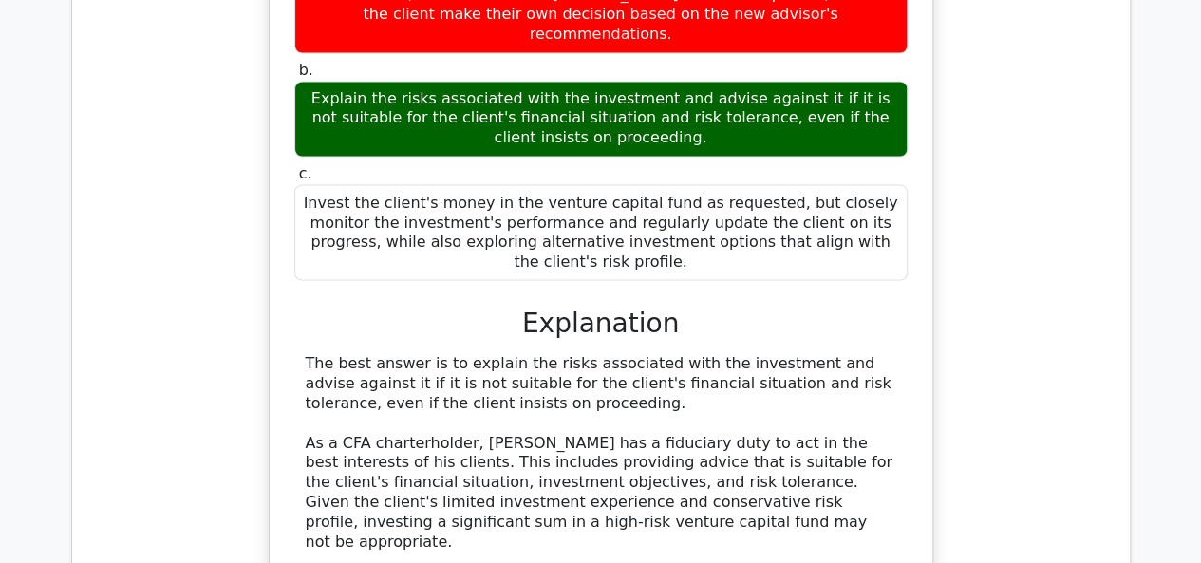
scroll to position [8889, 0]
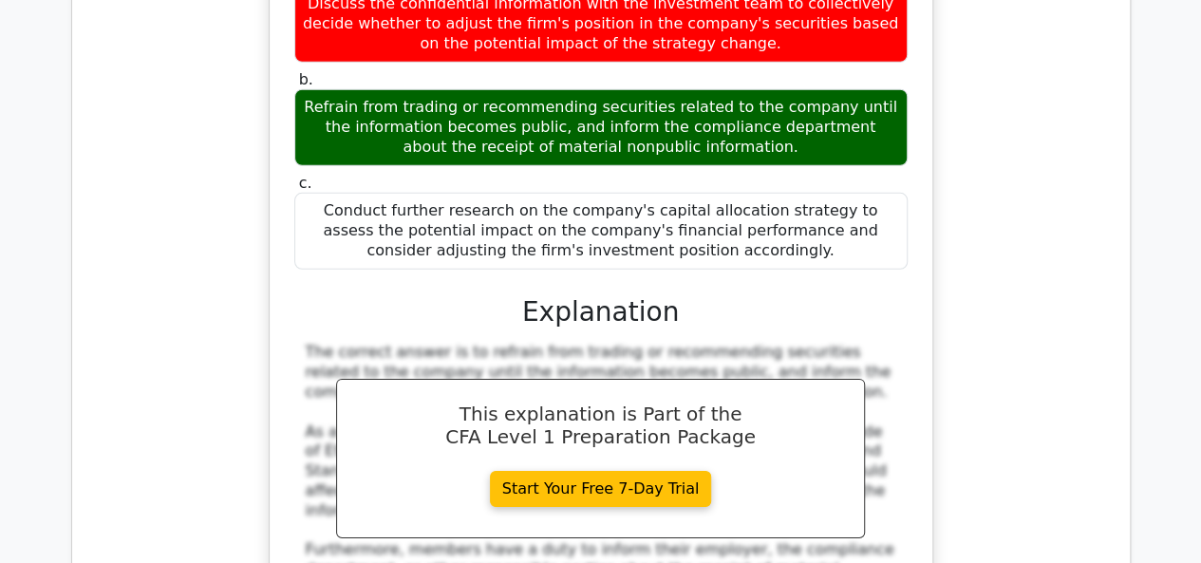
scroll to position [10025, 0]
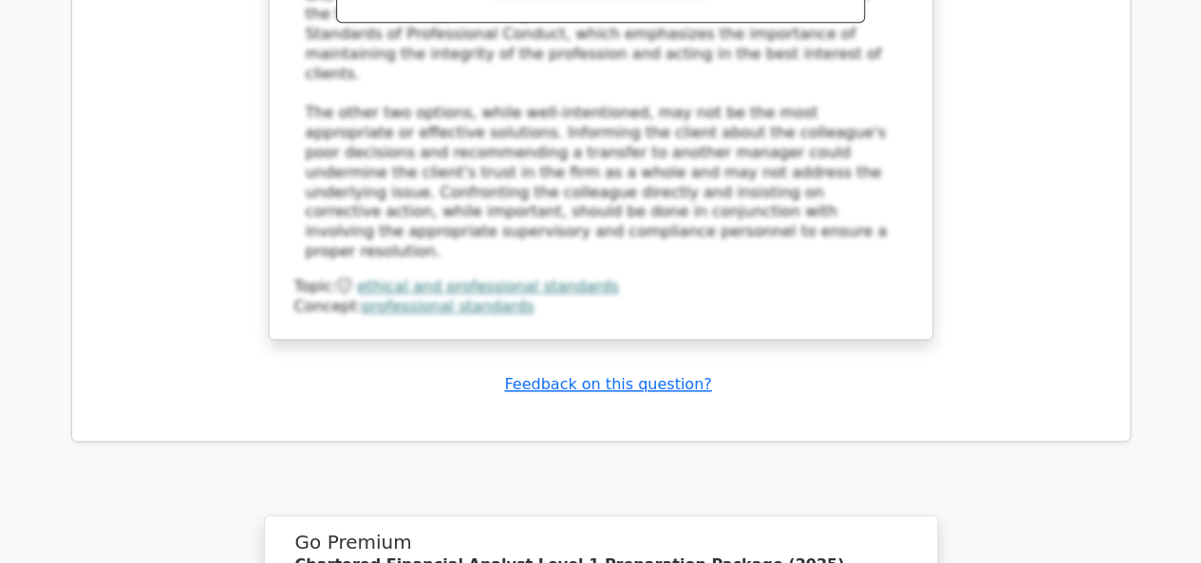
scroll to position [11727, 0]
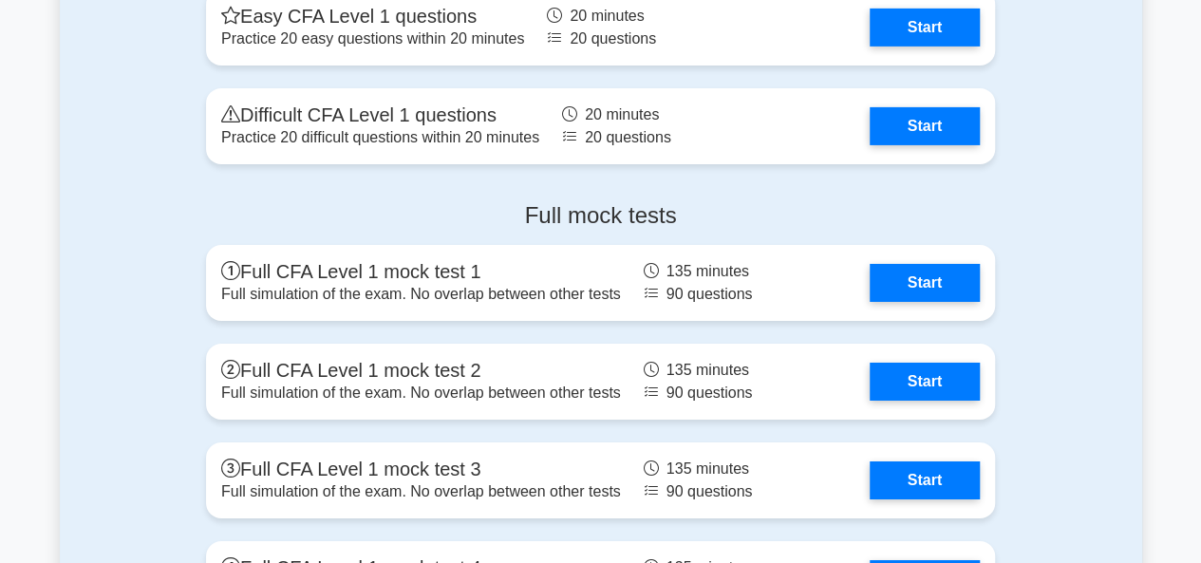
scroll to position [3195, 0]
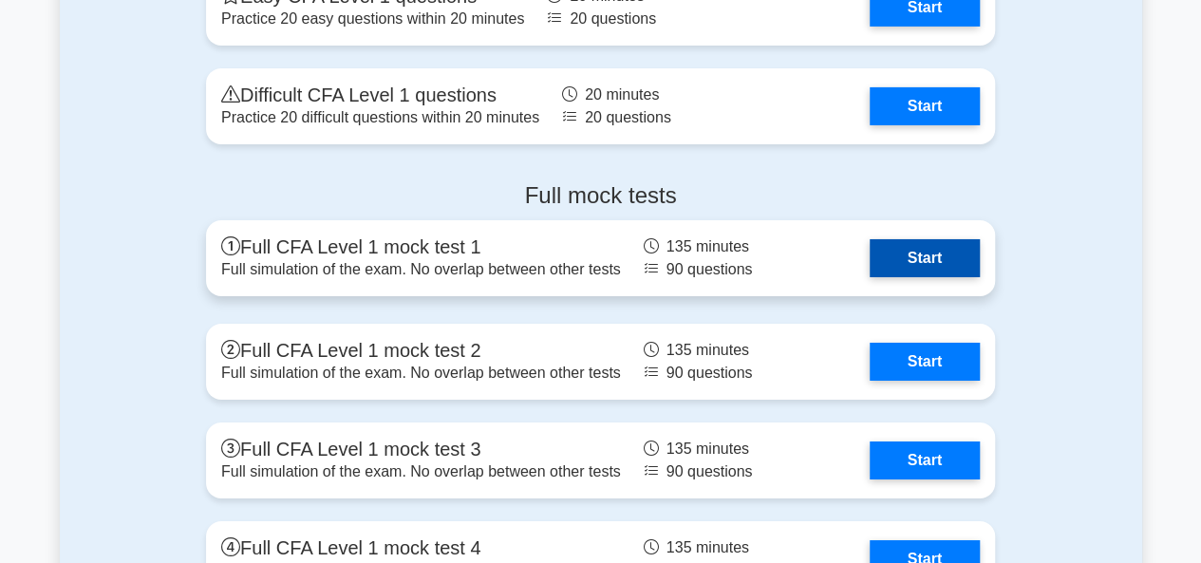
click at [908, 245] on link "Start" at bounding box center [925, 258] width 110 height 38
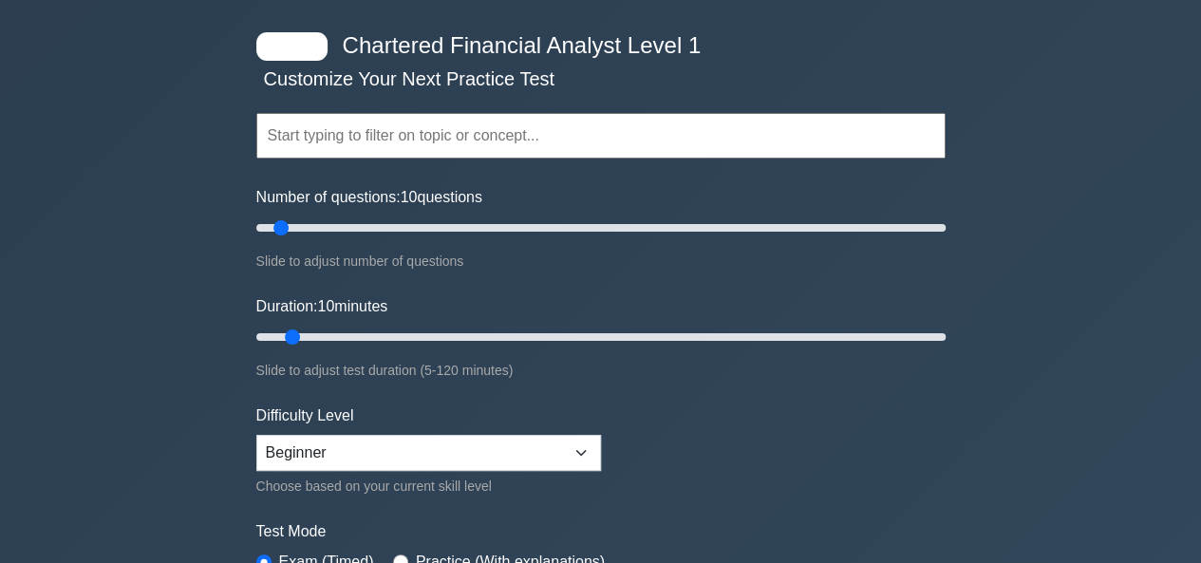
scroll to position [0, 0]
